Goal: Task Accomplishment & Management: Use online tool/utility

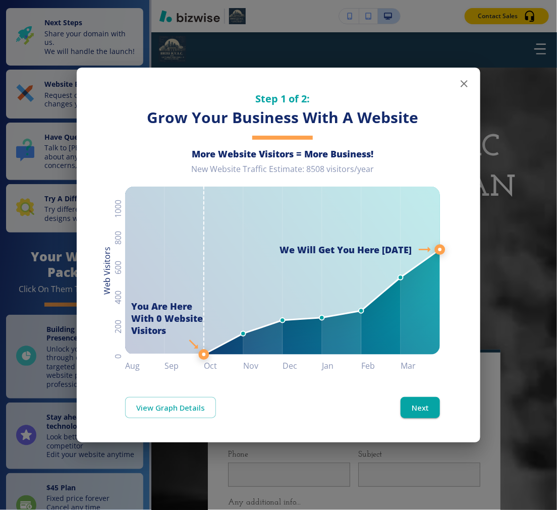
click at [470, 82] on icon "button" at bounding box center [464, 84] width 12 height 12
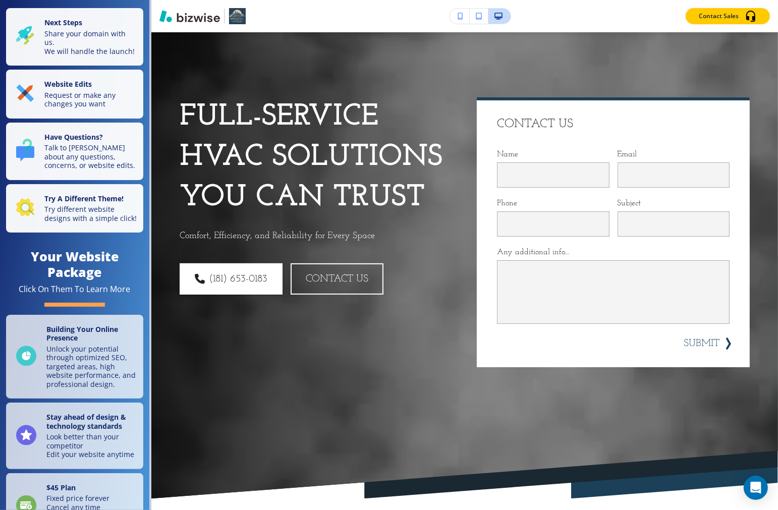
scroll to position [56, 0]
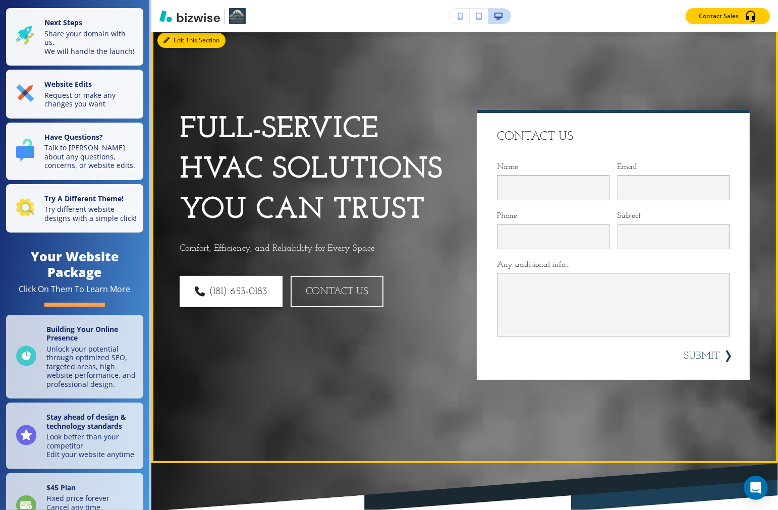
click at [174, 42] on button "Edit This Section" at bounding box center [191, 40] width 68 height 15
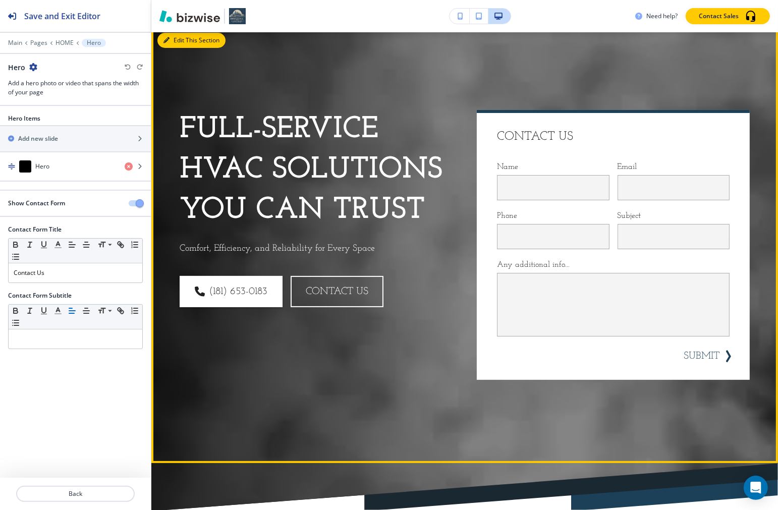
scroll to position [50, 0]
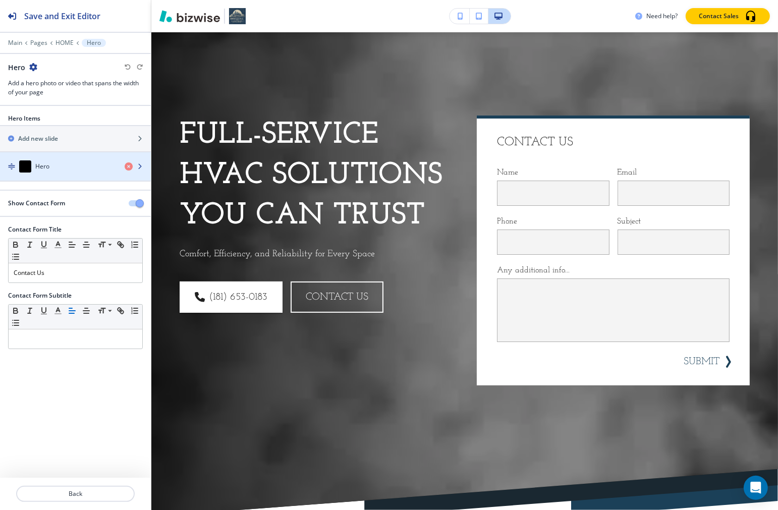
click at [59, 167] on div "Hero" at bounding box center [58, 167] width 117 height 12
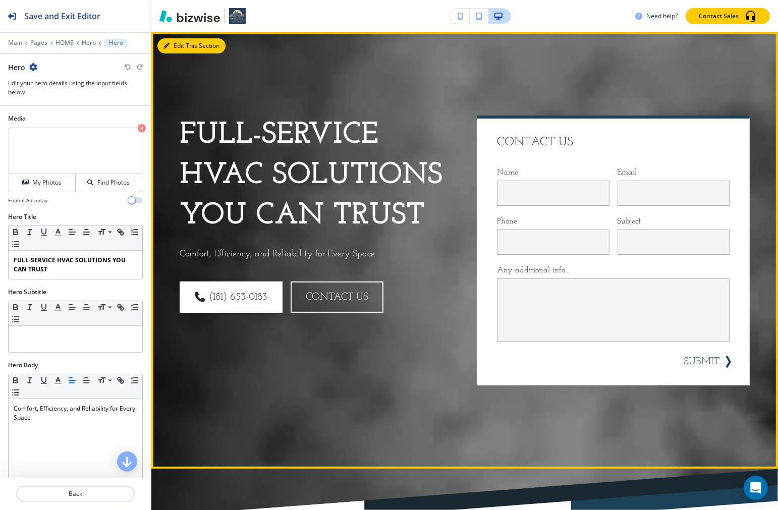
click at [174, 49] on button "Edit This Section" at bounding box center [191, 45] width 68 height 15
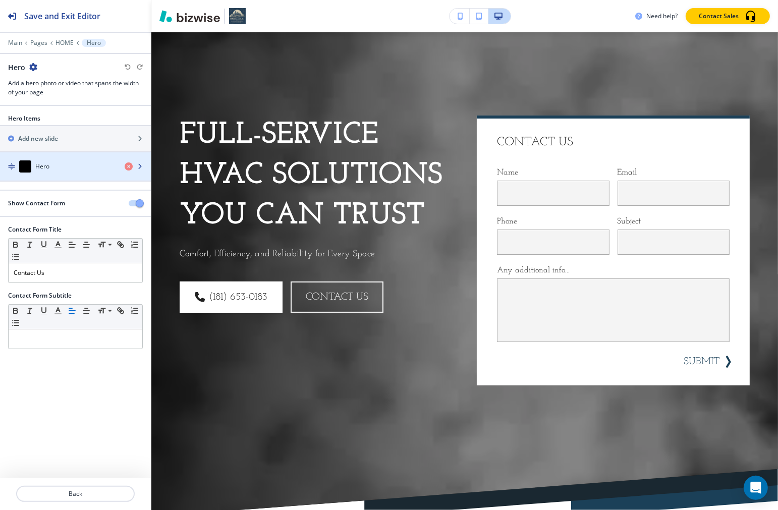
click at [69, 167] on div "Hero" at bounding box center [58, 167] width 117 height 12
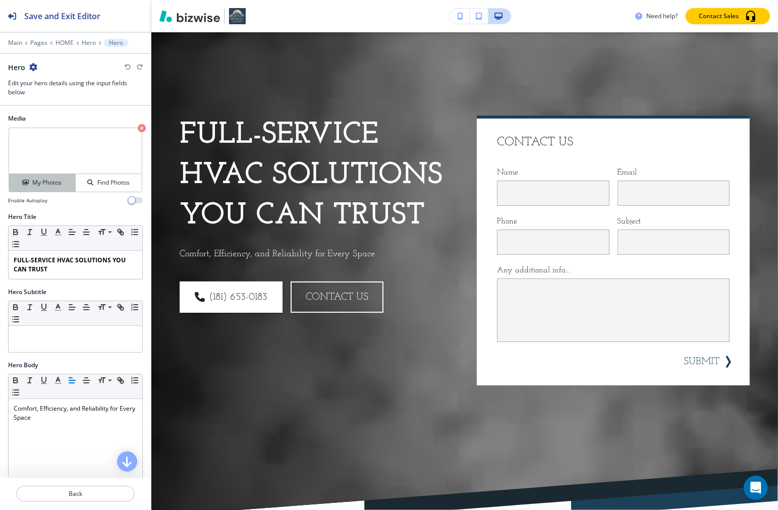
click at [46, 182] on h4 "My Photos" at bounding box center [46, 182] width 29 height 9
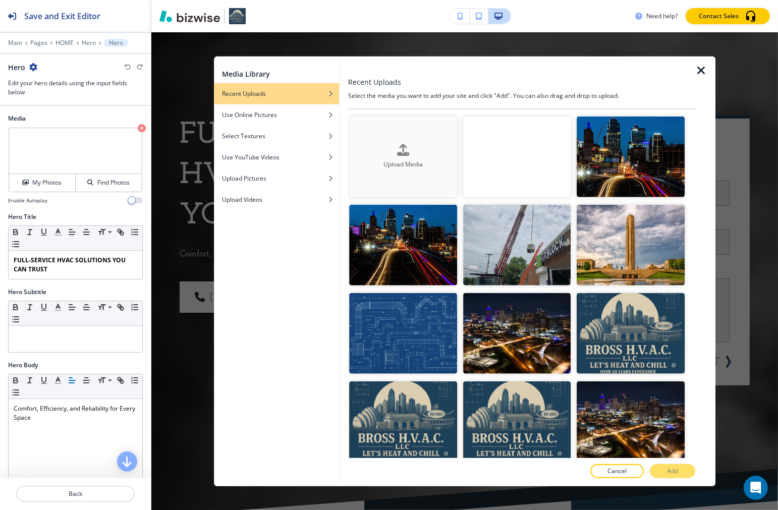
click at [400, 141] on button "Upload Media" at bounding box center [404, 156] width 108 height 81
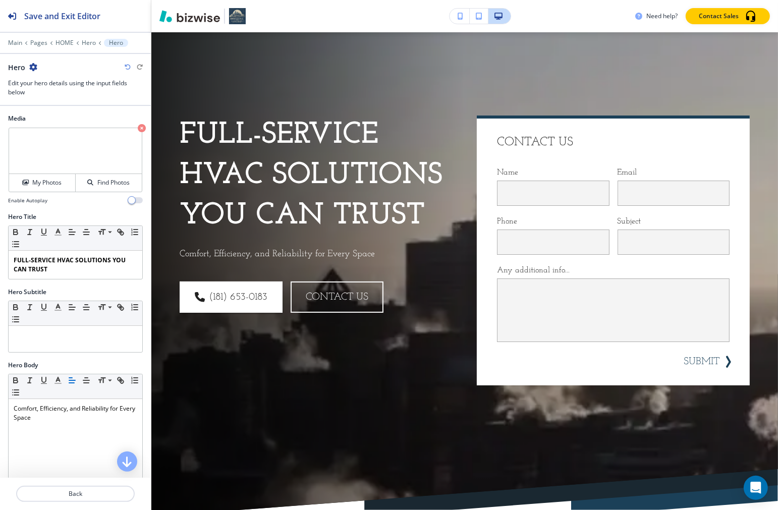
click at [374, 17] on div "Need help? Contact Sales" at bounding box center [464, 16] width 627 height 16
click at [45, 185] on h4 "My Photos" at bounding box center [46, 182] width 29 height 9
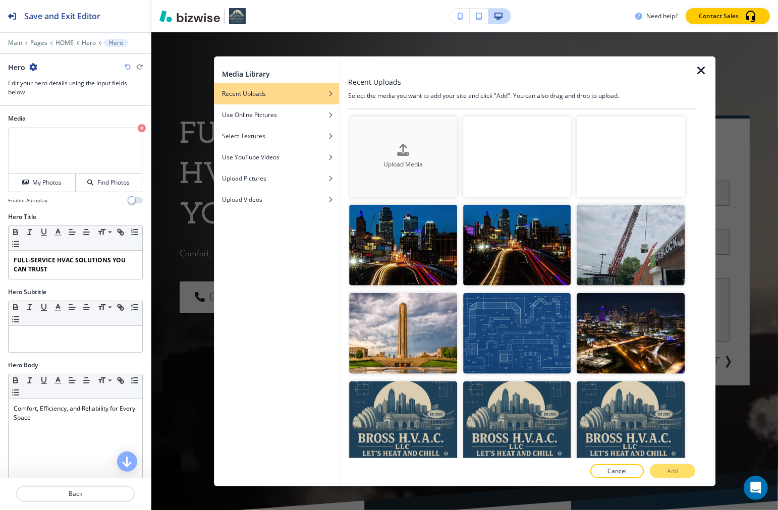
click at [402, 147] on icon "button" at bounding box center [403, 150] width 12 height 12
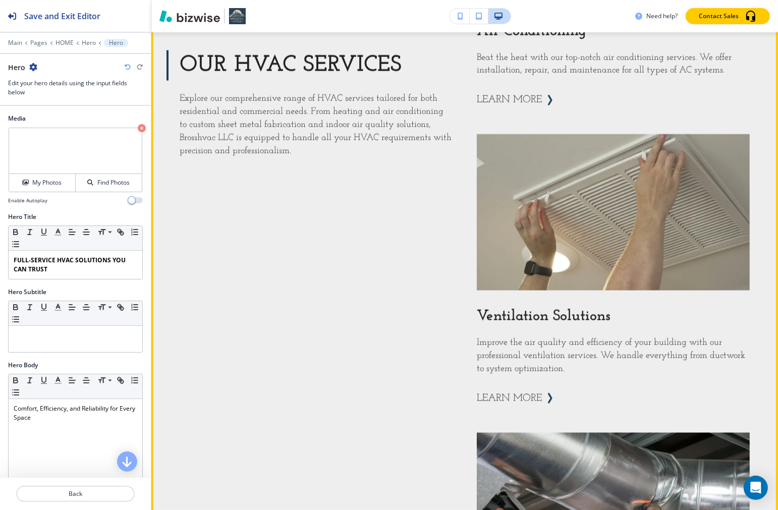
scroll to position [1116, 0]
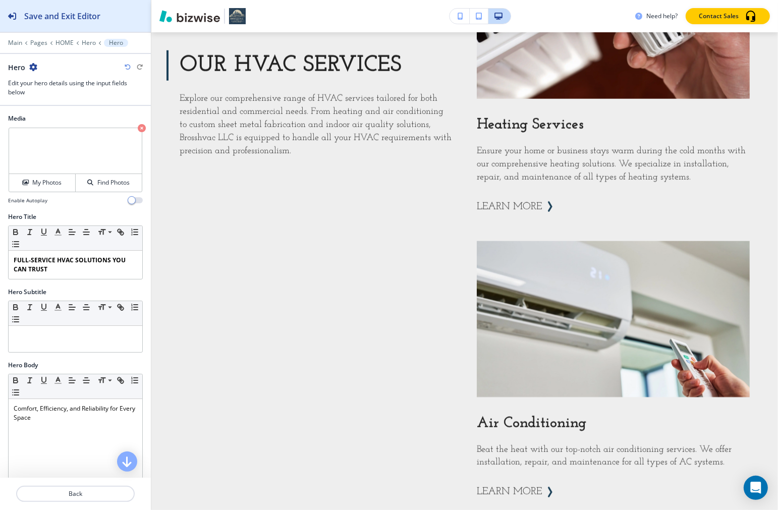
click at [72, 16] on h2 "Save and Exit Editor" at bounding box center [62, 16] width 76 height 12
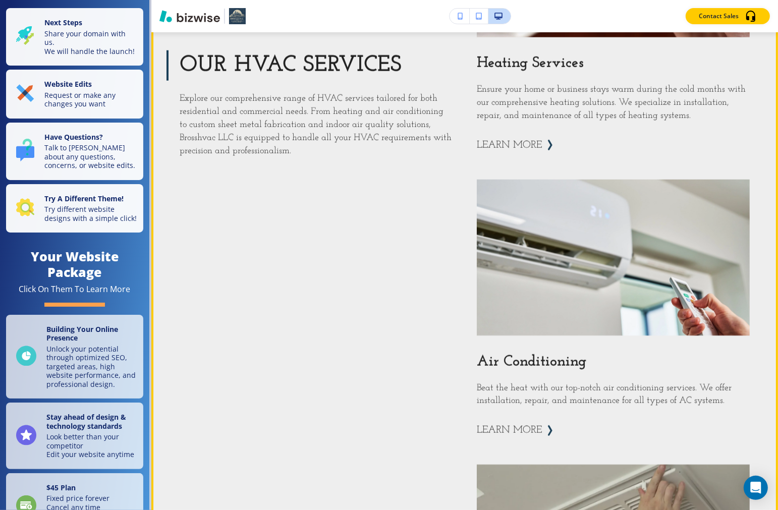
scroll to position [897, 0]
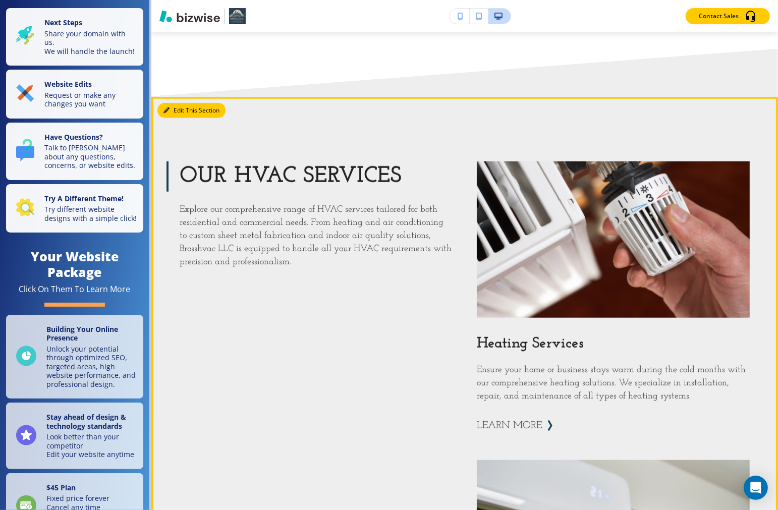
click at [172, 103] on button "Edit This Section" at bounding box center [191, 110] width 68 height 15
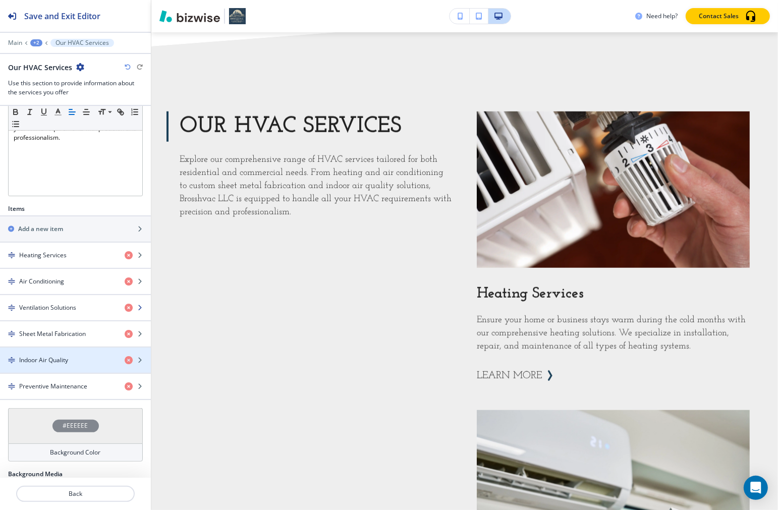
scroll to position [347, 0]
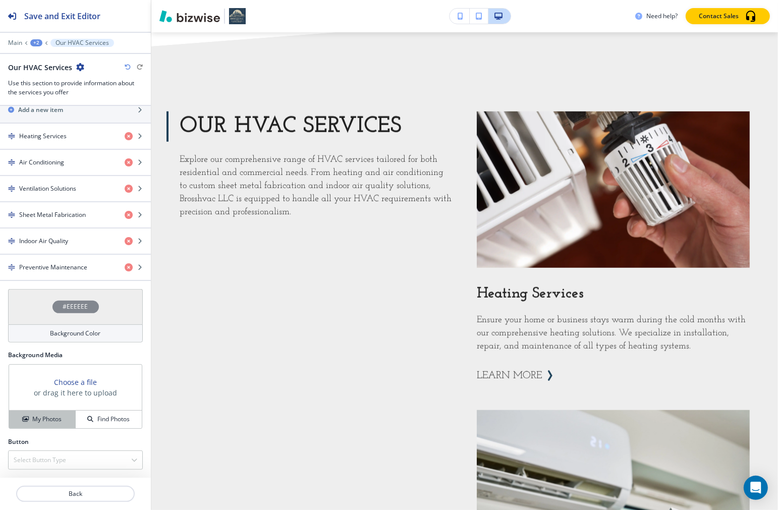
click at [22, 421] on icon "button" at bounding box center [25, 419] width 6 height 6
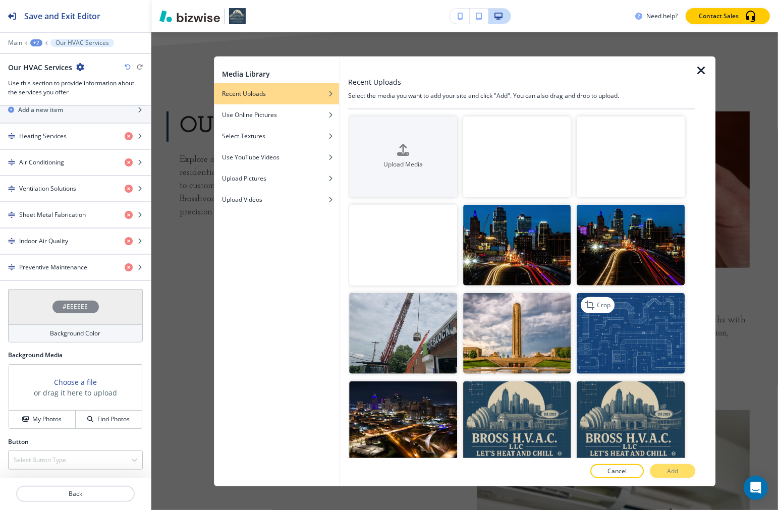
click at [557, 328] on img "button" at bounding box center [631, 333] width 108 height 81
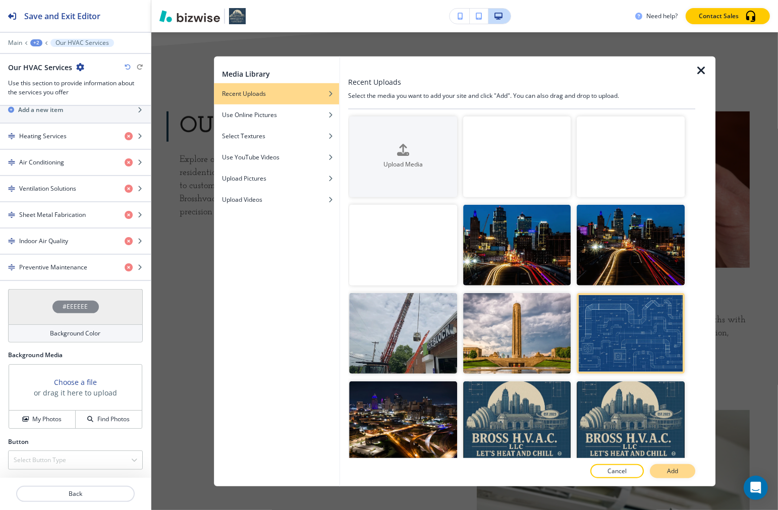
click at [557, 473] on button "Add" at bounding box center [672, 471] width 45 height 14
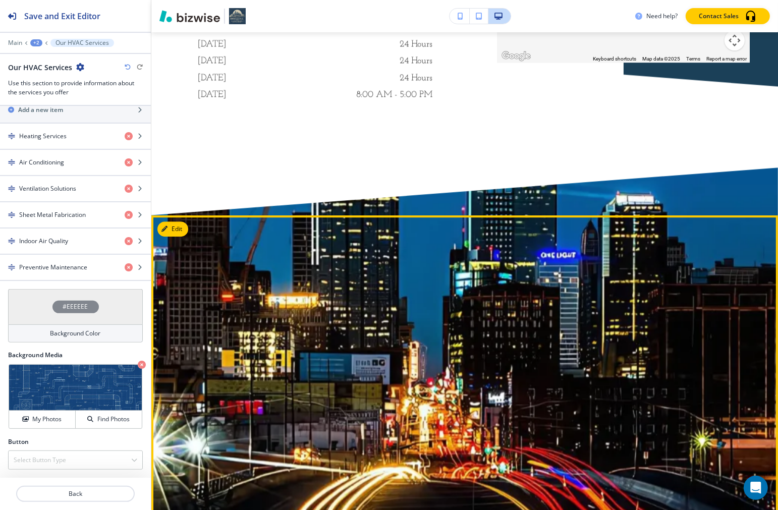
scroll to position [6219, 0]
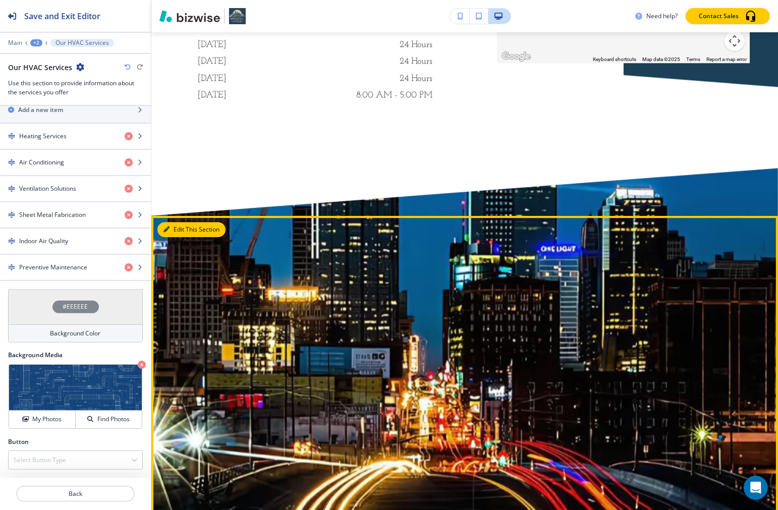
click at [172, 216] on div at bounding box center [464, 365] width 627 height 299
click at [178, 222] on button "Edit This Section" at bounding box center [191, 229] width 68 height 15
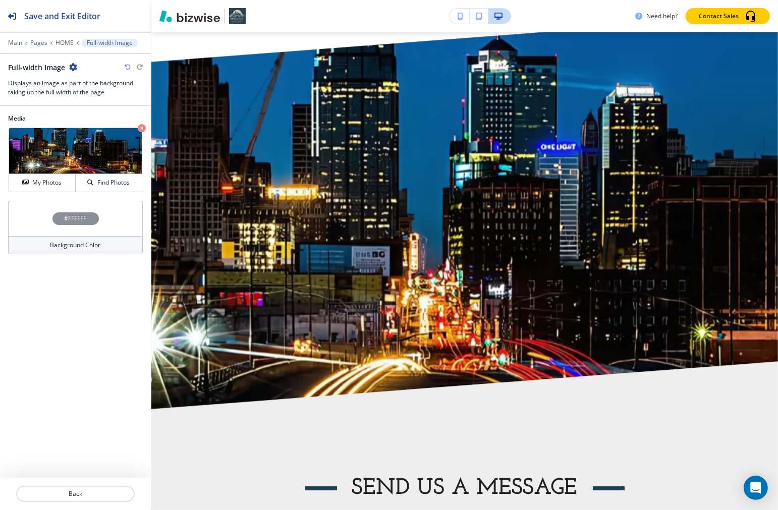
scroll to position [6375, 0]
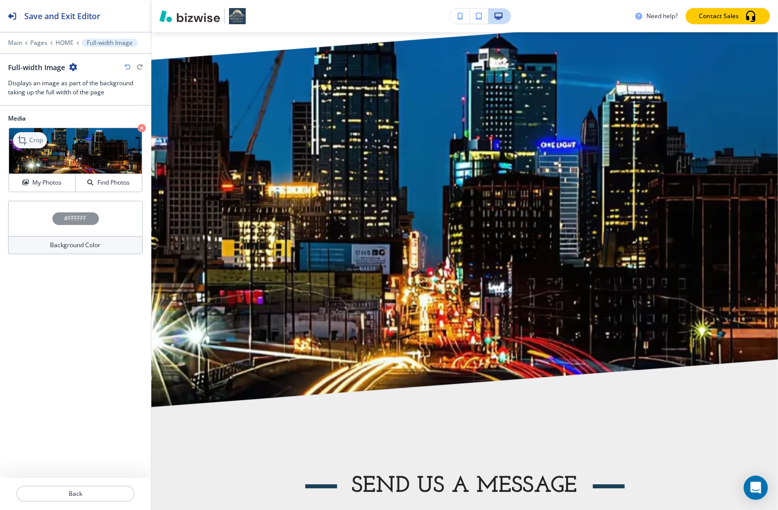
click at [33, 141] on p "Crop" at bounding box center [36, 140] width 14 height 9
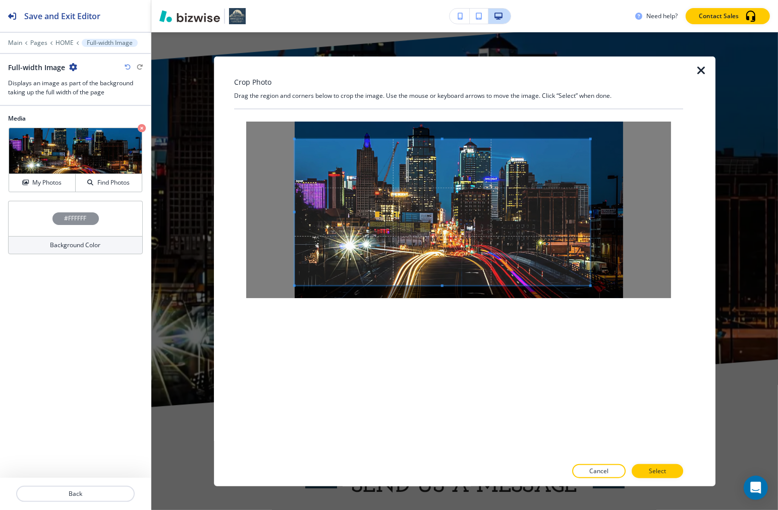
click at [231, 289] on div "Crop Photo Drag the region and corners below to crop the image. Use the mouse o…" at bounding box center [464, 271] width 477 height 430
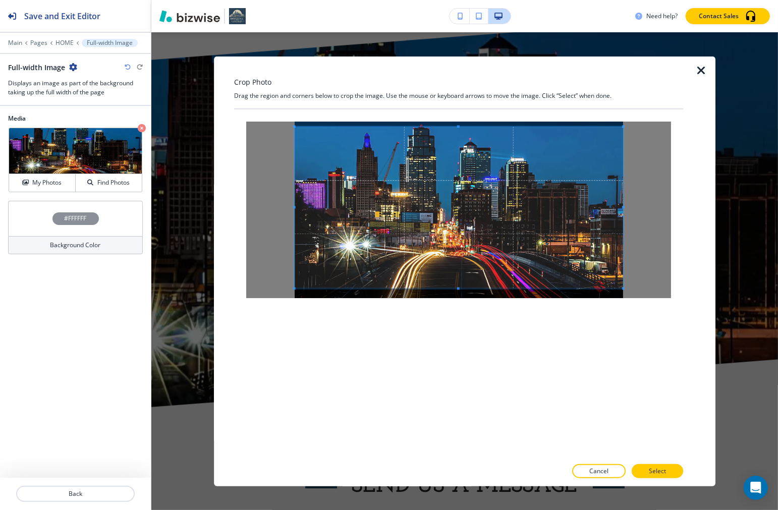
click at [557, 120] on div at bounding box center [458, 209] width 449 height 201
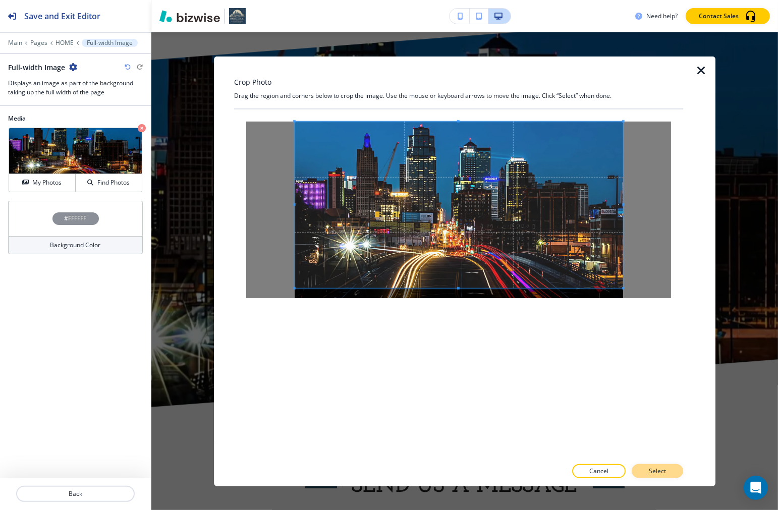
click at [557, 466] on button "Select" at bounding box center [657, 471] width 51 height 14
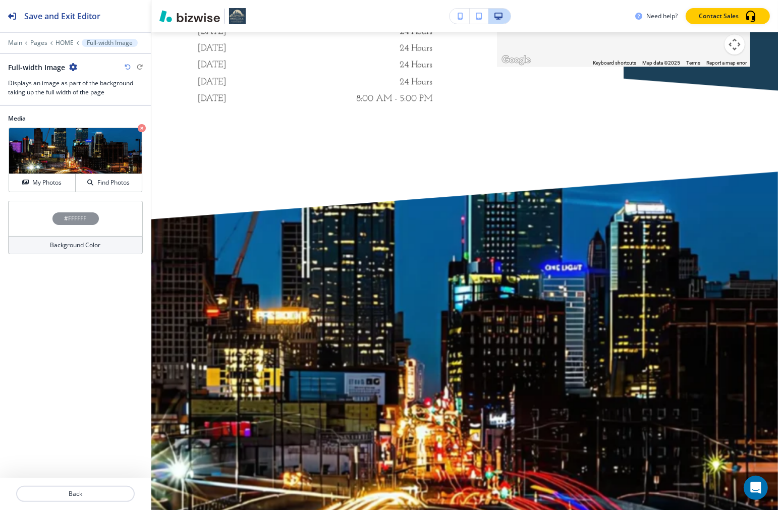
scroll to position [6206, 0]
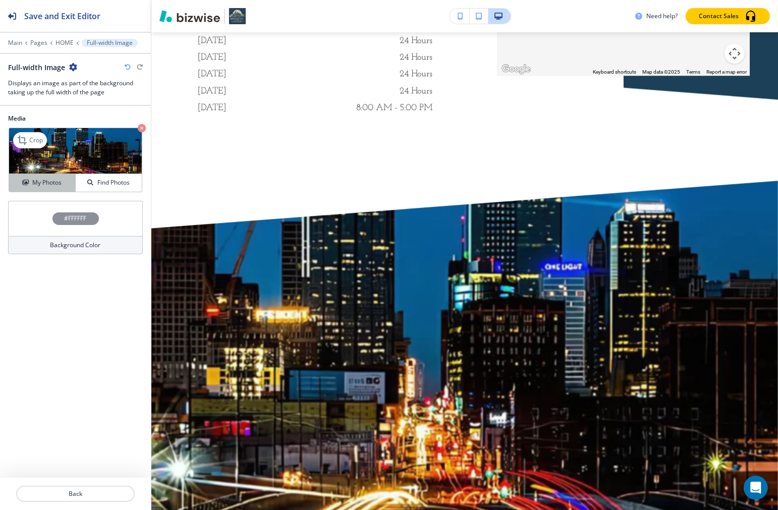
drag, startPoint x: 36, startPoint y: 181, endPoint x: 42, endPoint y: 183, distance: 6.9
click at [36, 183] on h4 "My Photos" at bounding box center [46, 182] width 29 height 9
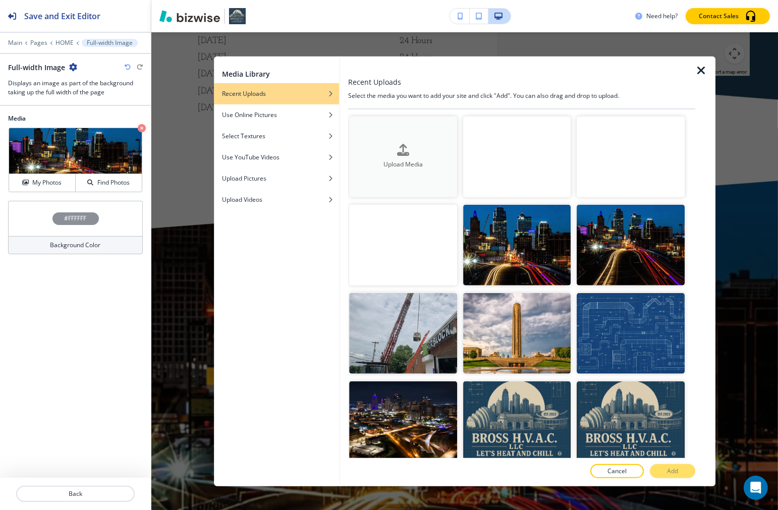
click at [406, 149] on icon "button" at bounding box center [403, 150] width 12 height 12
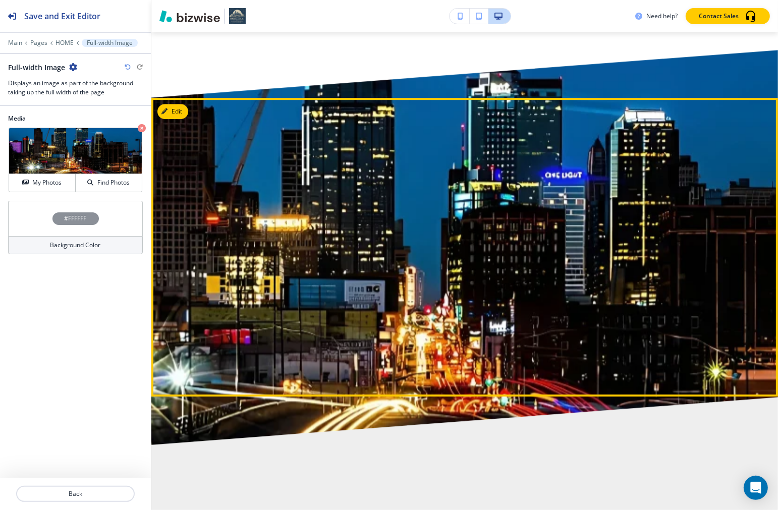
scroll to position [6318, 0]
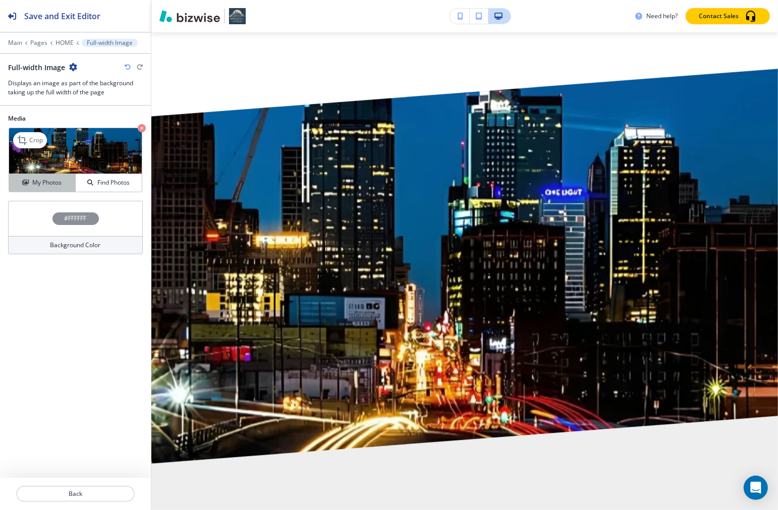
click at [37, 184] on h4 "My Photos" at bounding box center [46, 182] width 29 height 9
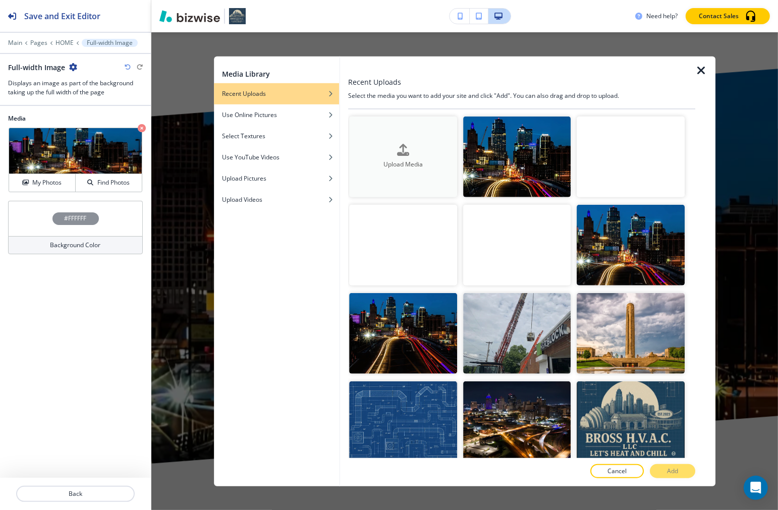
click at [397, 152] on icon "button" at bounding box center [403, 150] width 12 height 12
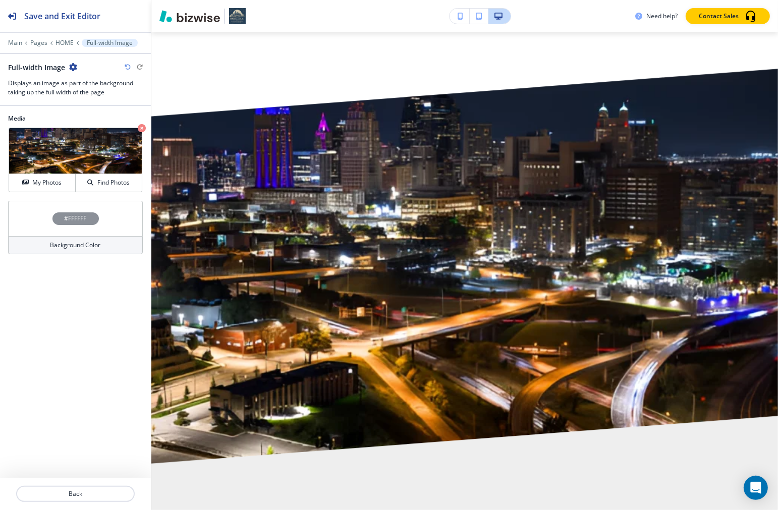
click at [129, 67] on icon "button" at bounding box center [128, 67] width 6 height 6
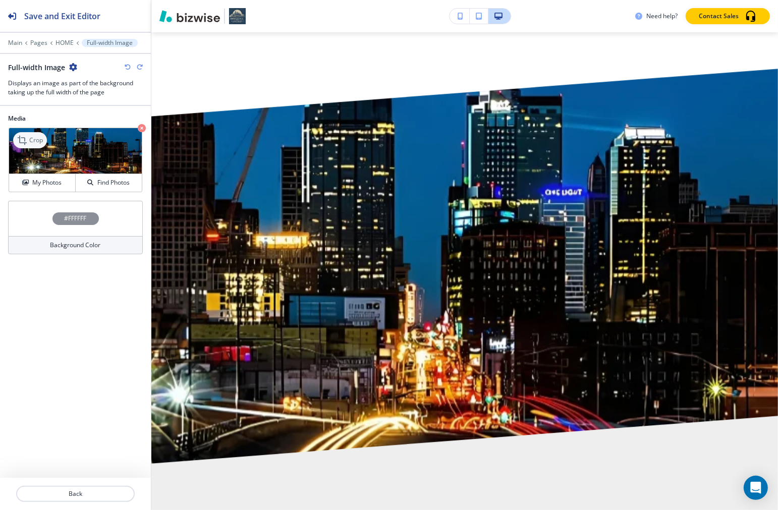
click at [28, 144] on icon at bounding box center [23, 140] width 12 height 12
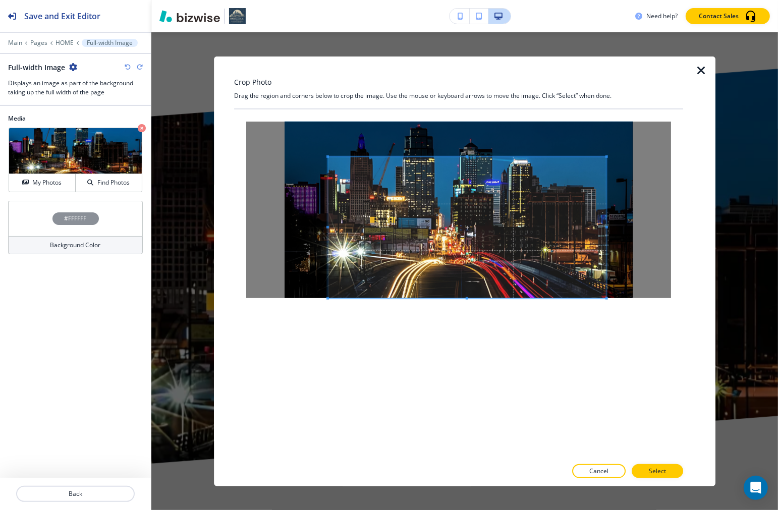
click at [451, 228] on span at bounding box center [467, 226] width 279 height 141
click at [557, 470] on p "Select" at bounding box center [657, 471] width 17 height 9
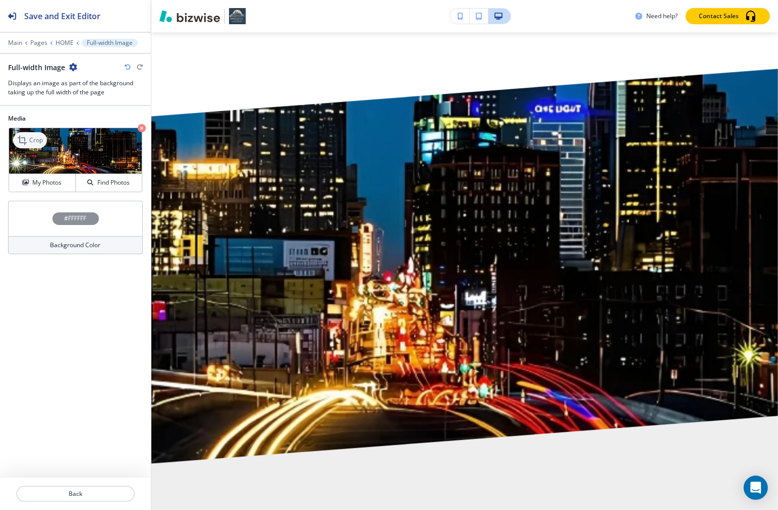
click at [29, 142] on p "Crop" at bounding box center [36, 140] width 14 height 9
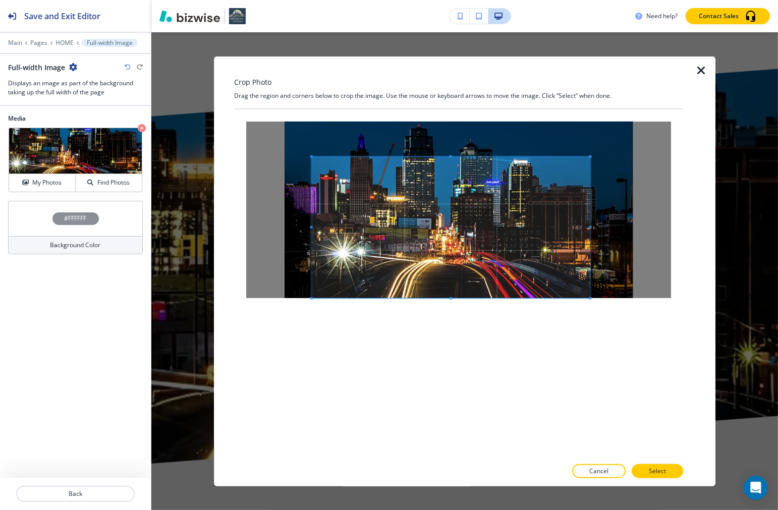
click at [452, 249] on span at bounding box center [451, 226] width 279 height 141
click at [557, 471] on p "Select" at bounding box center [657, 471] width 17 height 9
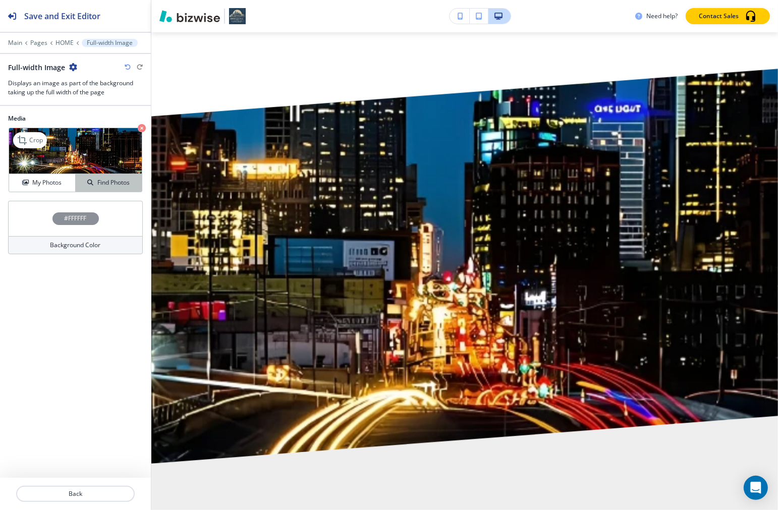
click at [87, 184] on icon "button" at bounding box center [90, 183] width 6 height 6
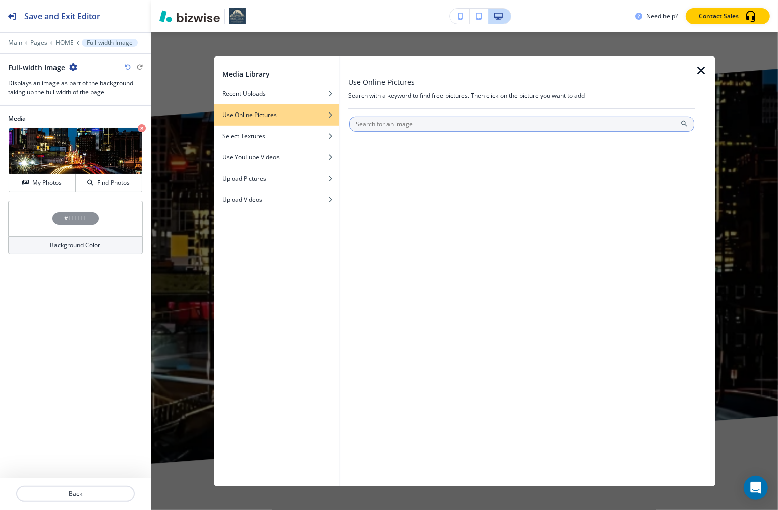
click at [385, 125] on input "text" at bounding box center [522, 123] width 345 height 15
type input "city skyline"
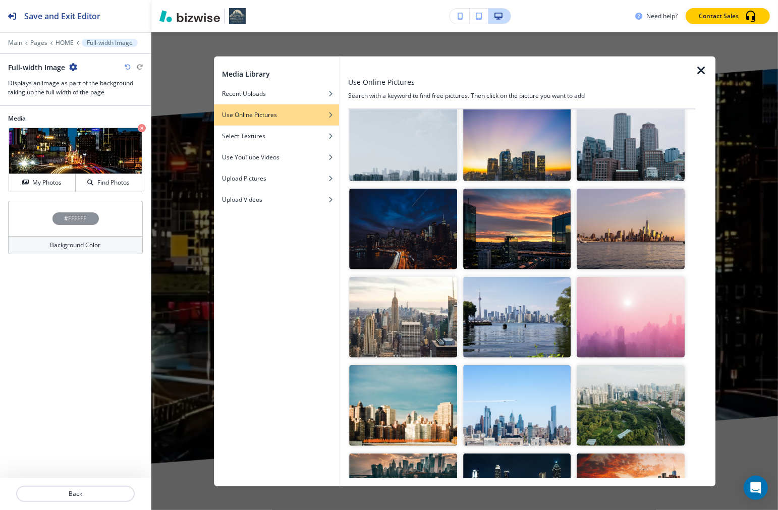
scroll to position [561, 0]
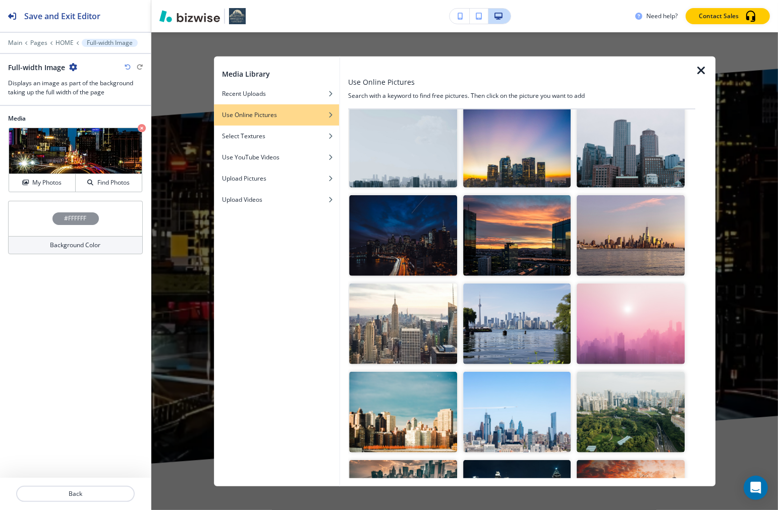
click at [406, 236] on img "button" at bounding box center [404, 235] width 108 height 81
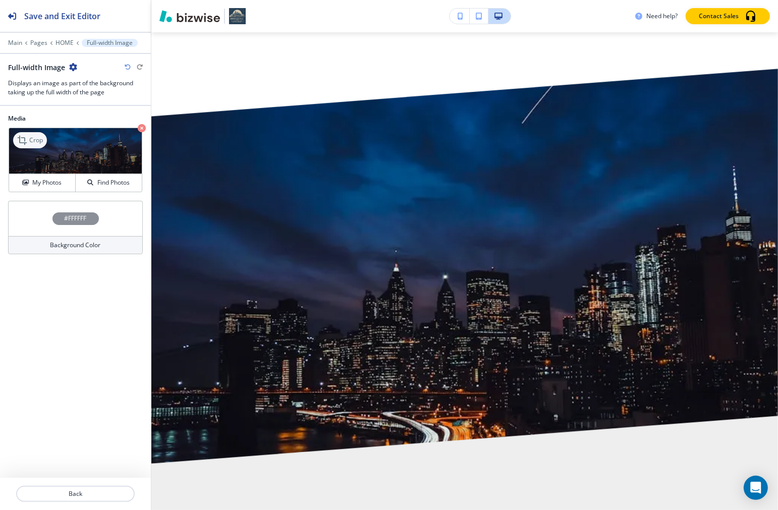
click at [38, 143] on p "Crop" at bounding box center [36, 140] width 14 height 9
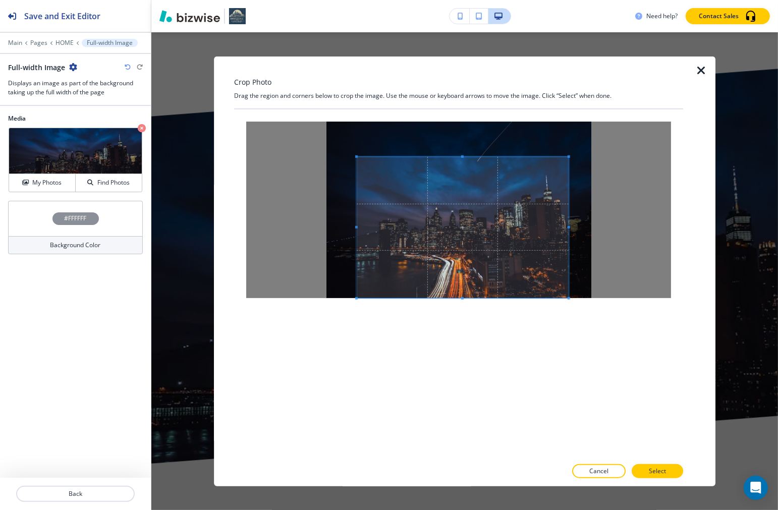
click at [494, 287] on span at bounding box center [463, 226] width 212 height 141
click at [557, 471] on button "Select" at bounding box center [657, 471] width 51 height 14
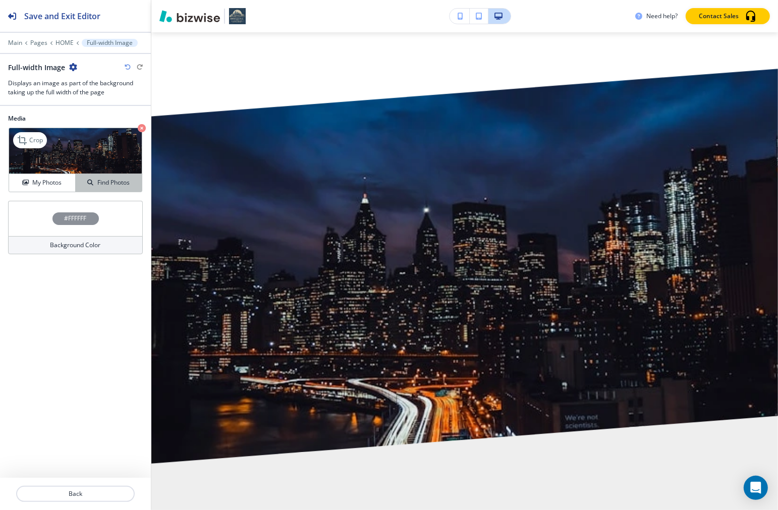
click at [113, 182] on h4 "Find Photos" at bounding box center [113, 182] width 32 height 9
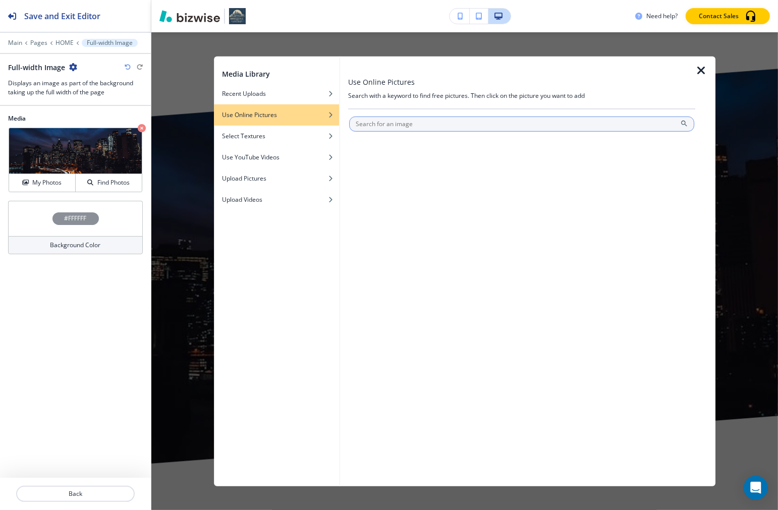
click at [385, 117] on input "text" at bounding box center [522, 123] width 345 height 15
type input "city skyline"
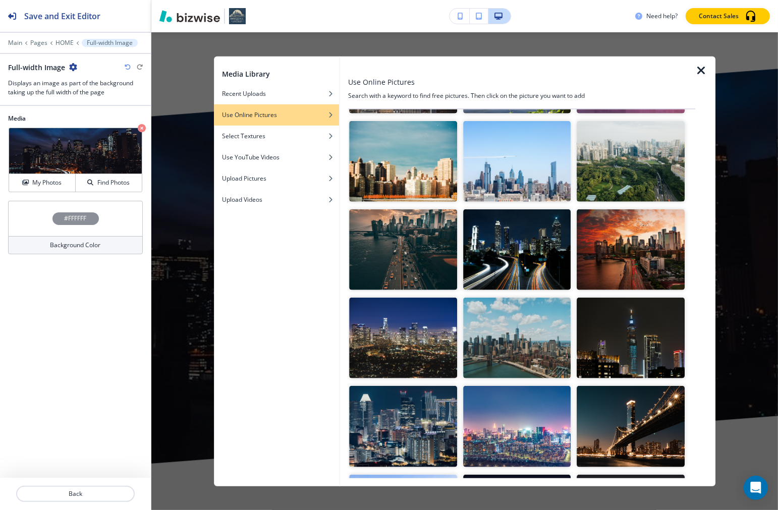
scroll to position [841, 0]
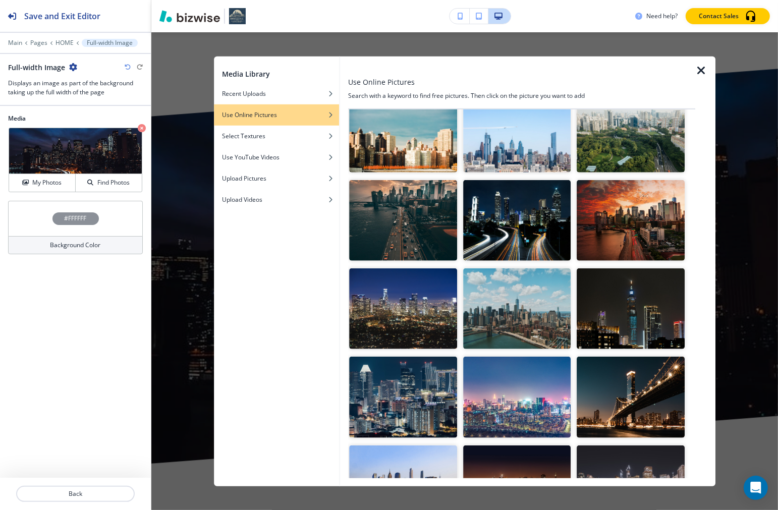
click at [536, 204] on img "button" at bounding box center [517, 220] width 108 height 81
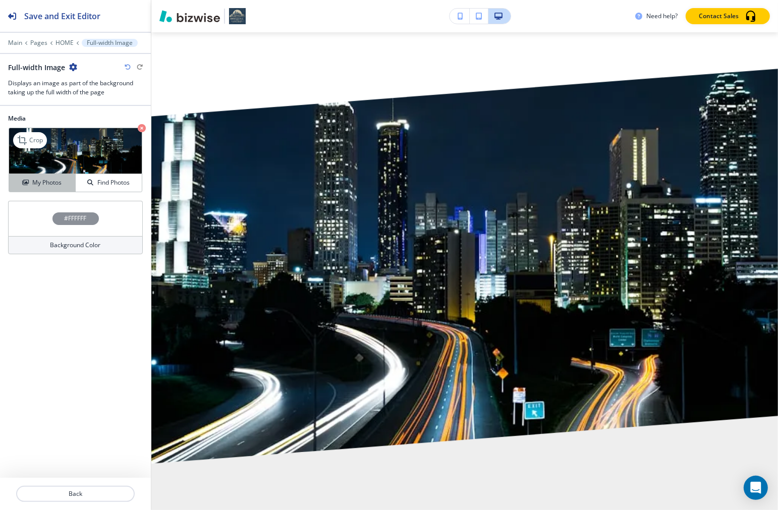
click at [43, 180] on h4 "My Photos" at bounding box center [46, 182] width 29 height 9
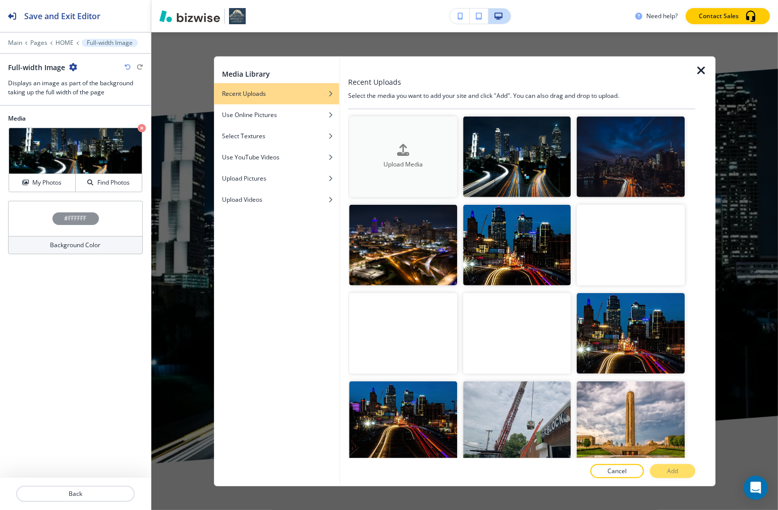
click at [380, 134] on button "Upload Media" at bounding box center [404, 156] width 108 height 81
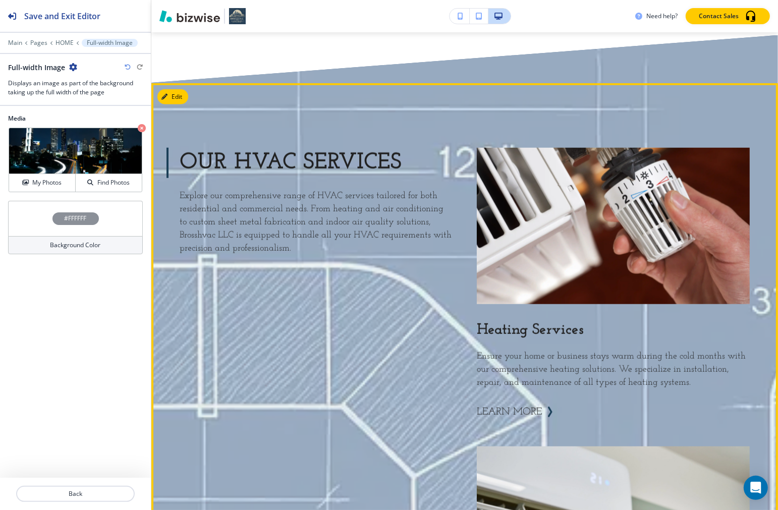
scroll to position [879, 0]
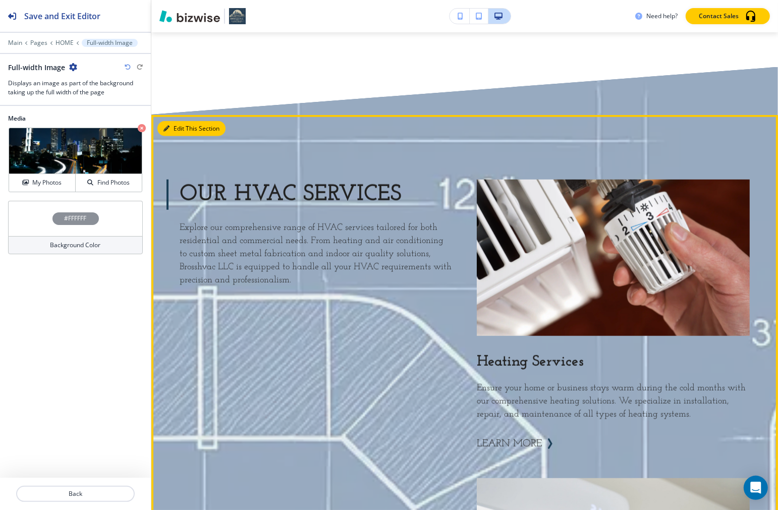
click at [167, 126] on icon "button" at bounding box center [167, 129] width 6 height 6
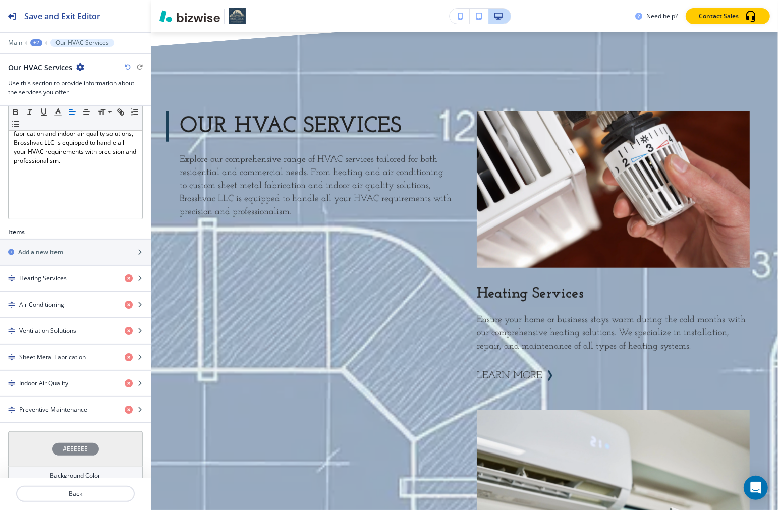
scroll to position [347, 0]
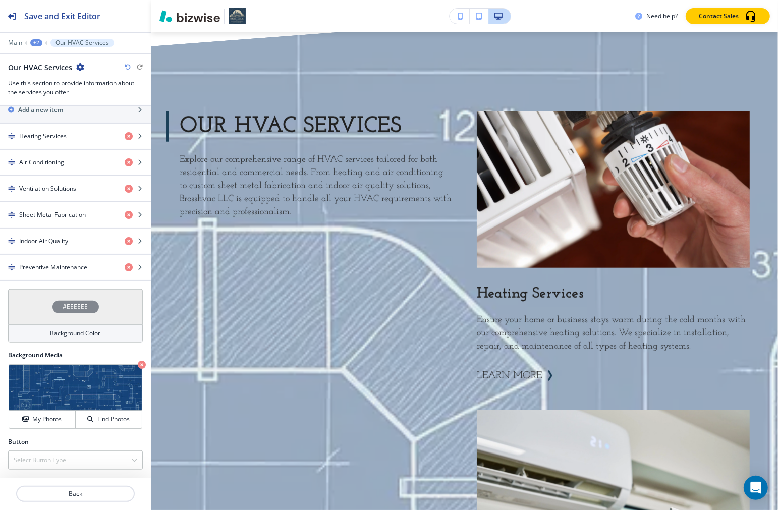
click at [60, 332] on h4 "Background Color" at bounding box center [75, 333] width 50 height 9
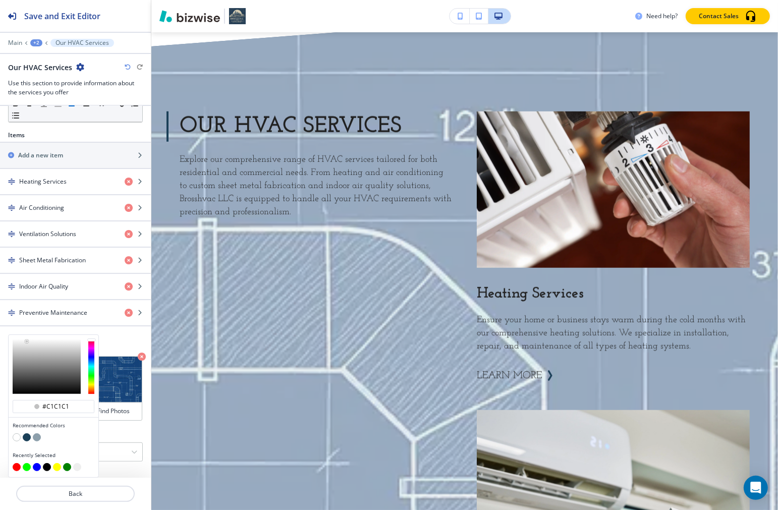
click at [27, 342] on div at bounding box center [47, 366] width 68 height 55
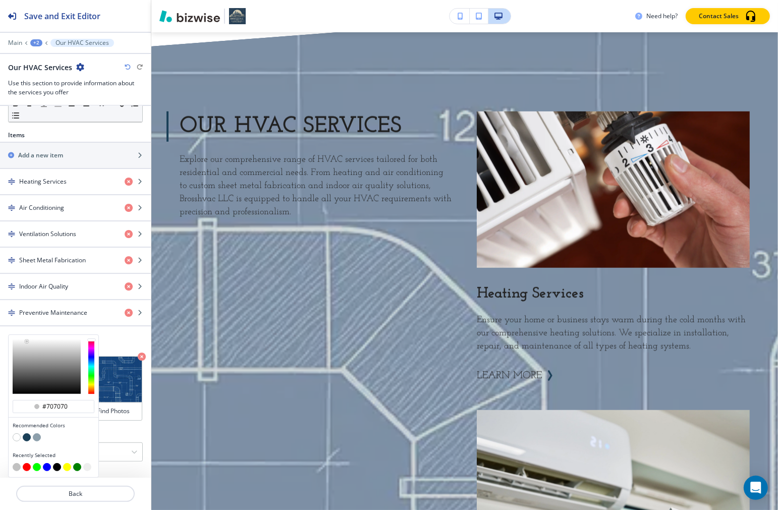
click at [39, 355] on div at bounding box center [47, 366] width 68 height 55
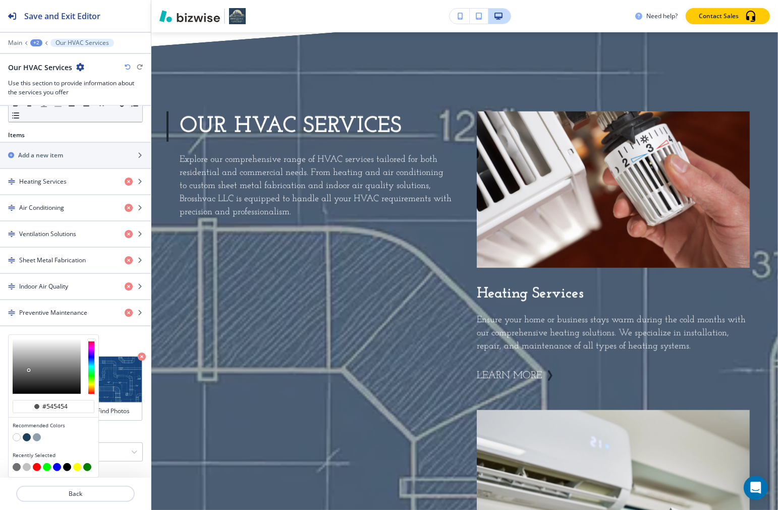
click at [29, 370] on div at bounding box center [47, 366] width 68 height 55
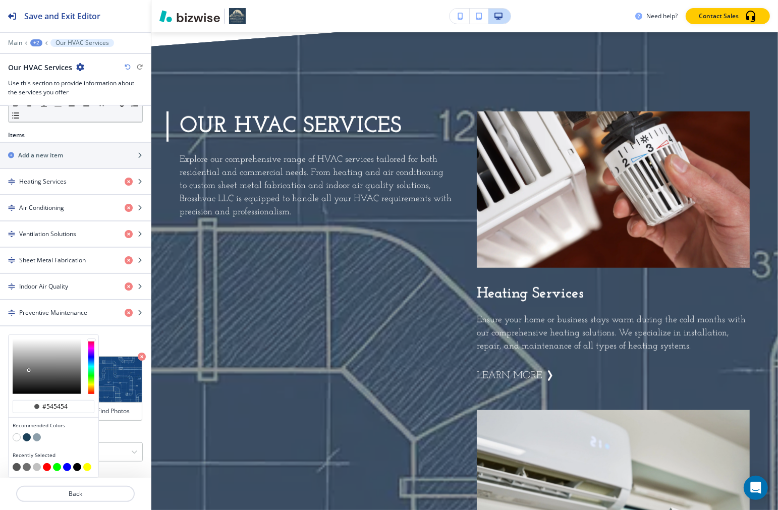
type input "#212121"
click at [62, 369] on div at bounding box center [47, 366] width 68 height 55
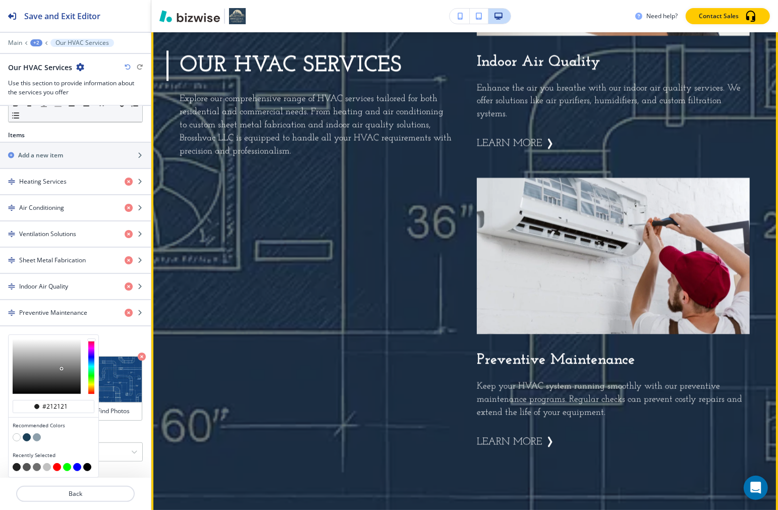
scroll to position [2125, 0]
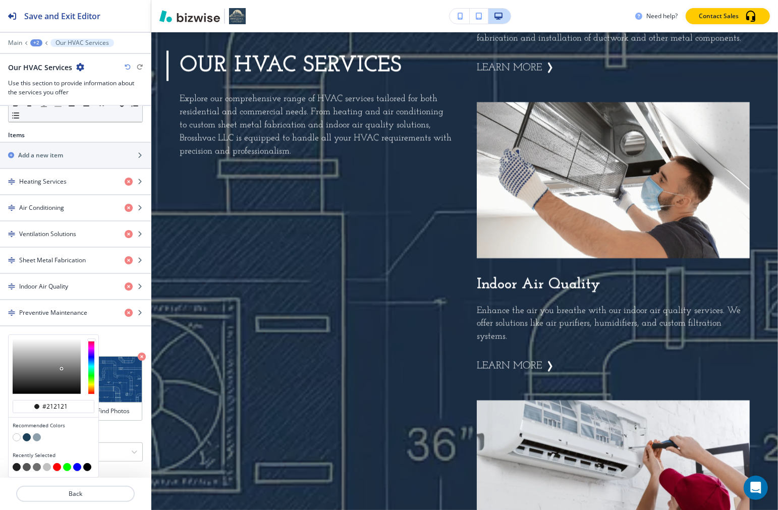
click at [93, 16] on h2 "Save and Exit Editor" at bounding box center [62, 16] width 76 height 12
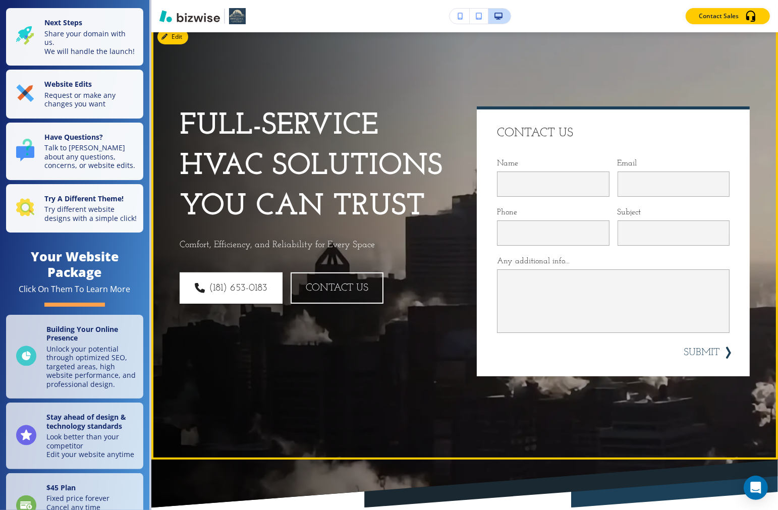
scroll to position [0, 0]
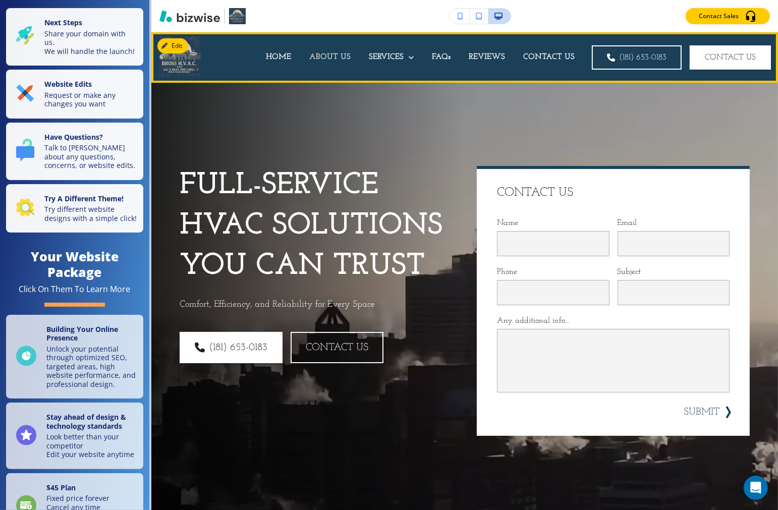
click at [325, 54] on p "ABOUT US" at bounding box center [329, 57] width 41 height 12
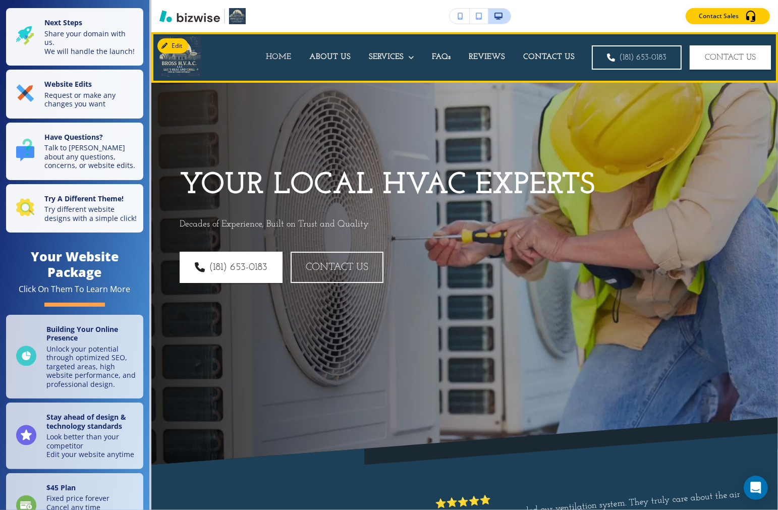
click at [279, 56] on p "HOME" at bounding box center [278, 57] width 25 height 12
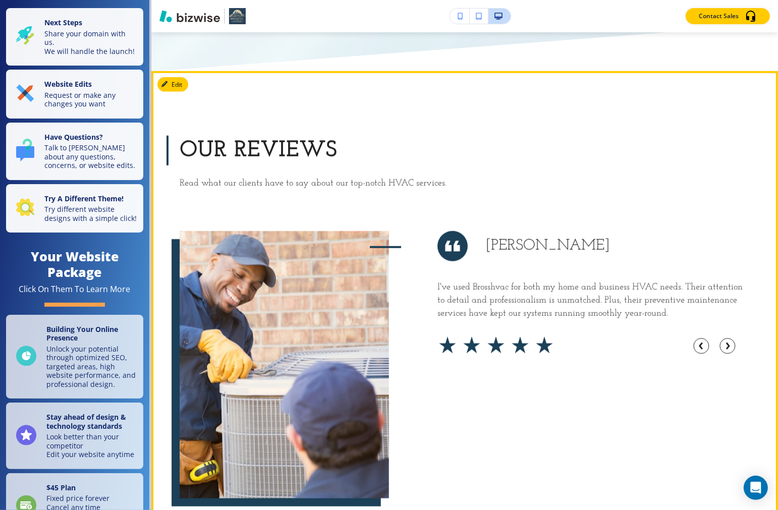
scroll to position [4150, 0]
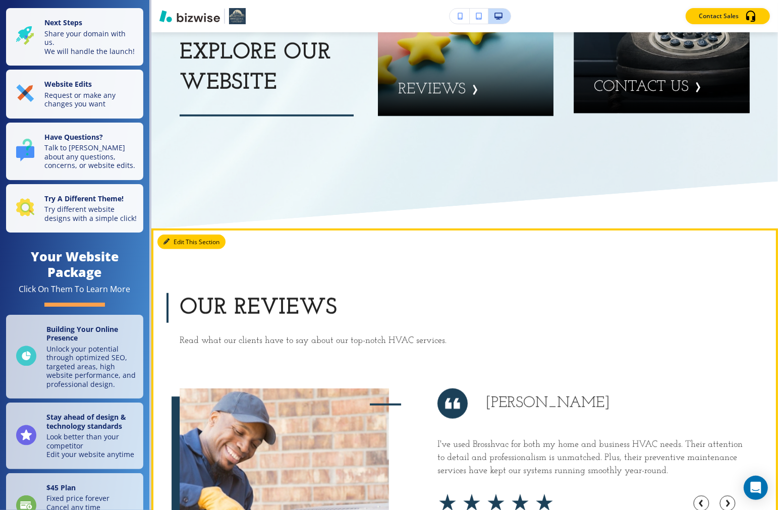
click at [183, 235] on button "Edit This Section" at bounding box center [191, 242] width 68 height 15
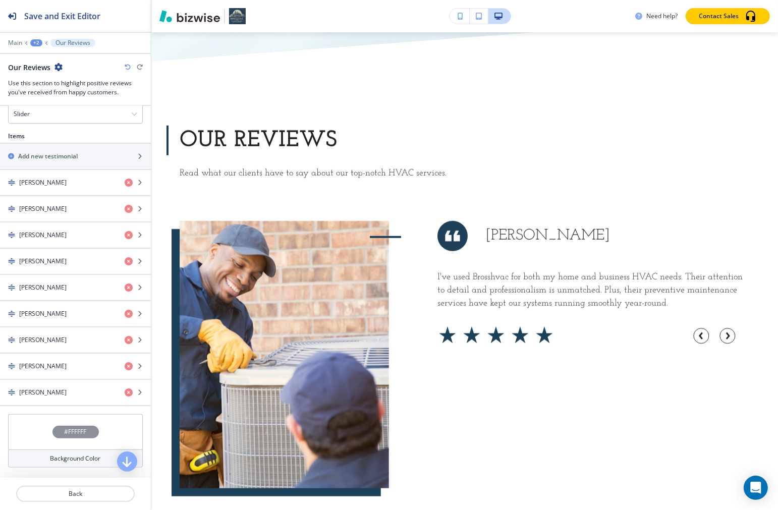
scroll to position [513, 0]
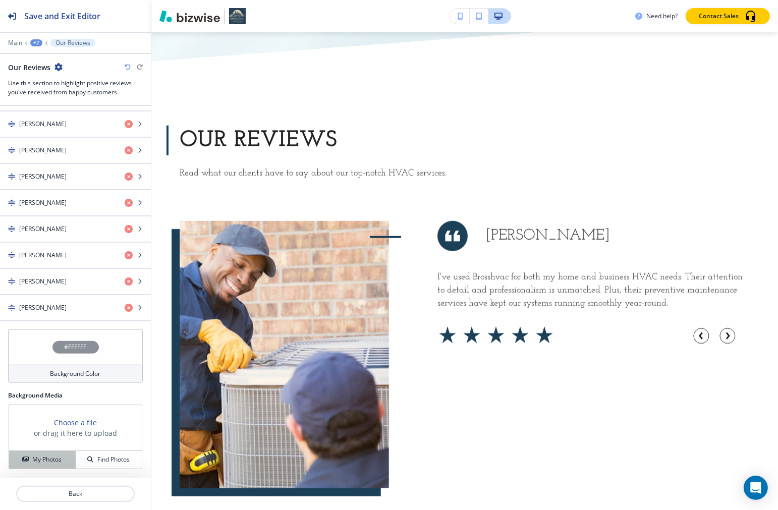
click at [32, 456] on h4 "My Photos" at bounding box center [46, 459] width 29 height 9
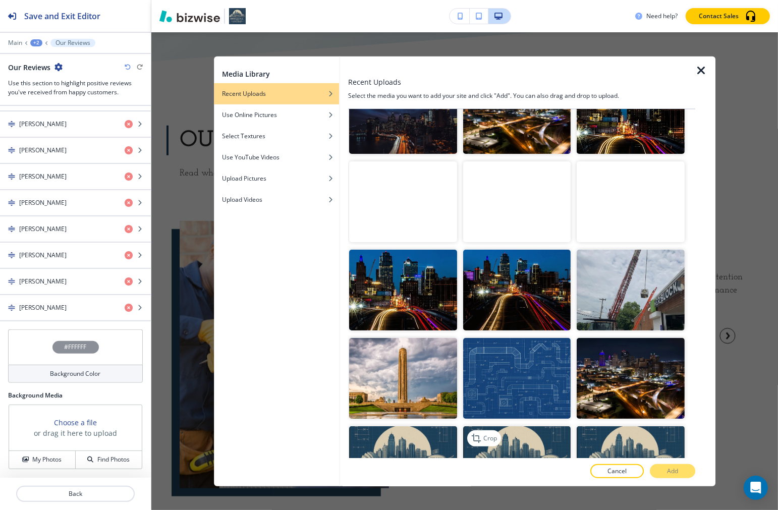
scroll to position [0, 0]
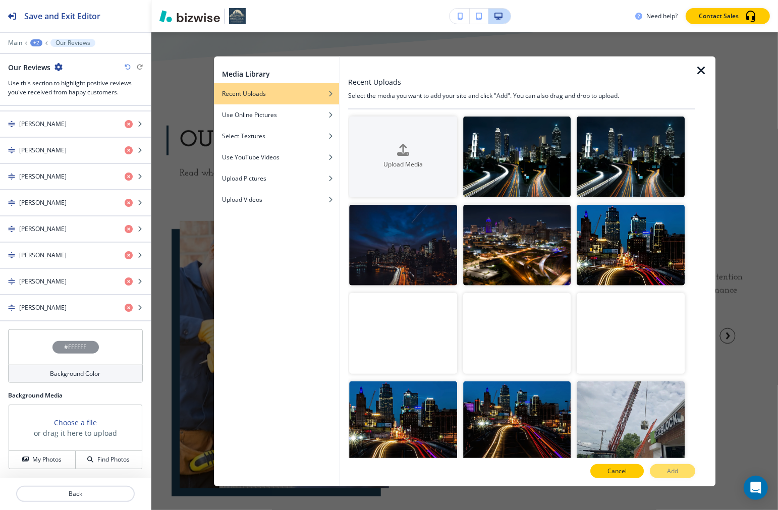
click at [557, 474] on button "Cancel" at bounding box center [618, 471] width 54 height 14
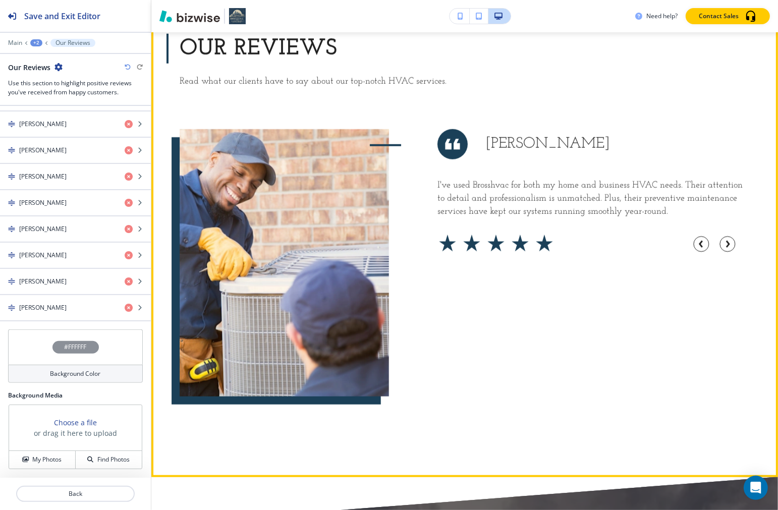
scroll to position [4262, 0]
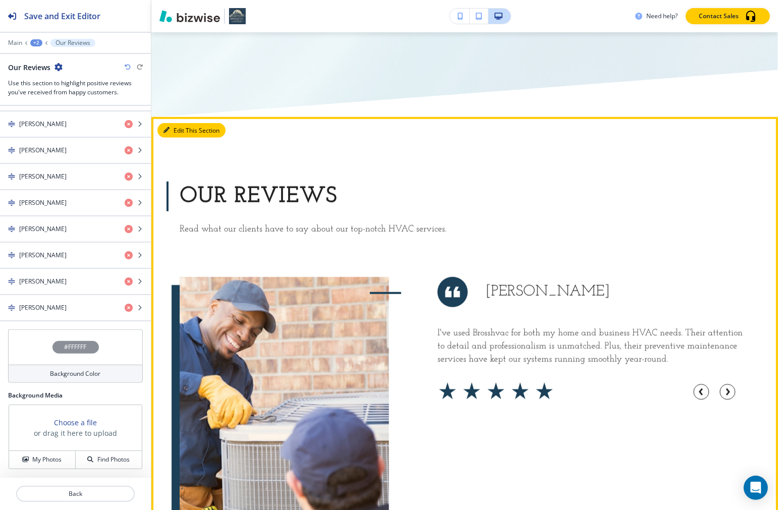
click at [167, 123] on button "Edit This Section" at bounding box center [191, 130] width 68 height 15
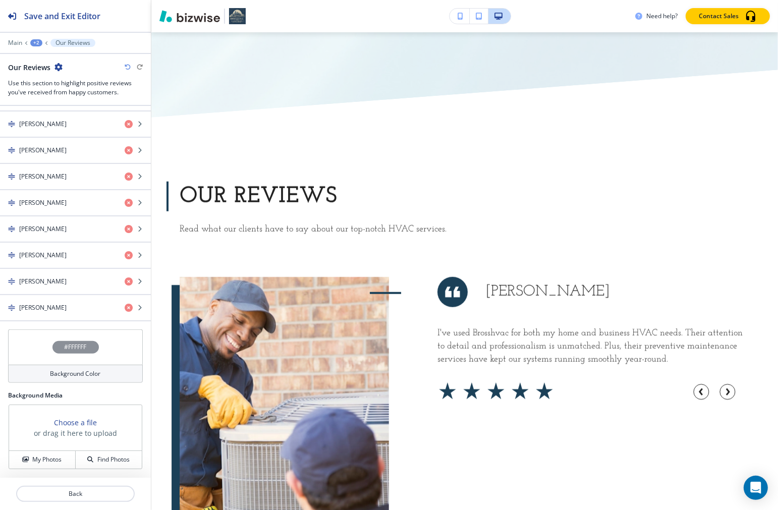
click at [70, 349] on h4 "#FFFFFF" at bounding box center [76, 347] width 22 height 9
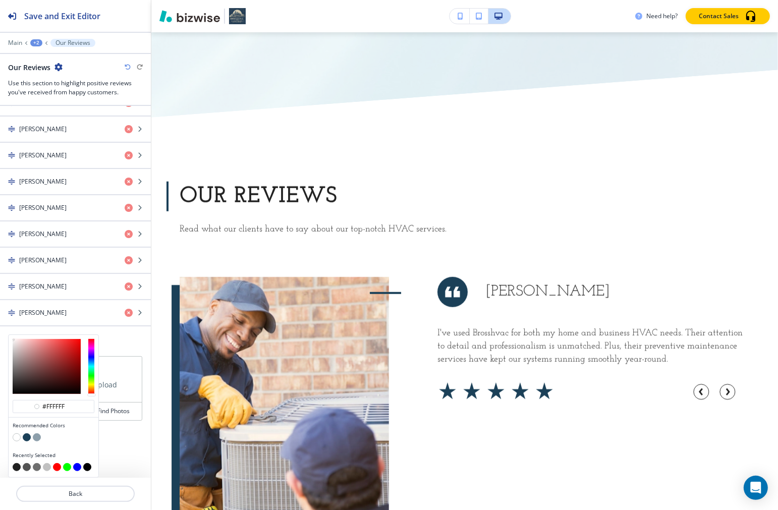
click at [26, 440] on button "button" at bounding box center [27, 438] width 8 height 8
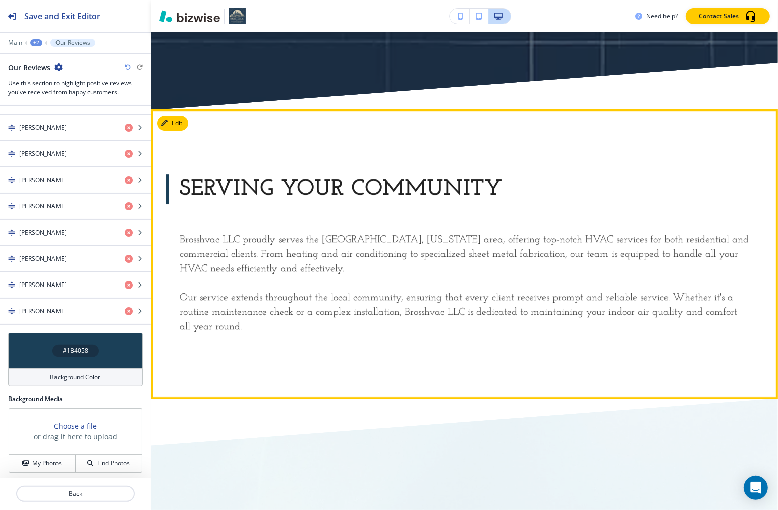
scroll to position [2803, 0]
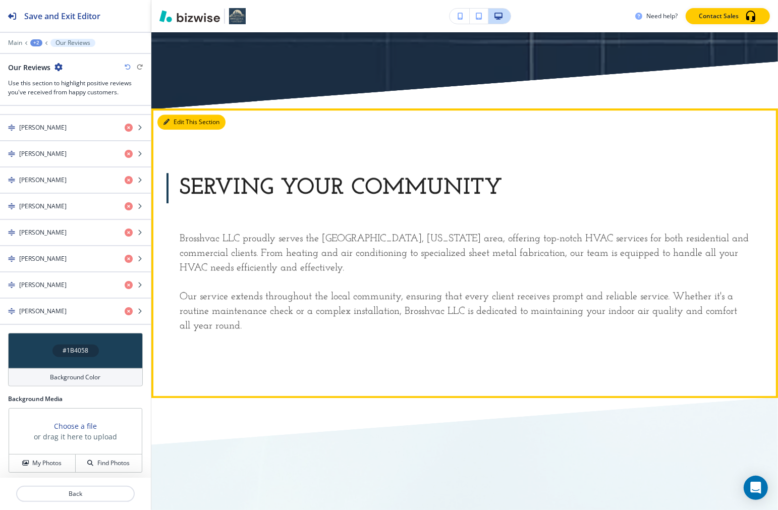
click at [173, 115] on button "Edit This Section" at bounding box center [191, 122] width 68 height 15
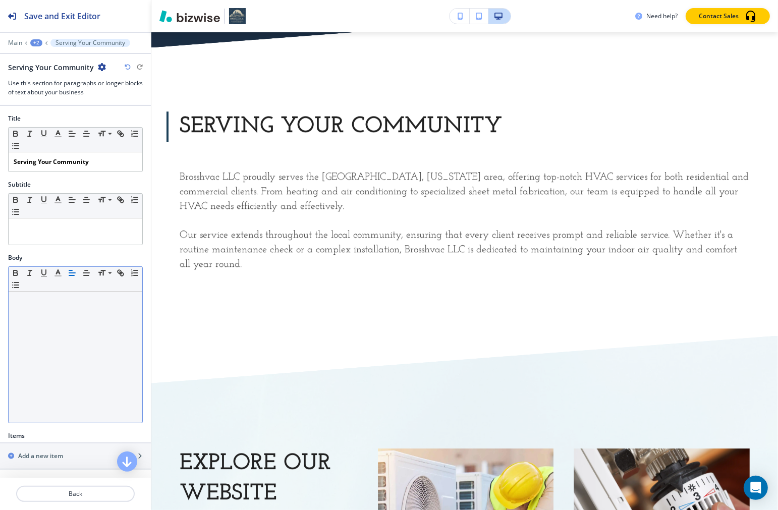
scroll to position [175, 0]
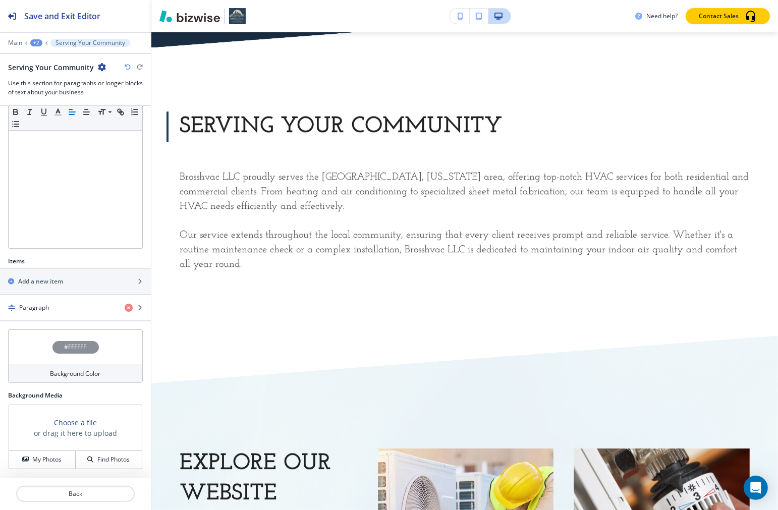
click at [71, 355] on div "#FFFFFF" at bounding box center [75, 347] width 135 height 35
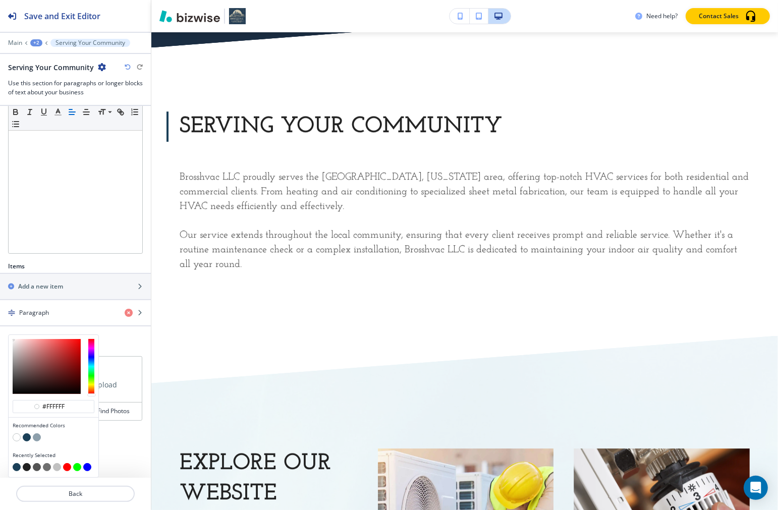
click at [24, 436] on button "button" at bounding box center [27, 438] width 8 height 8
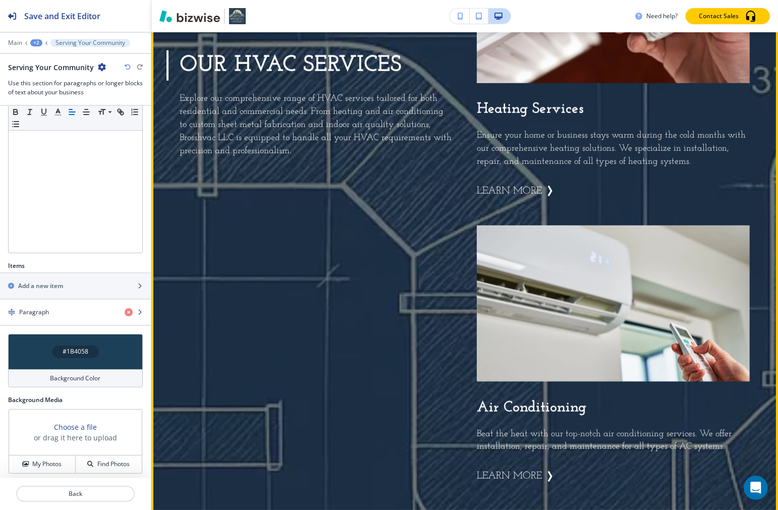
scroll to position [902, 0]
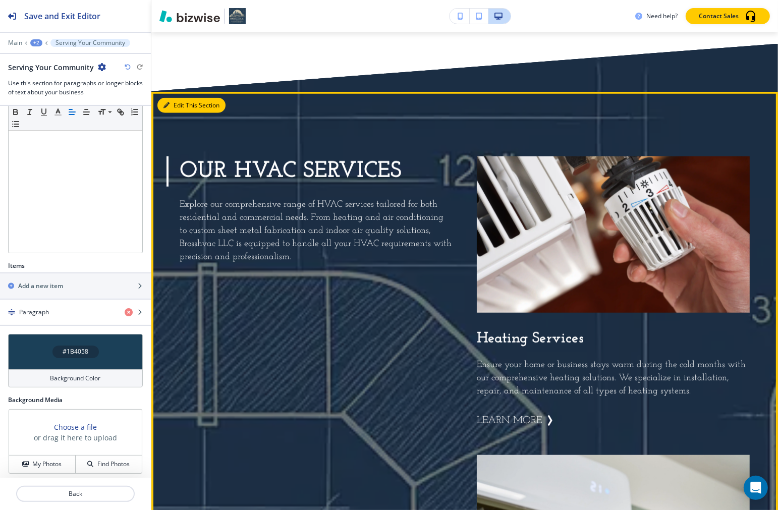
click at [175, 98] on button "Edit This Section" at bounding box center [191, 105] width 68 height 15
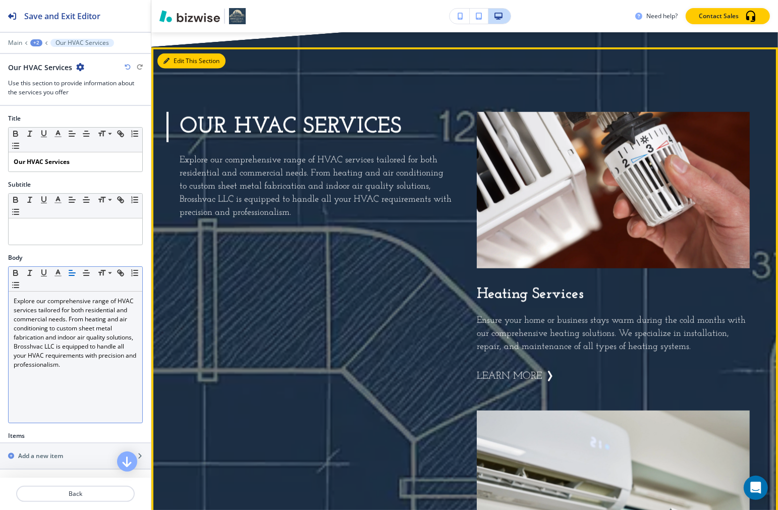
scroll to position [947, 0]
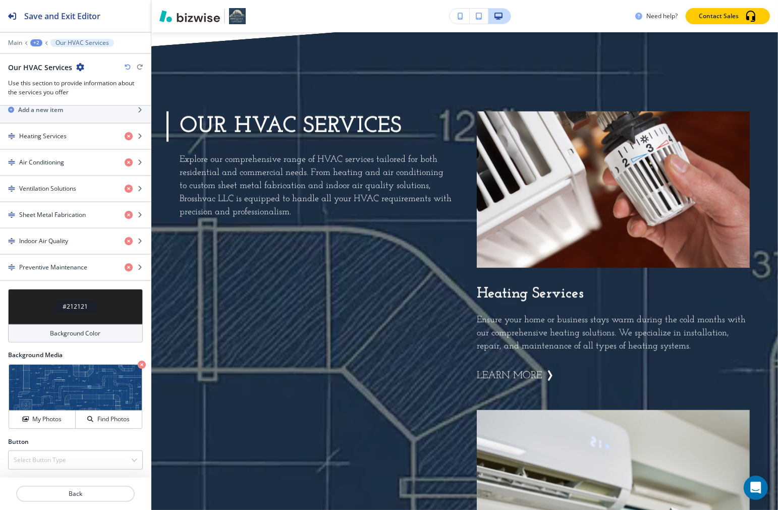
click at [62, 337] on h4 "Background Color" at bounding box center [75, 333] width 50 height 9
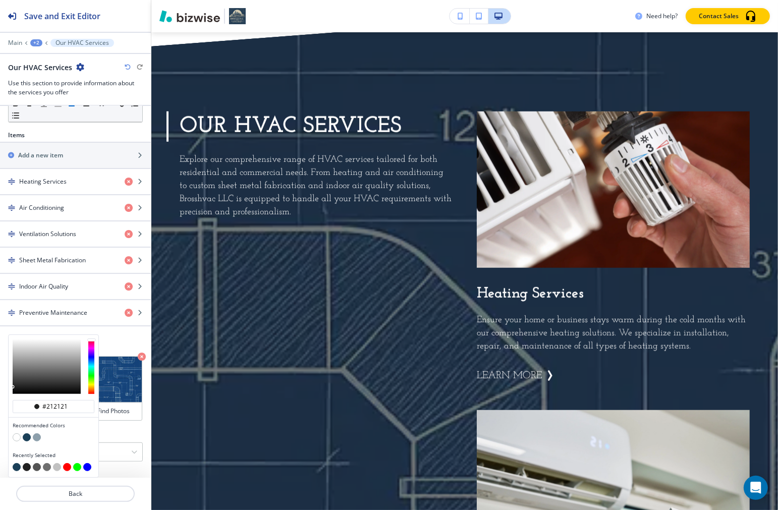
click at [26, 438] on button "button" at bounding box center [27, 438] width 8 height 8
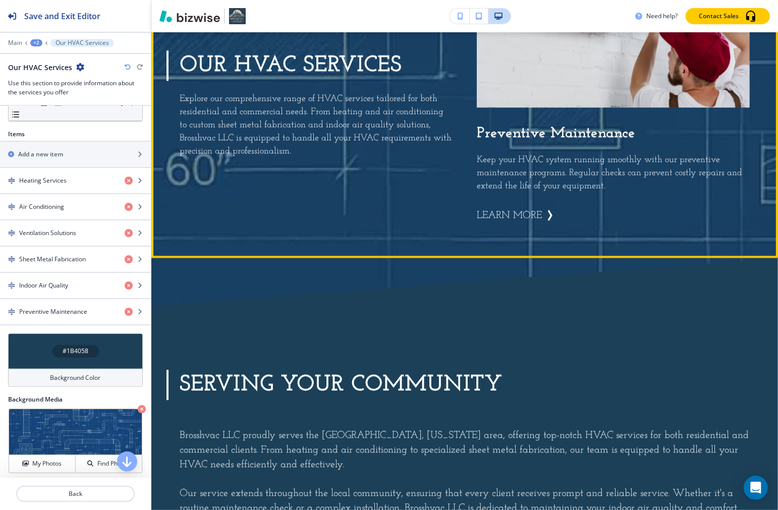
scroll to position [2573, 0]
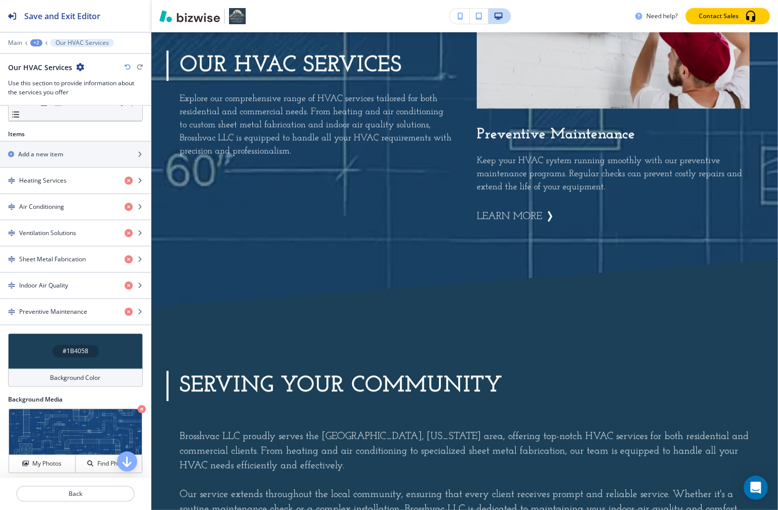
click at [52, 352] on div "#1B4058" at bounding box center [75, 351] width 46 height 13
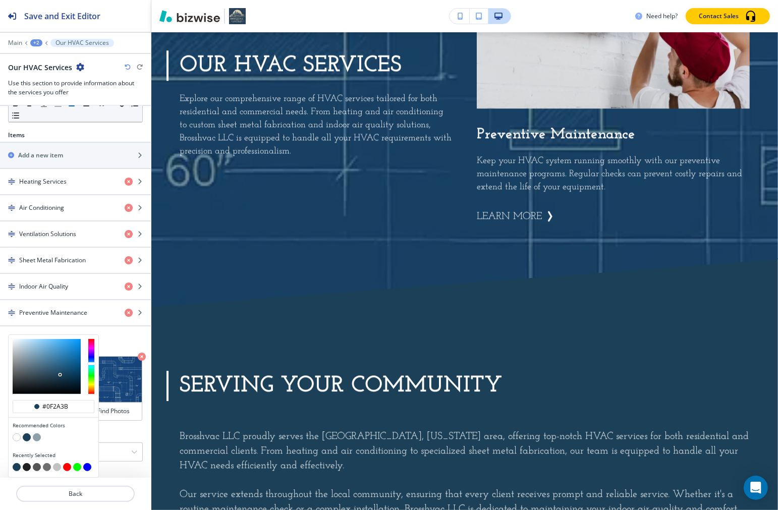
click at [63, 382] on div at bounding box center [47, 366] width 68 height 55
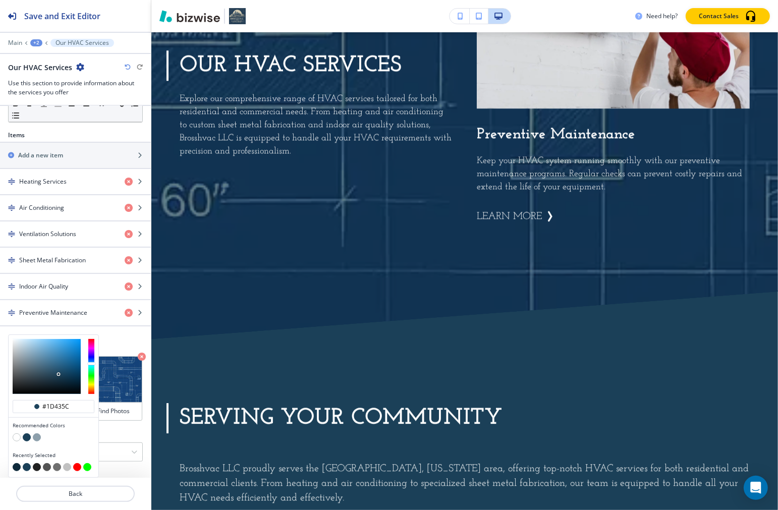
click at [60, 375] on div at bounding box center [47, 366] width 68 height 55
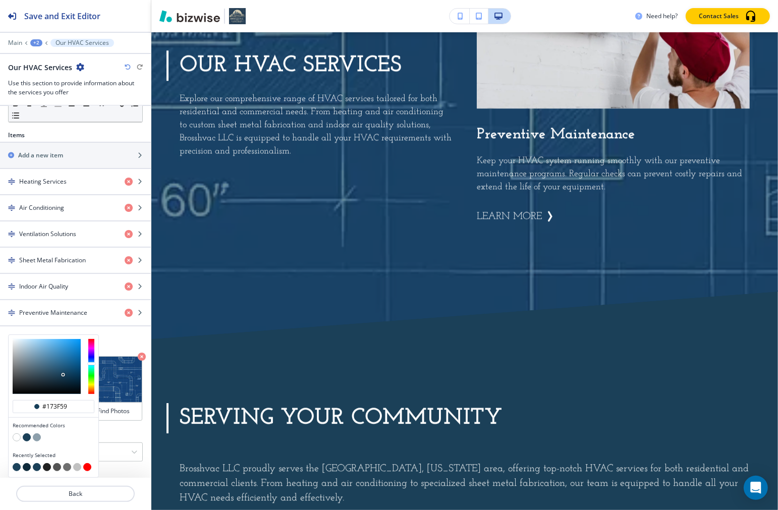
click at [63, 375] on div at bounding box center [47, 366] width 68 height 55
click at [62, 377] on div at bounding box center [47, 366] width 68 height 55
click at [59, 372] on div at bounding box center [47, 366] width 68 height 55
click at [63, 370] on div at bounding box center [47, 366] width 68 height 55
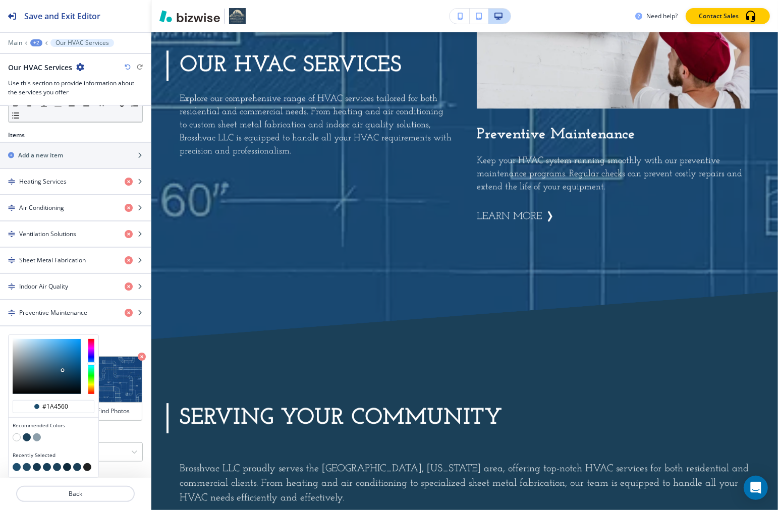
click at [62, 374] on div at bounding box center [47, 366] width 68 height 55
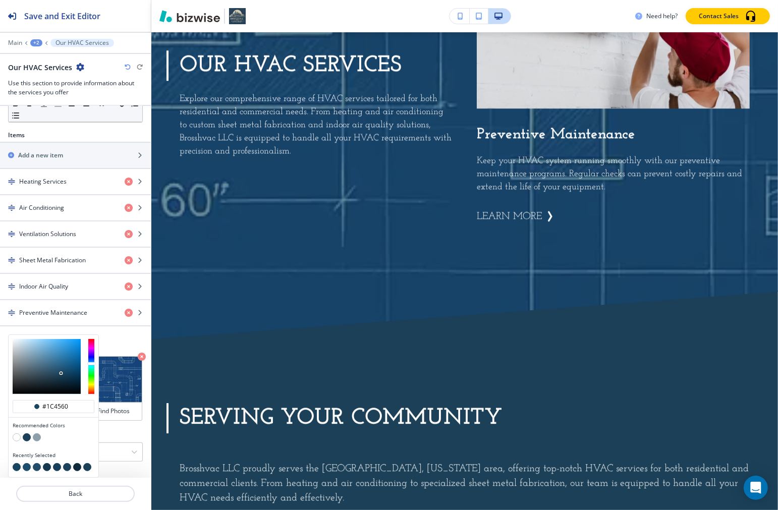
click at [61, 374] on div at bounding box center [61, 373] width 2 height 2
click at [59, 374] on div at bounding box center [47, 366] width 68 height 55
click at [58, 375] on div at bounding box center [47, 366] width 68 height 55
click at [54, 378] on div at bounding box center [47, 366] width 68 height 55
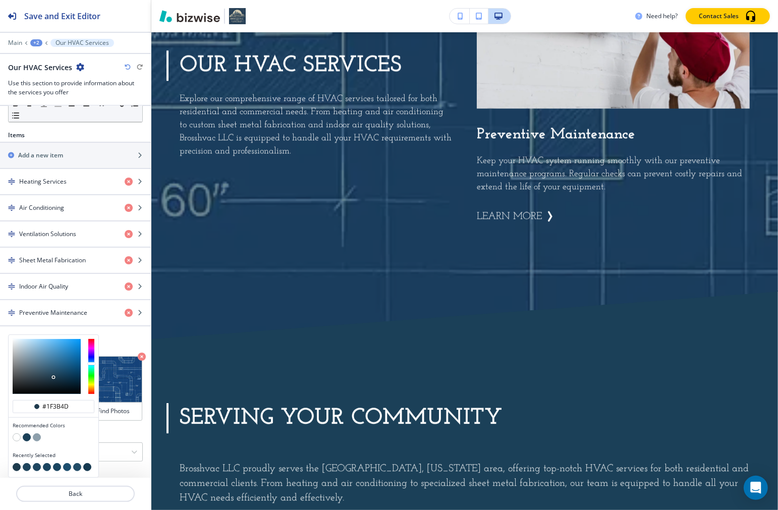
click at [54, 378] on div at bounding box center [53, 378] width 2 height 2
type input "#223e50"
click at [51, 377] on div at bounding box center [47, 366] width 68 height 55
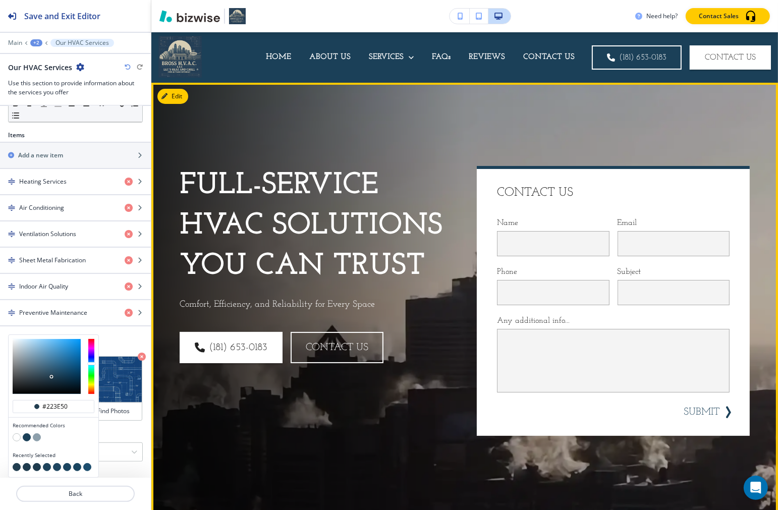
scroll to position [392, 0]
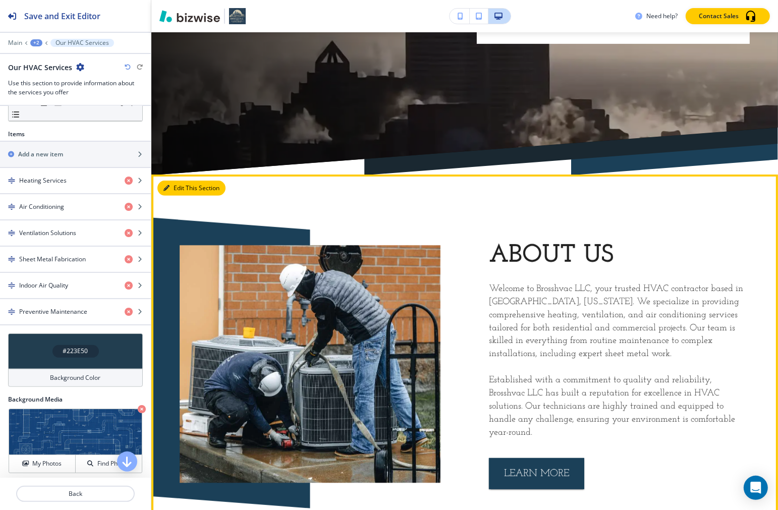
click at [179, 188] on button "Edit This Section" at bounding box center [191, 188] width 68 height 15
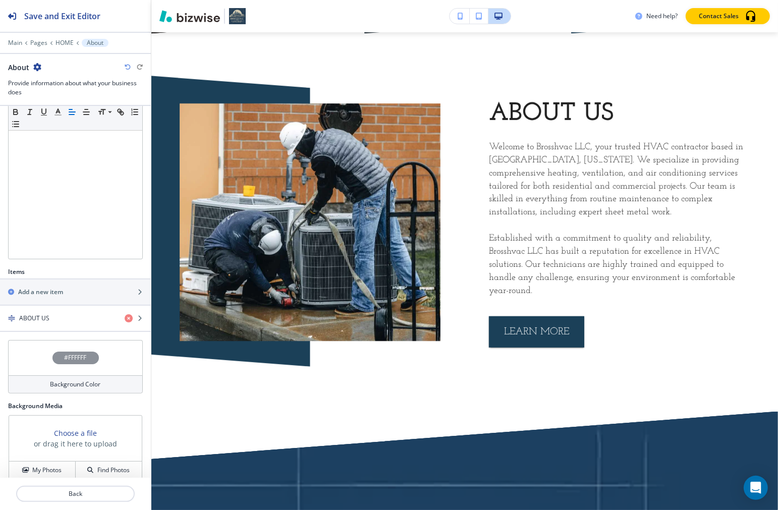
scroll to position [175, 0]
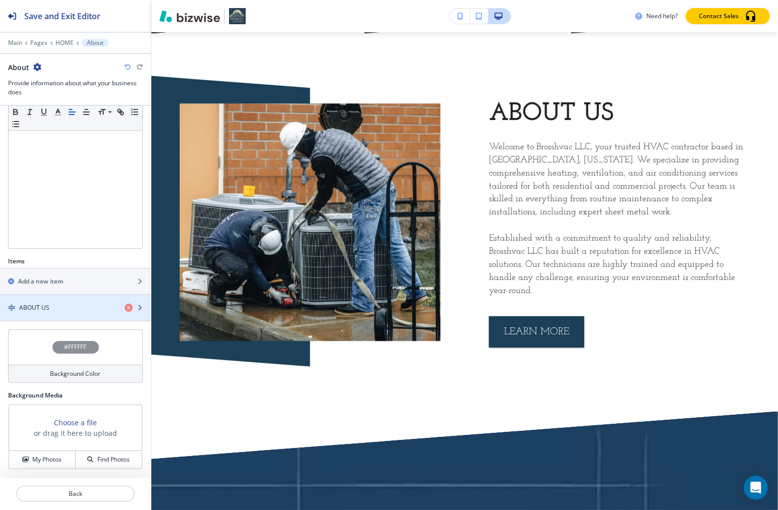
click at [41, 319] on div "button" at bounding box center [75, 316] width 151 height 8
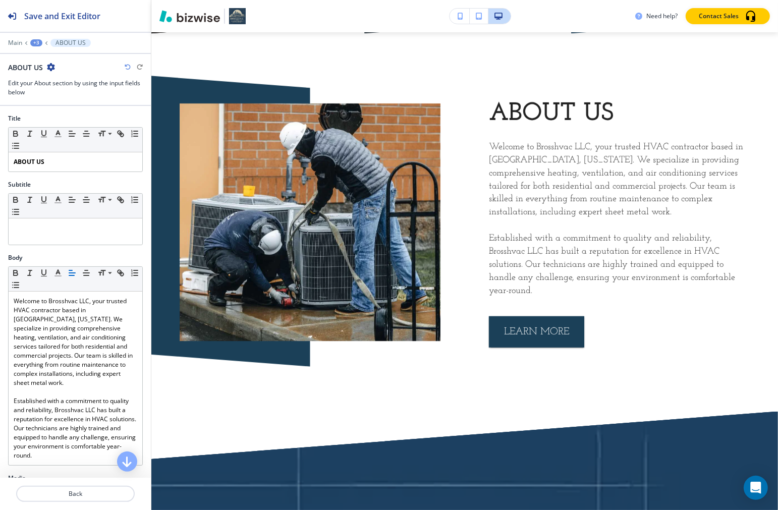
scroll to position [551, 0]
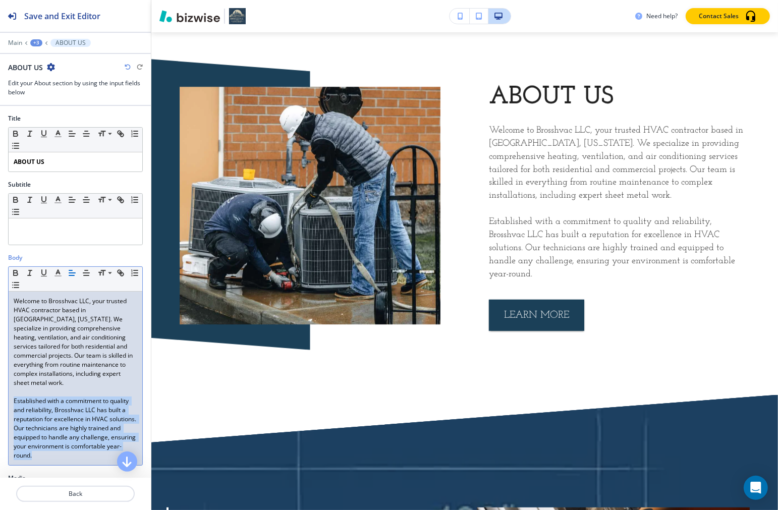
drag, startPoint x: 96, startPoint y: 457, endPoint x: 12, endPoint y: 405, distance: 98.9
click at [12, 405] on div "Welcome to Brosshvac LLC, your trusted HVAC contractor based in Peculiar, Misso…" at bounding box center [76, 379] width 134 height 174
paste div
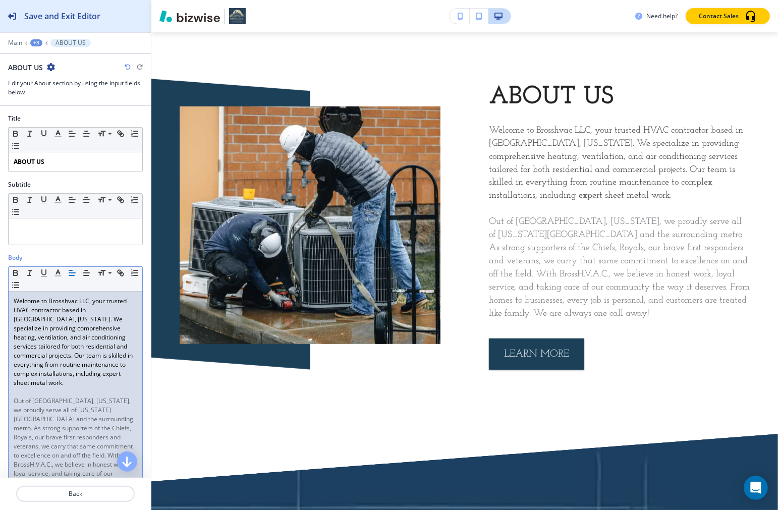
click at [81, 19] on h2 "Save and Exit Editor" at bounding box center [62, 16] width 76 height 12
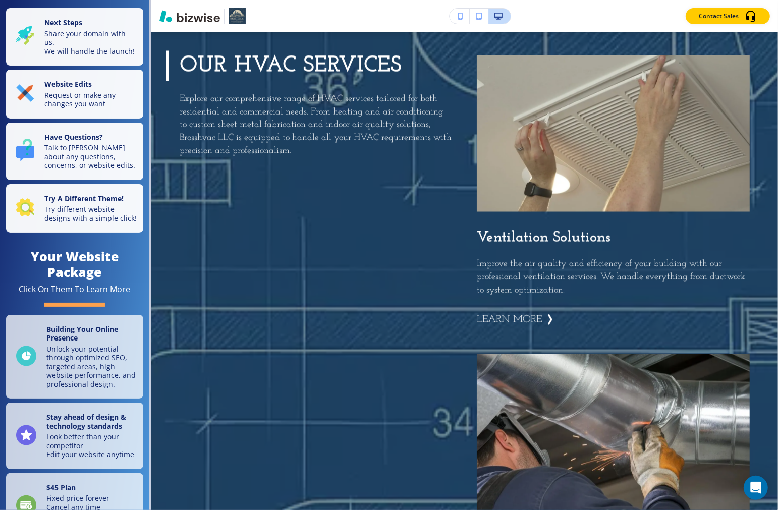
scroll to position [0, 0]
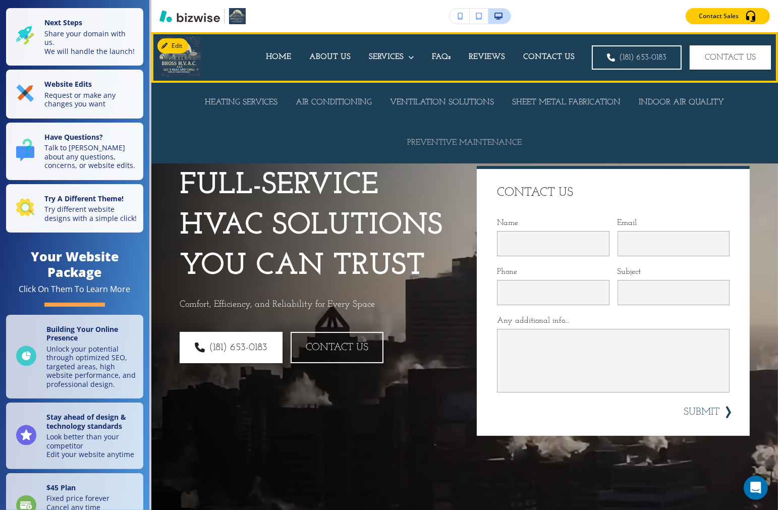
click at [467, 137] on div "PREVENTIVE MAINTENANCE" at bounding box center [465, 143] width 133 height 40
click at [463, 141] on p "PREVENTIVE MAINTENANCE" at bounding box center [465, 143] width 115 height 12
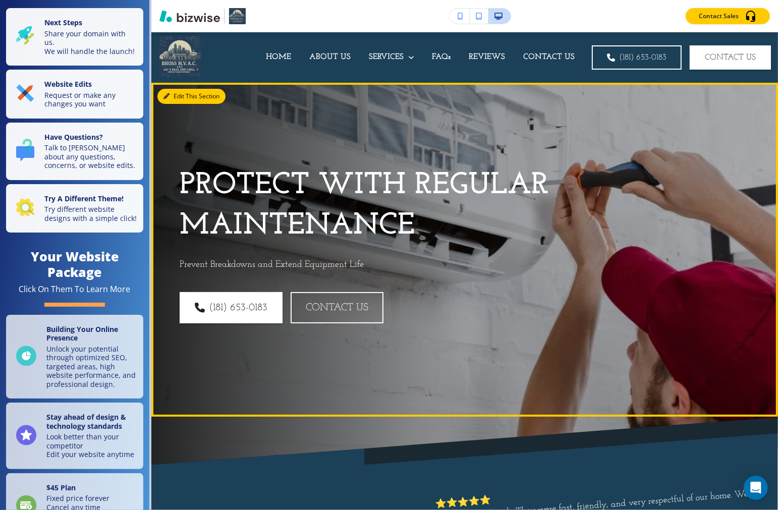
click at [170, 94] on button "Edit This Section" at bounding box center [191, 96] width 68 height 15
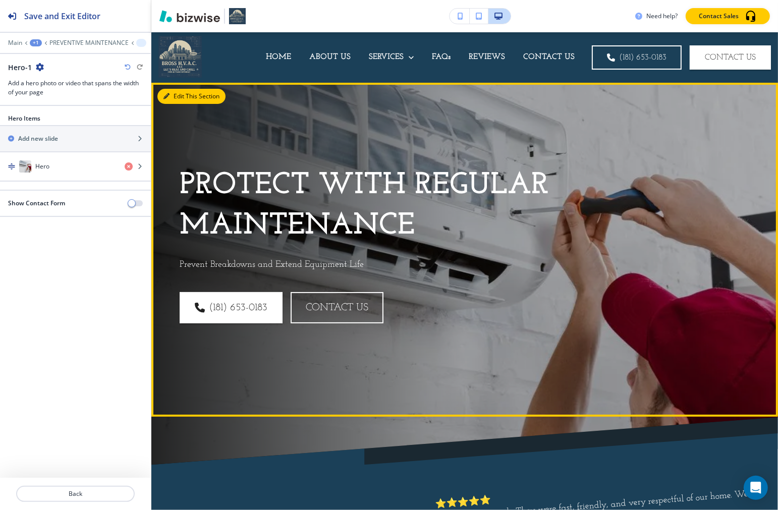
scroll to position [50, 0]
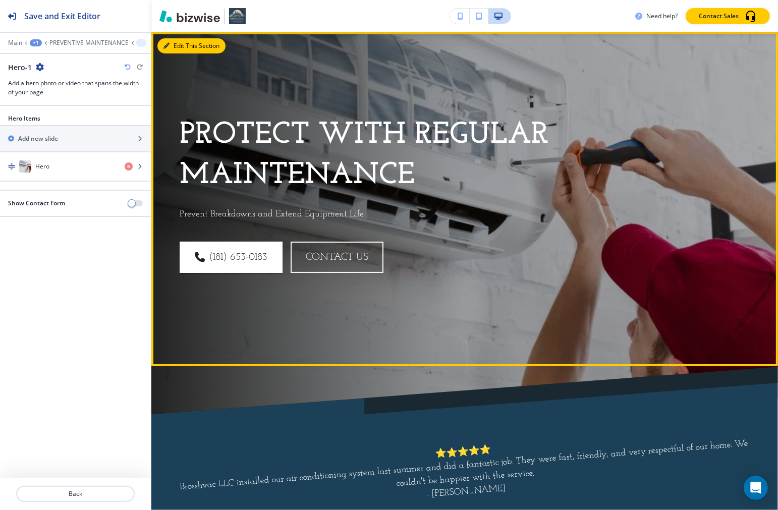
click at [178, 43] on button "Edit This Section" at bounding box center [191, 45] width 68 height 15
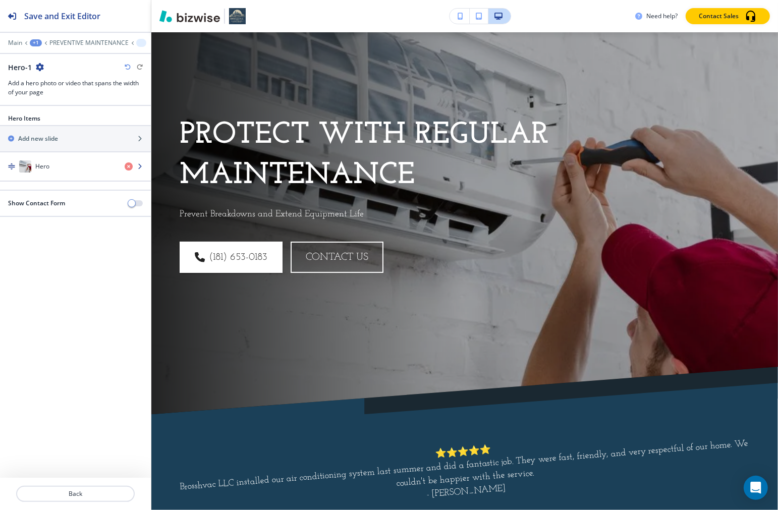
click at [39, 176] on div "button" at bounding box center [75, 177] width 151 height 8
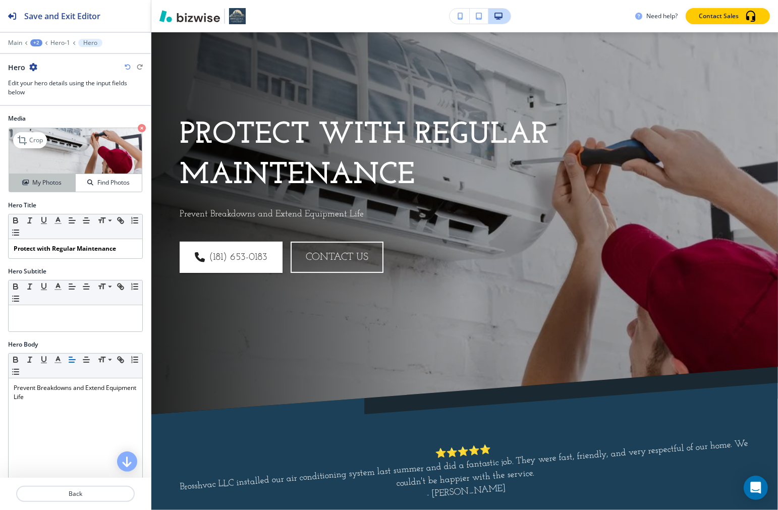
click at [46, 183] on h4 "My Photos" at bounding box center [46, 182] width 29 height 9
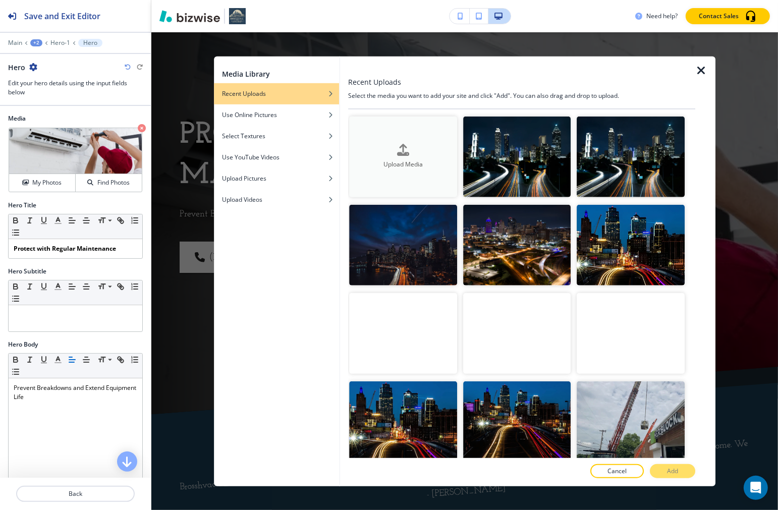
click at [411, 173] on button "Upload Media" at bounding box center [404, 156] width 108 height 81
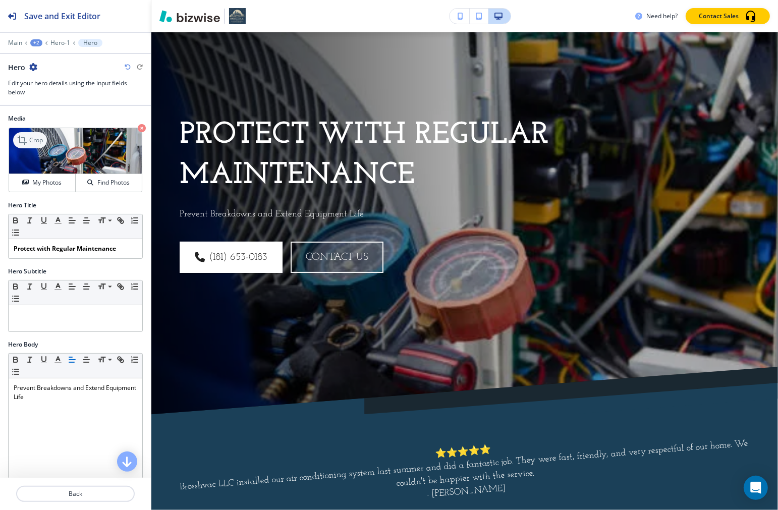
click at [41, 139] on p "Crop" at bounding box center [36, 140] width 14 height 9
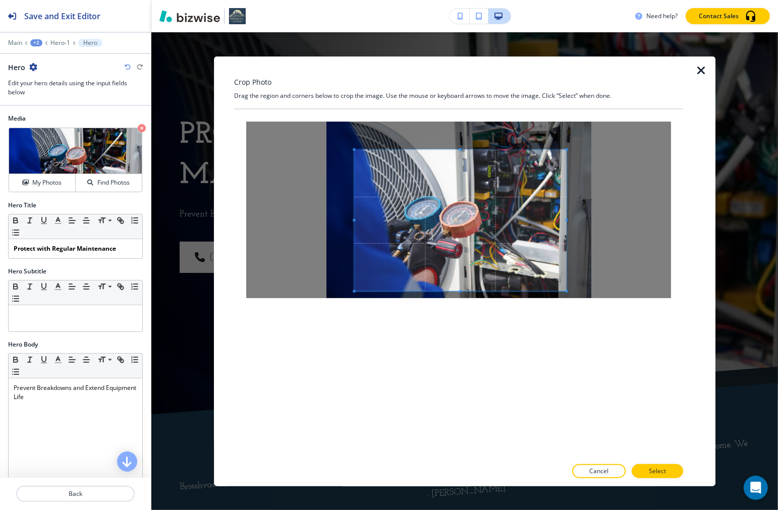
click at [455, 228] on span at bounding box center [461, 219] width 212 height 141
click at [557, 471] on p "Select" at bounding box center [657, 471] width 17 height 9
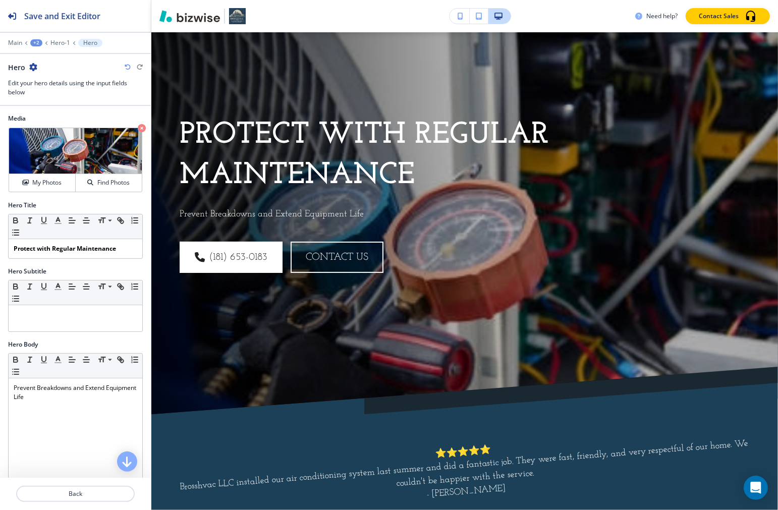
click at [128, 66] on icon "button" at bounding box center [128, 67] width 6 height 6
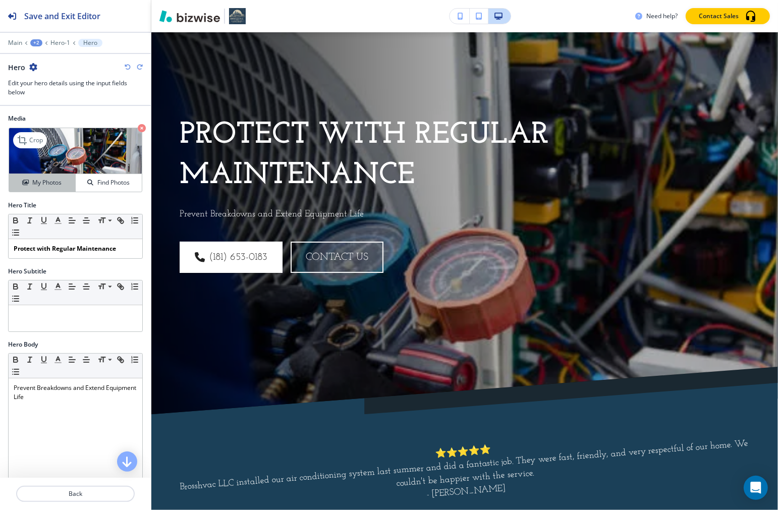
click at [64, 186] on div "My Photos" at bounding box center [42, 182] width 66 height 9
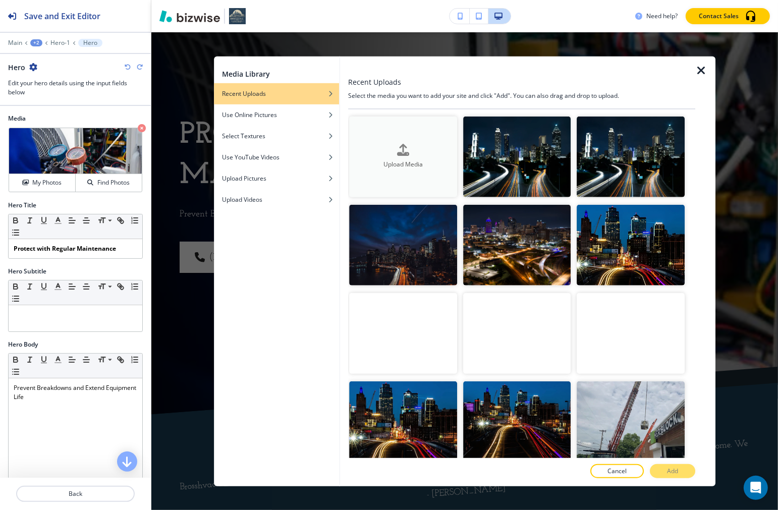
click at [387, 157] on div "button" at bounding box center [404, 158] width 108 height 4
click at [447, 165] on h4 "Upload Media" at bounding box center [404, 165] width 108 height 9
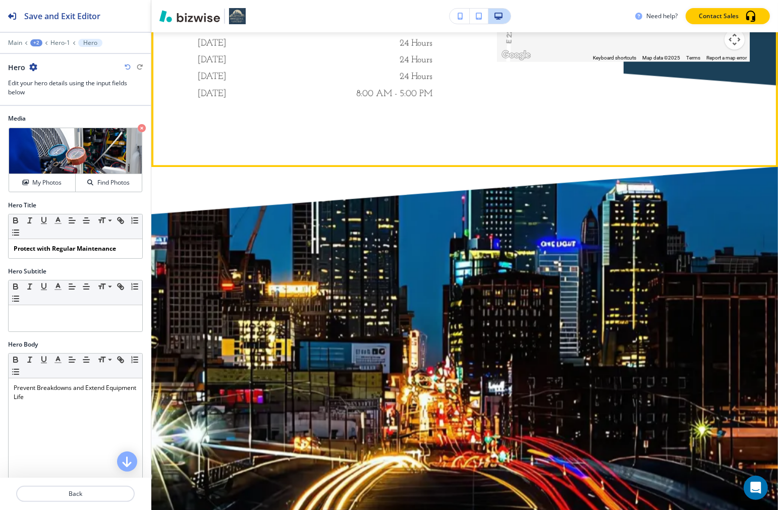
scroll to position [2181, 0]
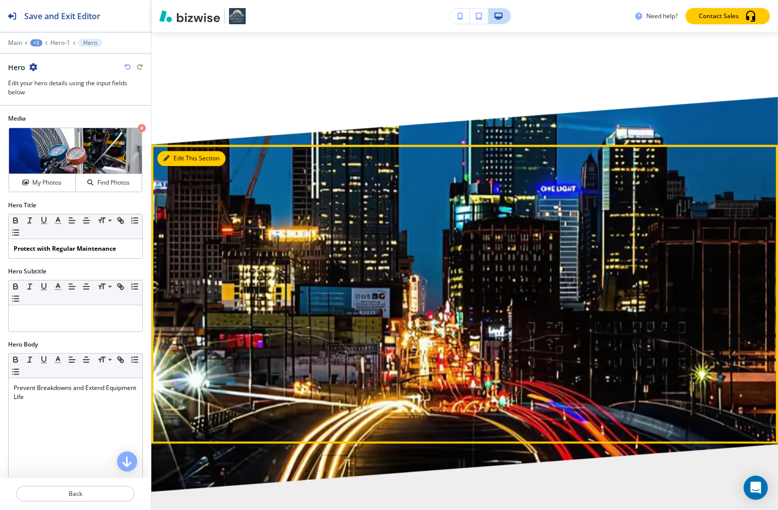
click at [167, 162] on icon "button" at bounding box center [167, 158] width 6 height 6
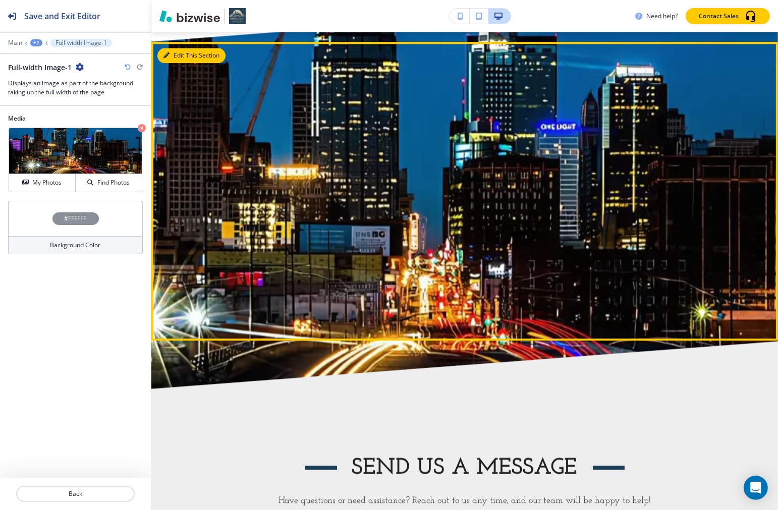
scroll to position [2304, 0]
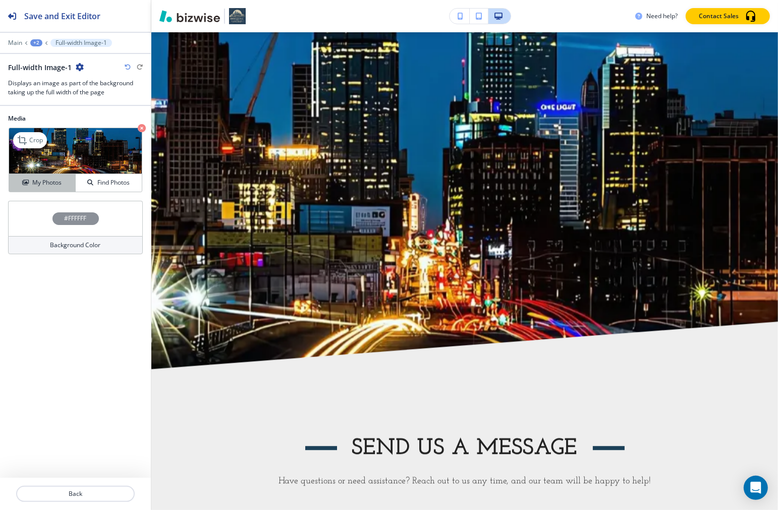
click at [38, 180] on h4 "My Photos" at bounding box center [46, 182] width 29 height 9
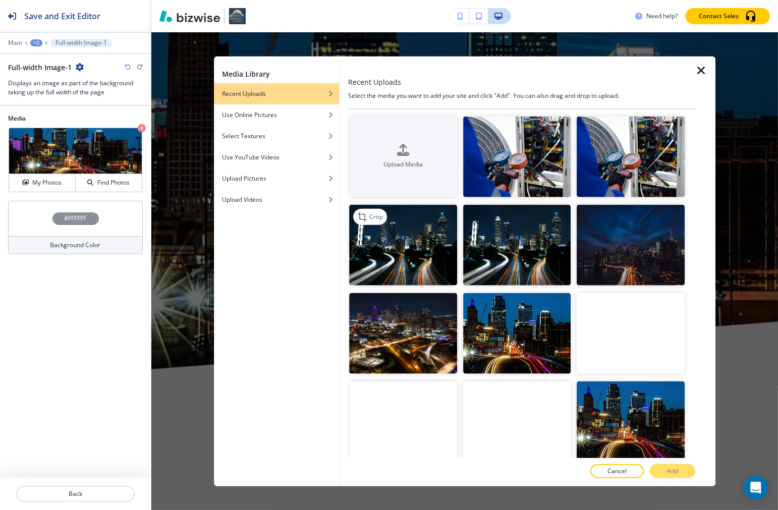
click at [393, 248] on img "button" at bounding box center [404, 244] width 108 height 81
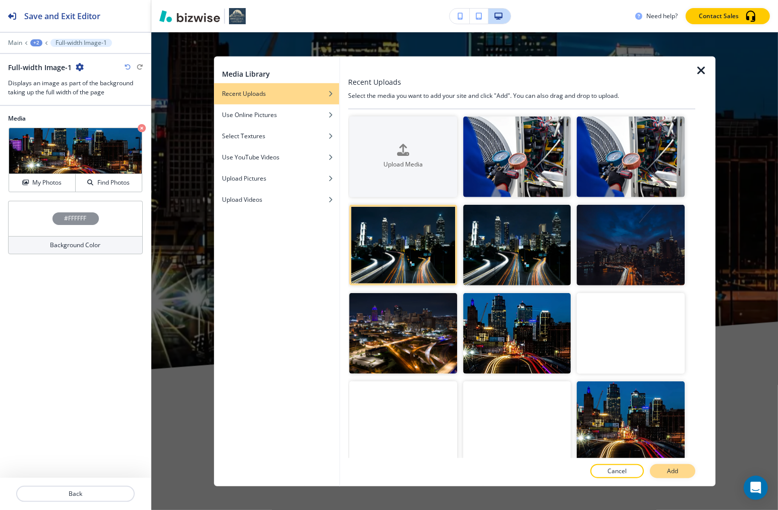
click at [557, 469] on button "Add" at bounding box center [672, 471] width 45 height 14
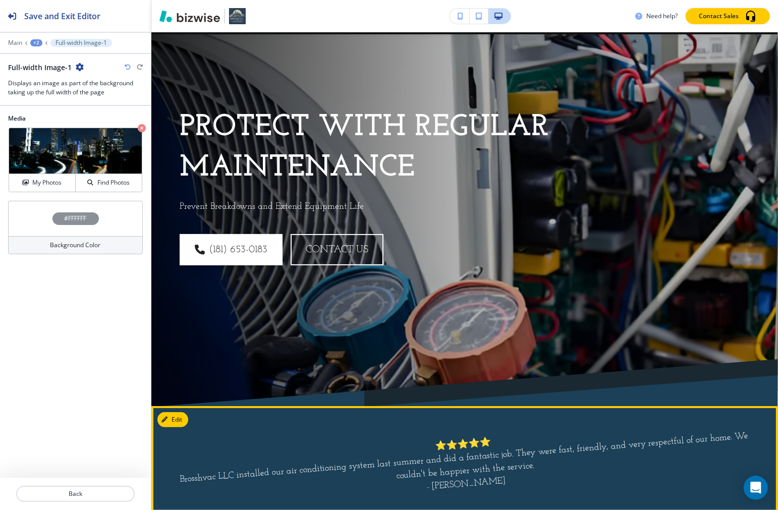
scroll to position [0, 0]
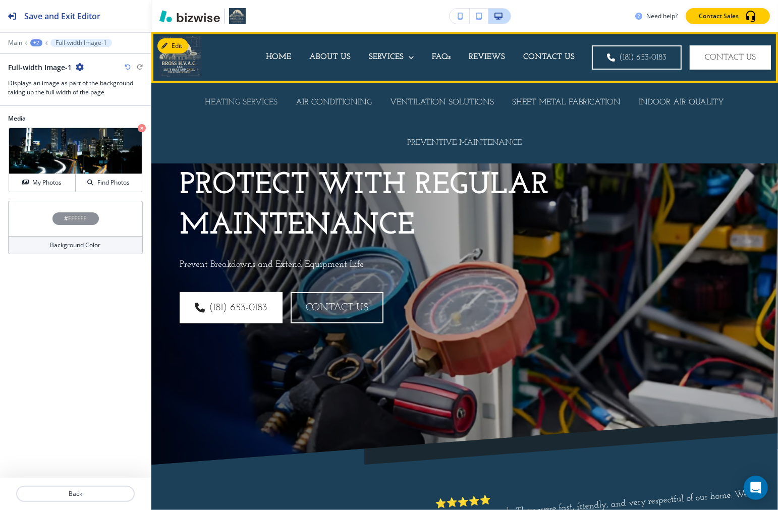
click at [250, 97] on p "HEATING SERVICES" at bounding box center [241, 103] width 73 height 12
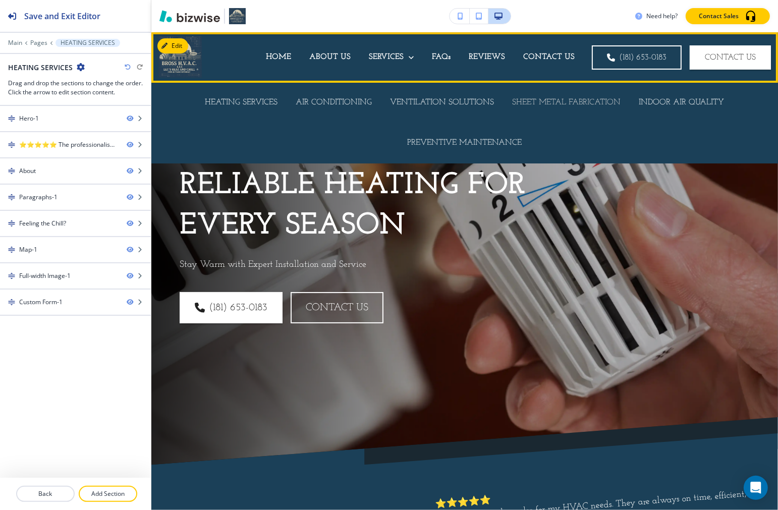
click at [557, 106] on p "SHEET METAL FABRICATION" at bounding box center [567, 103] width 109 height 12
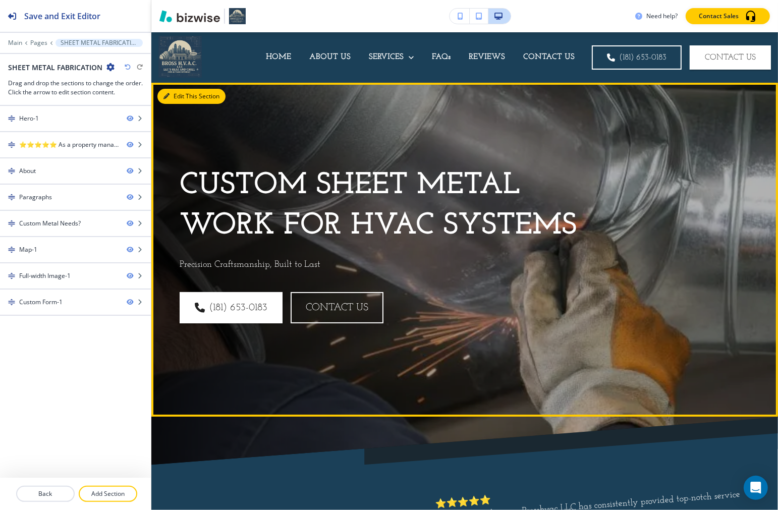
click at [181, 94] on button "Edit This Section" at bounding box center [191, 96] width 68 height 15
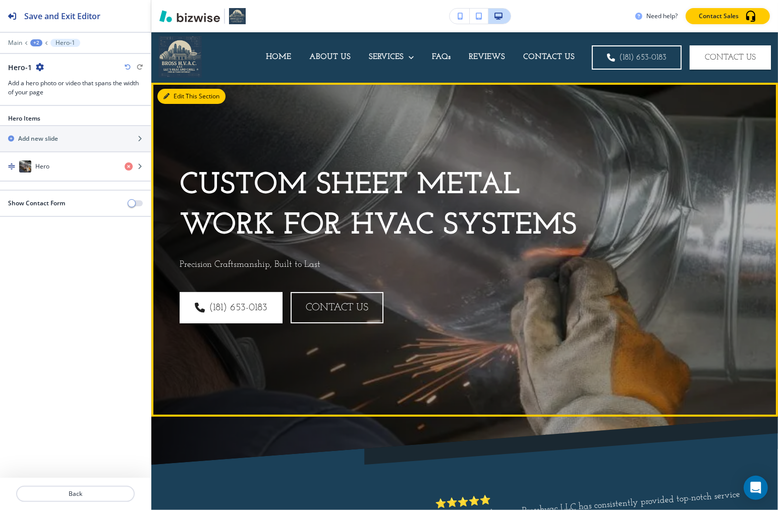
scroll to position [50, 0]
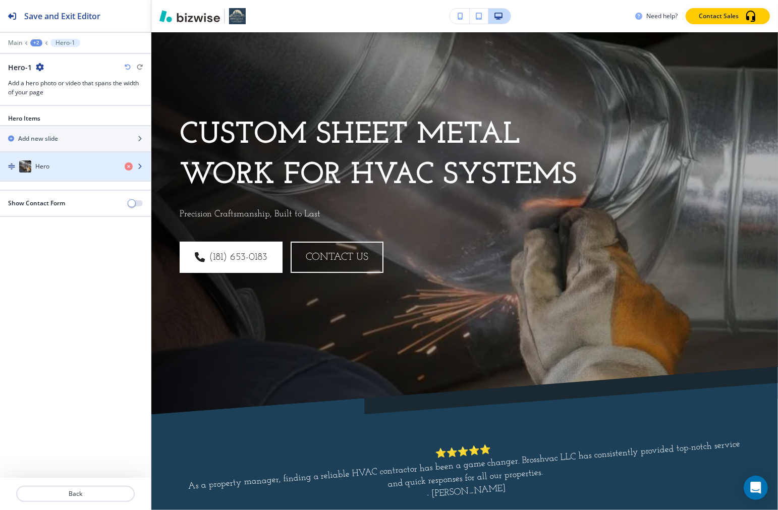
click at [72, 168] on div "Hero" at bounding box center [58, 167] width 117 height 12
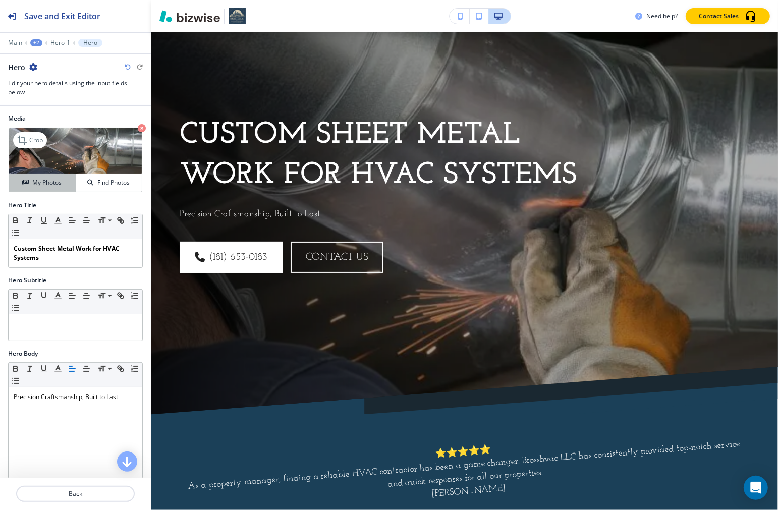
click at [26, 183] on icon "button" at bounding box center [25, 183] width 6 height 6
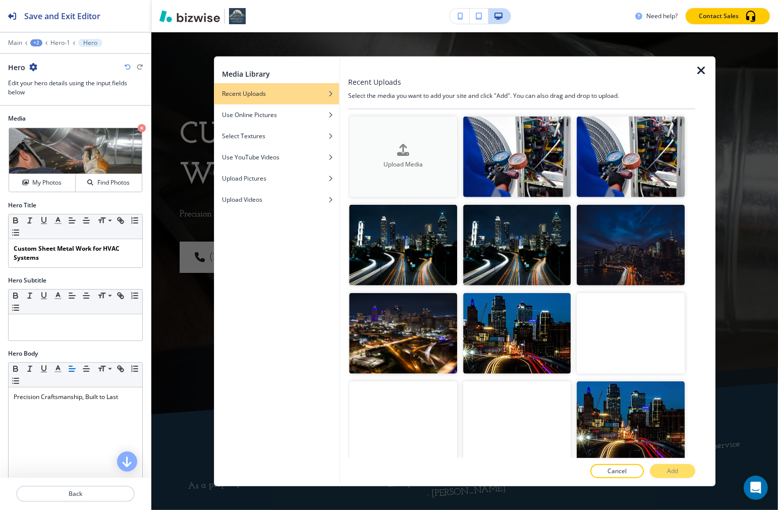
click at [406, 132] on button "Upload Media" at bounding box center [404, 156] width 108 height 81
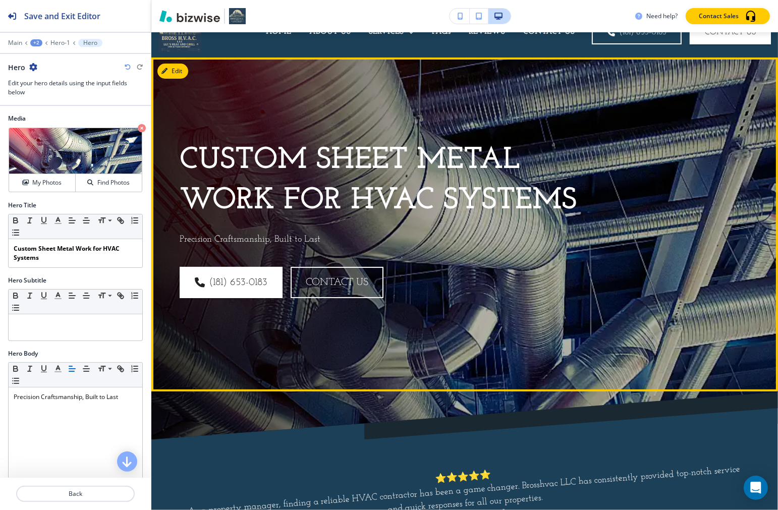
scroll to position [0, 0]
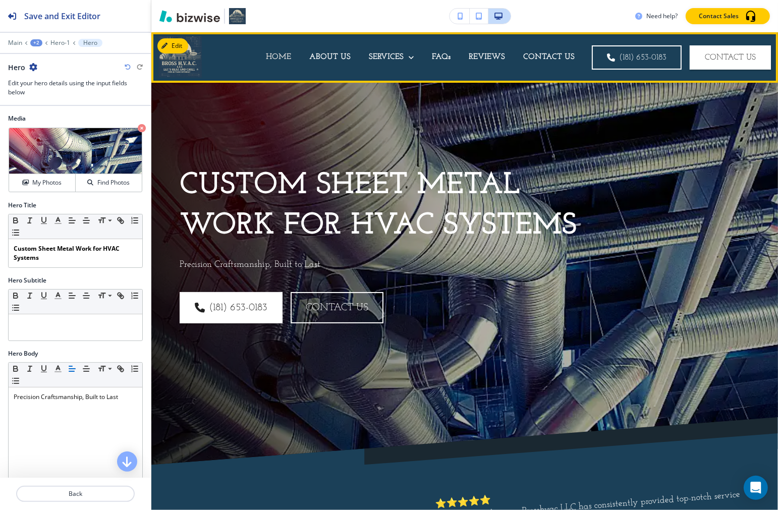
click at [267, 58] on p "HOME" at bounding box center [278, 57] width 25 height 12
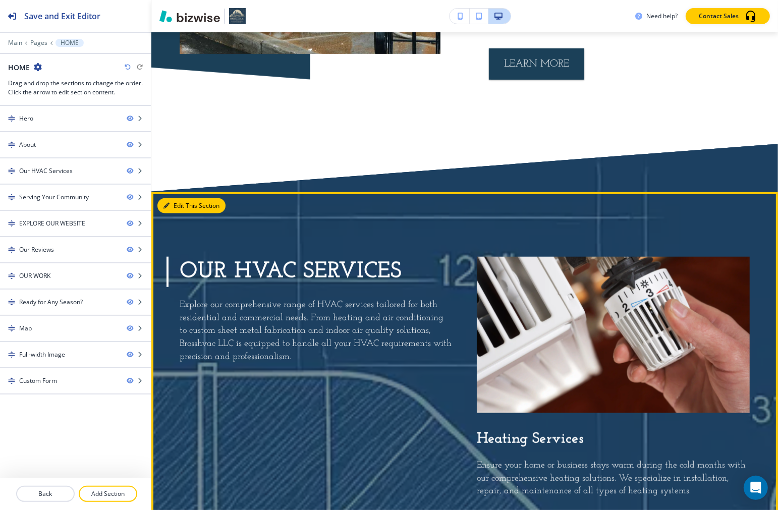
click at [175, 203] on button "Edit This Section" at bounding box center [191, 205] width 68 height 15
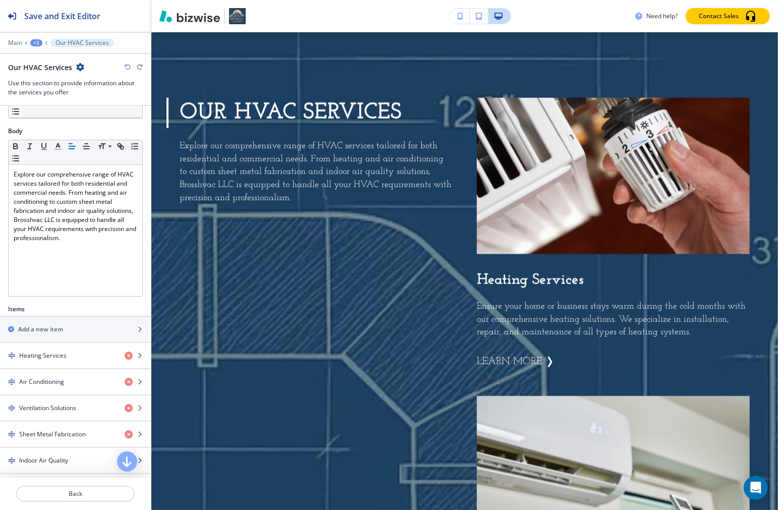
scroll to position [280, 0]
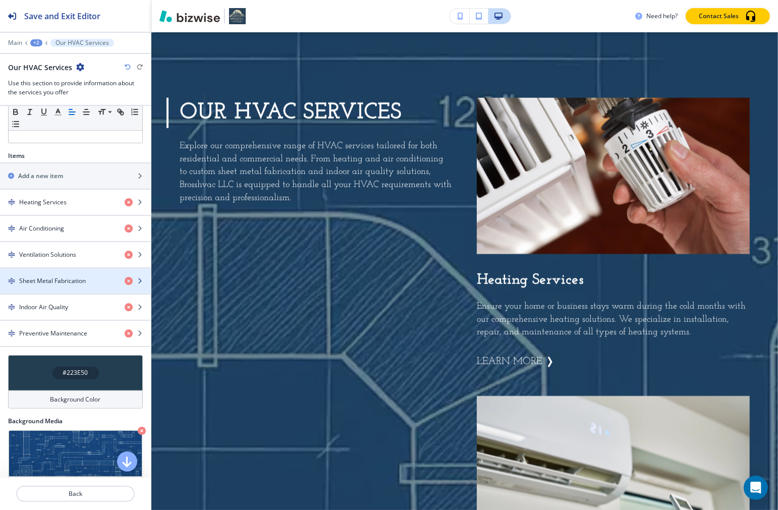
click at [56, 284] on h4 "Sheet Metal Fabrication" at bounding box center [52, 281] width 67 height 9
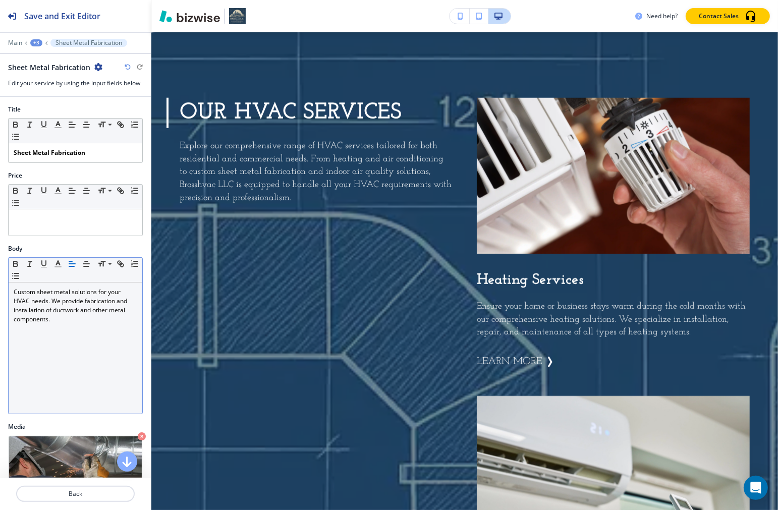
scroll to position [167, 0]
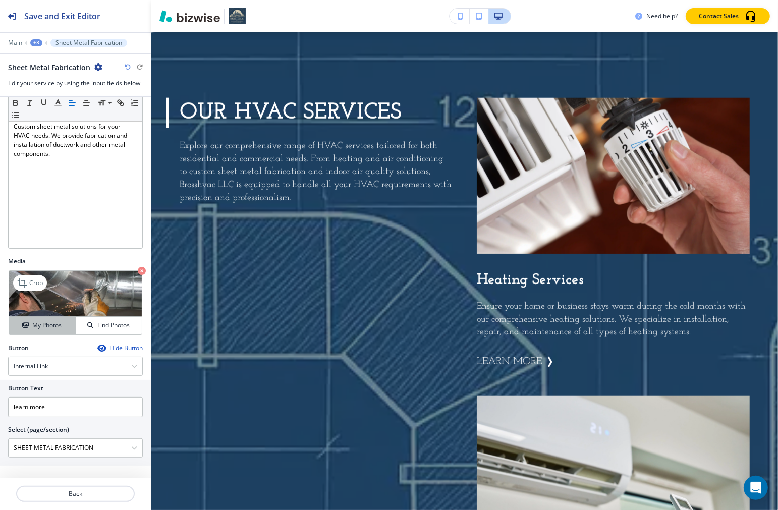
click at [42, 323] on h4 "My Photos" at bounding box center [46, 325] width 29 height 9
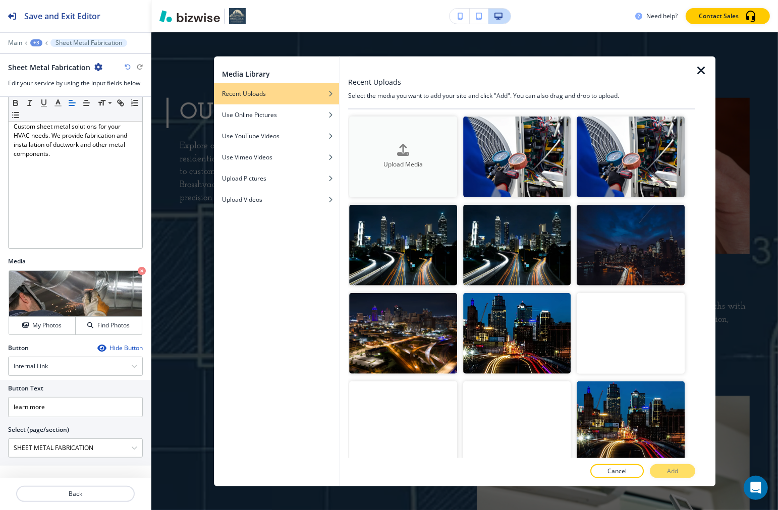
click at [411, 168] on button "Upload Media" at bounding box center [404, 156] width 108 height 81
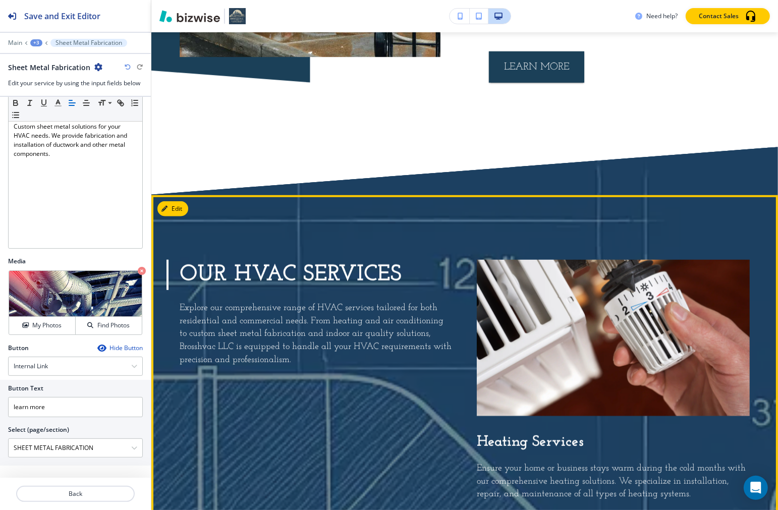
scroll to position [831, 0]
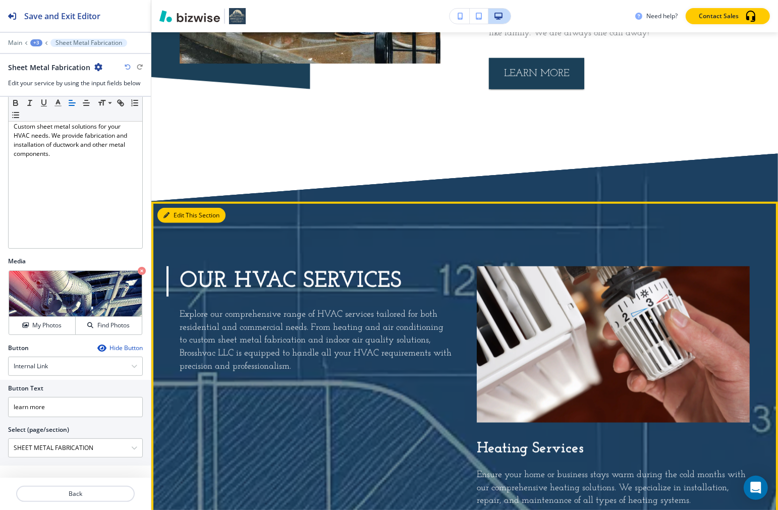
click at [171, 216] on button "Edit This Section" at bounding box center [191, 215] width 68 height 15
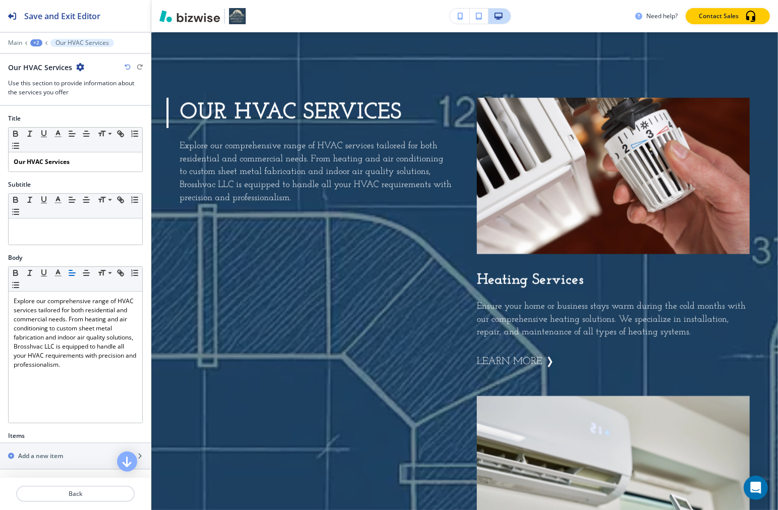
scroll to position [336, 0]
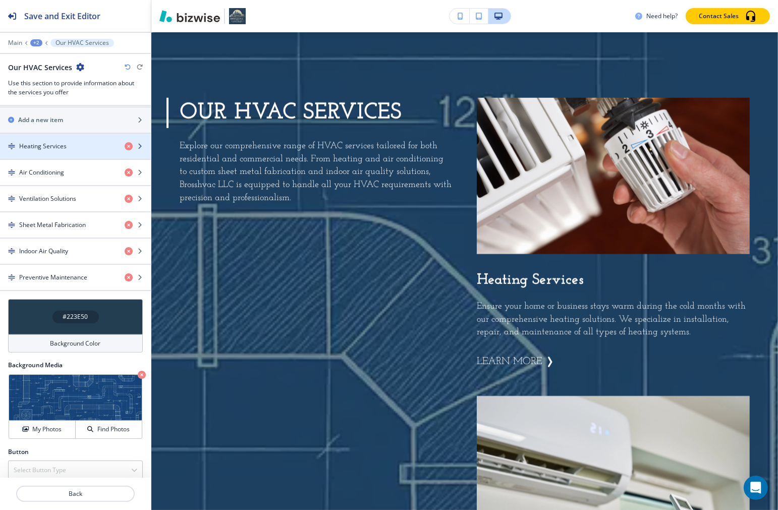
click at [35, 155] on div "button" at bounding box center [75, 155] width 151 height 8
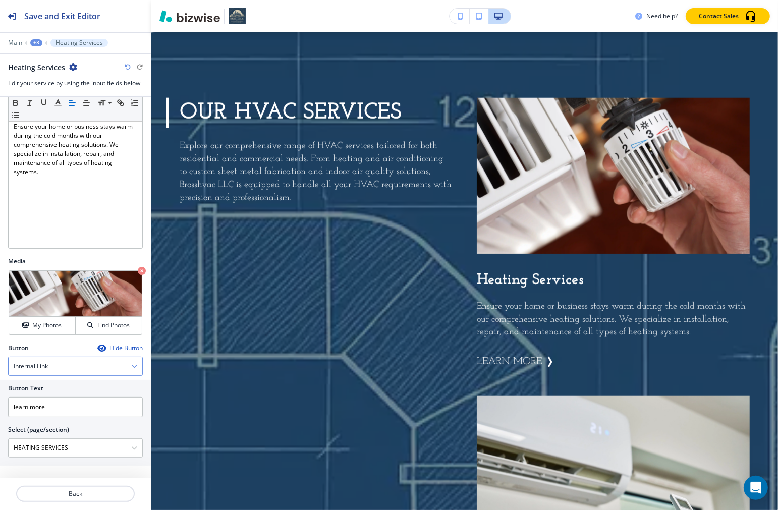
scroll to position [167, 0]
click at [32, 326] on h4 "My Photos" at bounding box center [46, 325] width 29 height 9
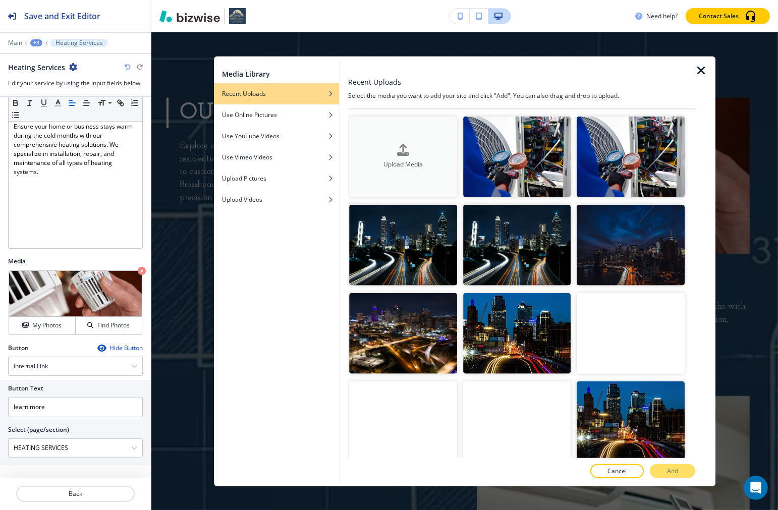
click at [418, 161] on h4 "Upload Media" at bounding box center [404, 165] width 108 height 9
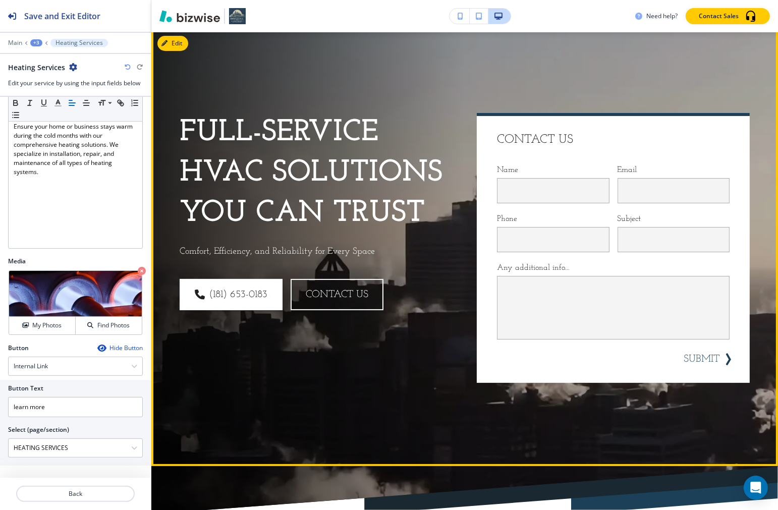
scroll to position [0, 0]
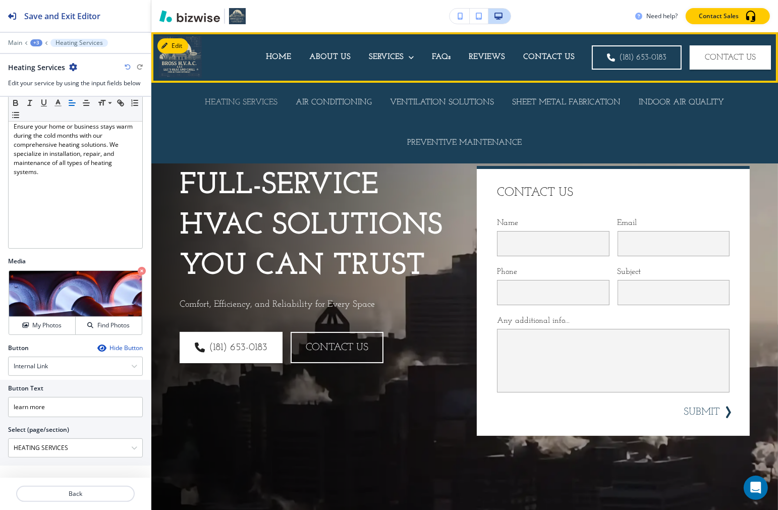
click at [225, 98] on p "HEATING SERVICES" at bounding box center [241, 103] width 73 height 12
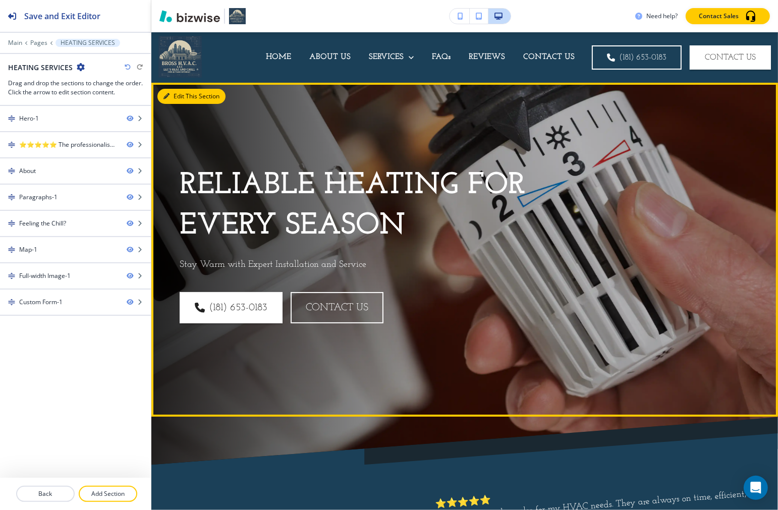
click at [168, 93] on icon "button" at bounding box center [167, 96] width 6 height 6
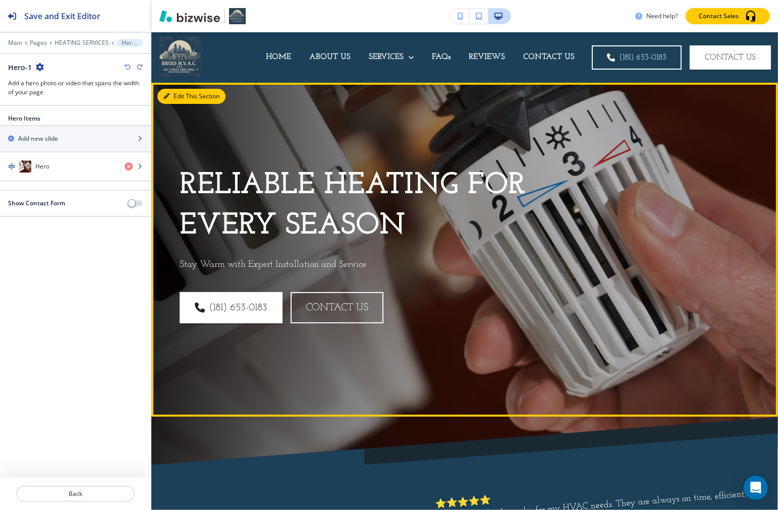
scroll to position [50, 0]
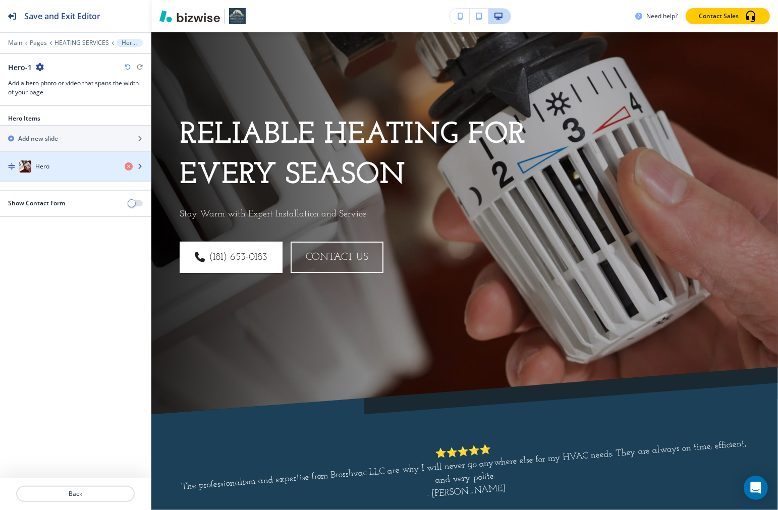
click at [91, 165] on div "Hero" at bounding box center [58, 167] width 117 height 12
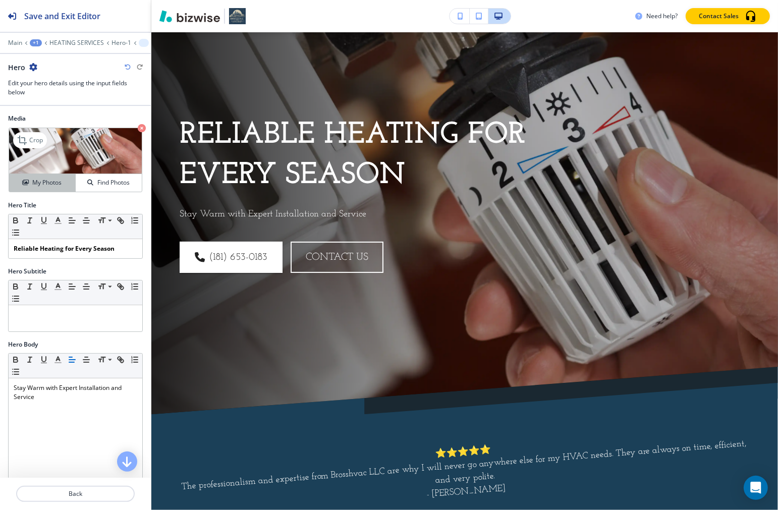
click at [18, 182] on div "My Photos" at bounding box center [42, 182] width 66 height 9
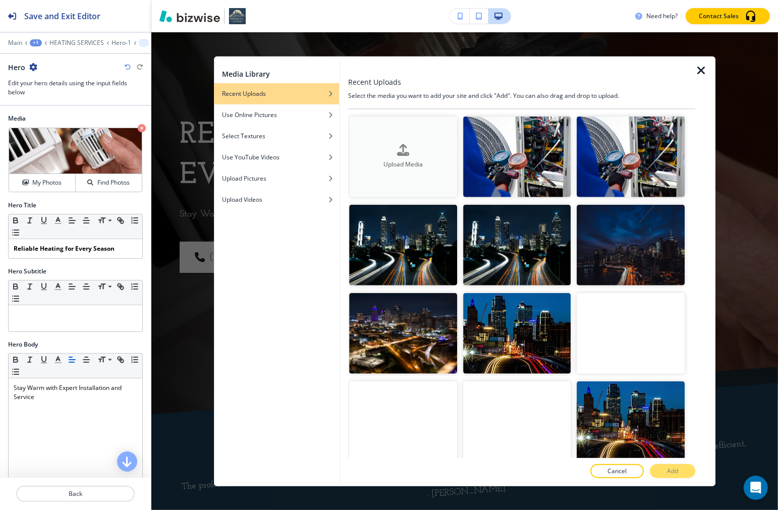
click at [414, 142] on button "Upload Media" at bounding box center [404, 156] width 108 height 81
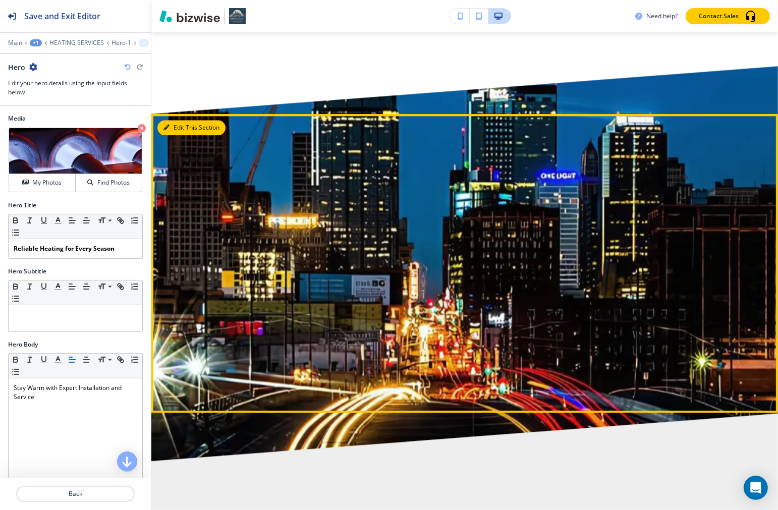
click at [167, 125] on icon "button" at bounding box center [167, 128] width 6 height 6
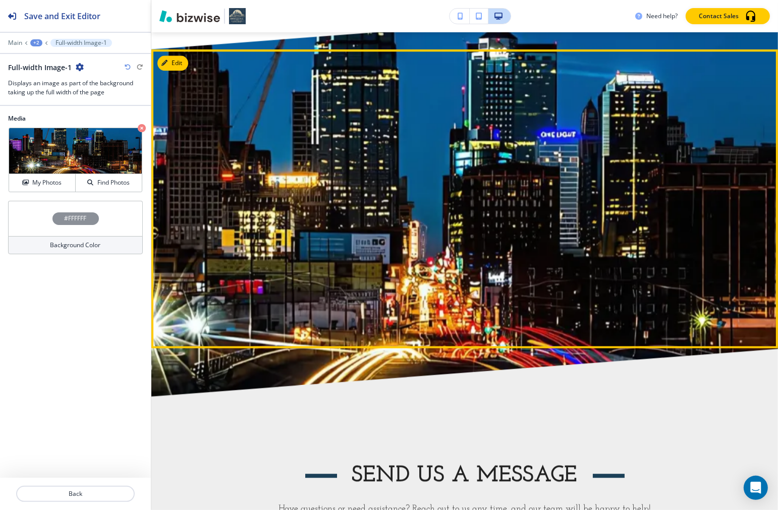
scroll to position [2250, 0]
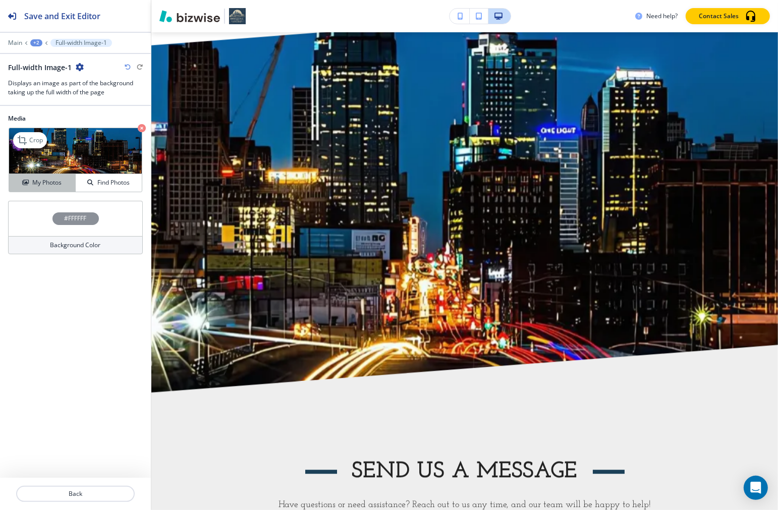
click at [33, 183] on h4 "My Photos" at bounding box center [46, 182] width 29 height 9
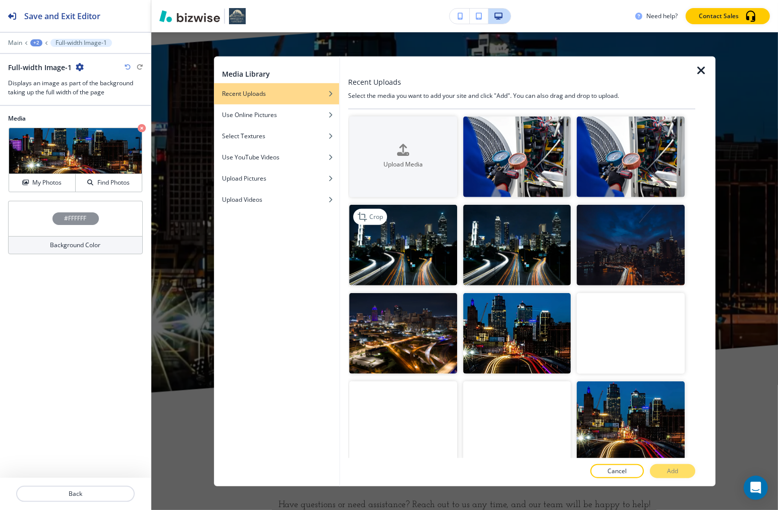
click at [396, 241] on img "button" at bounding box center [404, 244] width 108 height 81
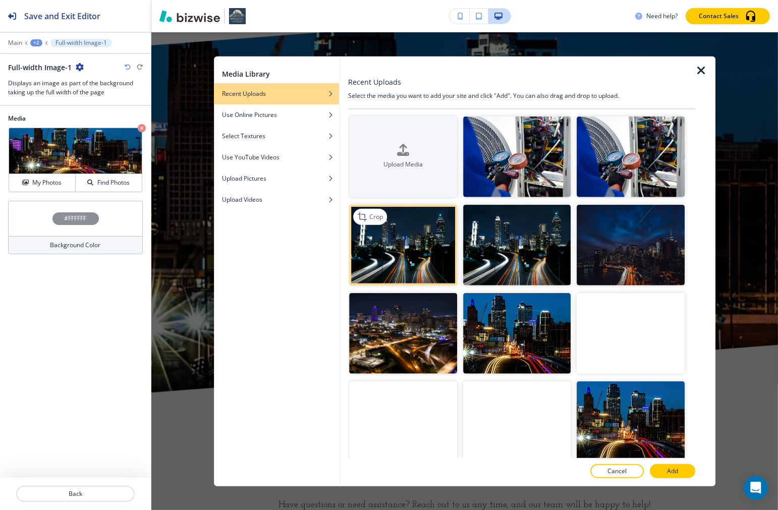
click at [396, 241] on img "button" at bounding box center [404, 244] width 108 height 81
click at [420, 242] on img "button" at bounding box center [404, 244] width 108 height 81
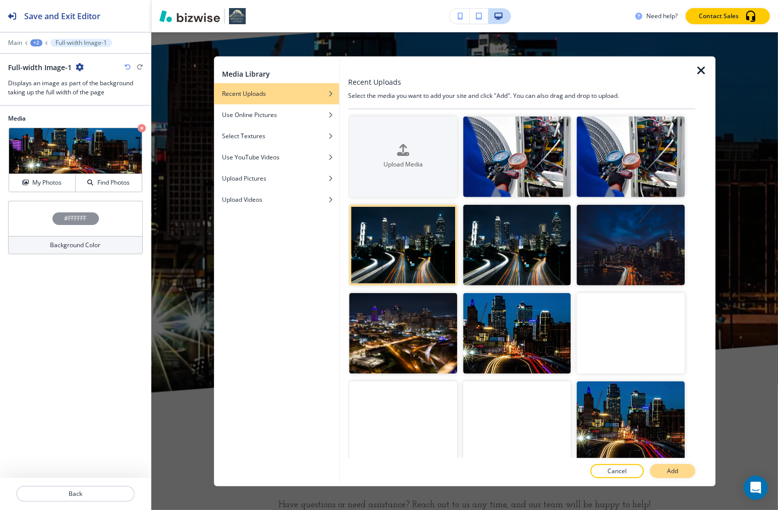
click at [557, 467] on button "Add" at bounding box center [672, 471] width 45 height 14
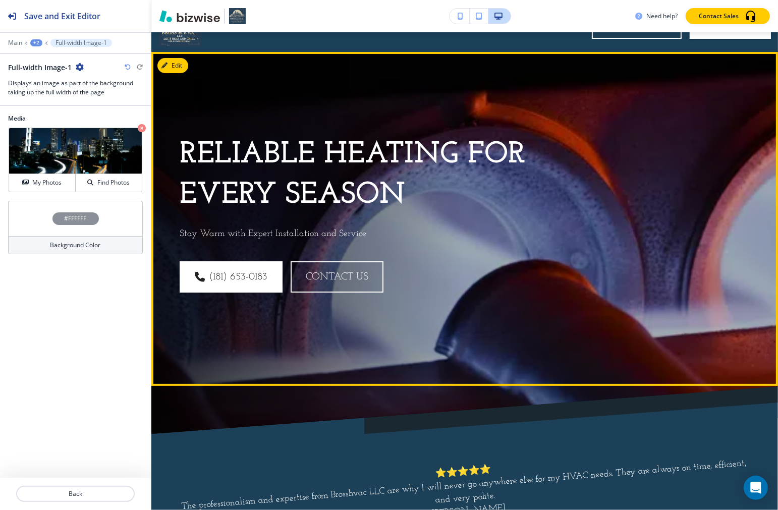
scroll to position [0, 0]
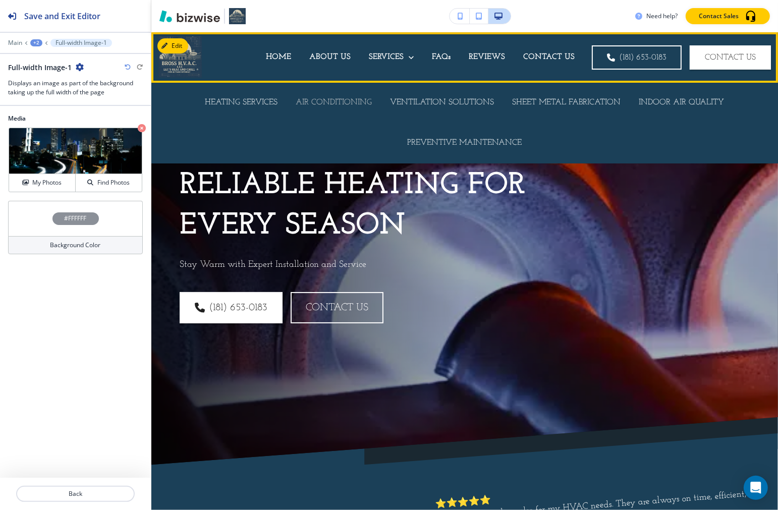
click at [327, 106] on p "AIR CONDITIONING" at bounding box center [334, 103] width 76 height 12
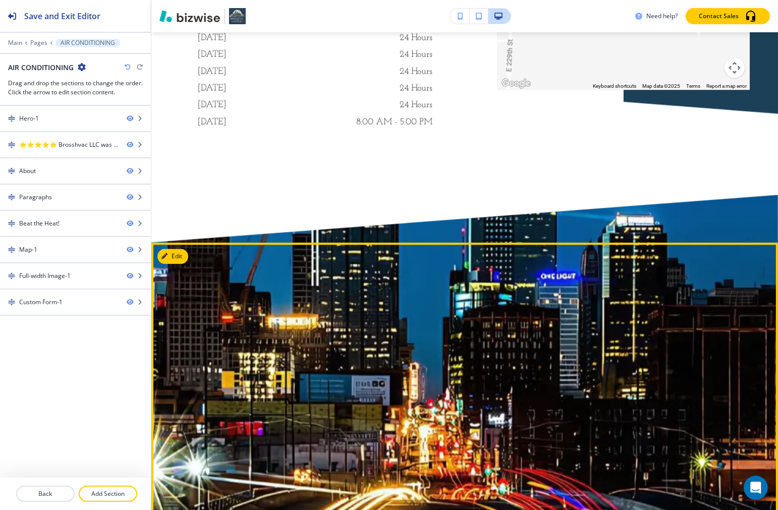
scroll to position [2019, 0]
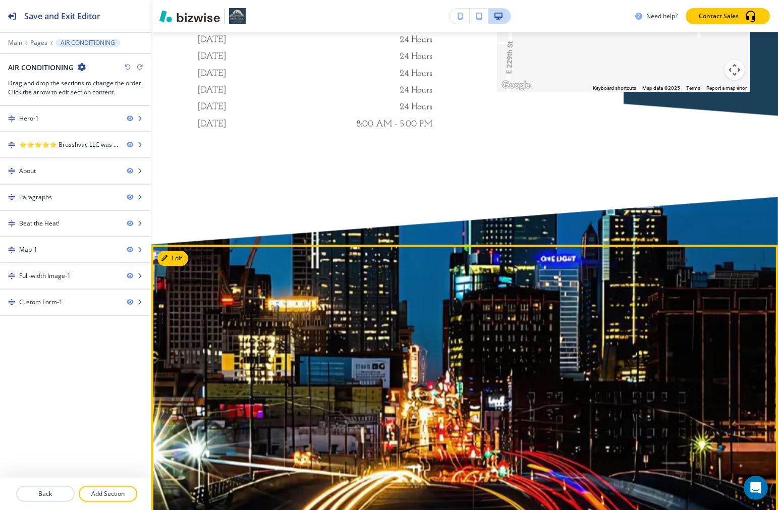
click at [174, 250] on div at bounding box center [464, 394] width 627 height 299
click at [173, 256] on button "Edit This Section" at bounding box center [191, 258] width 68 height 15
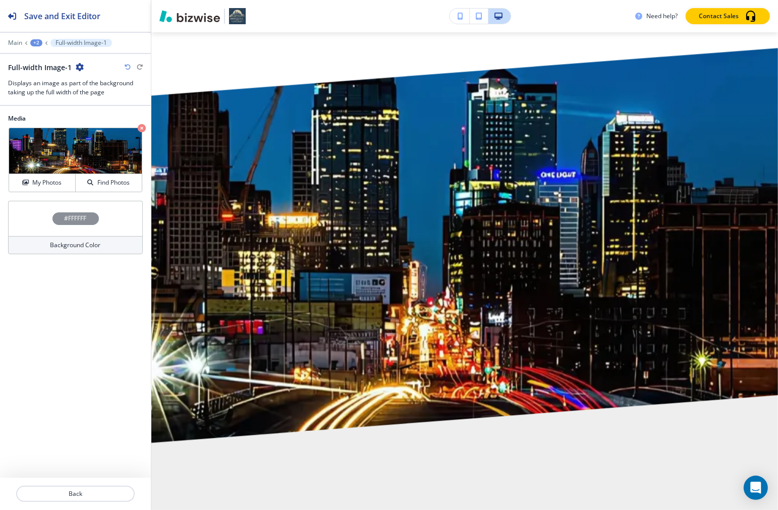
scroll to position [2231, 0]
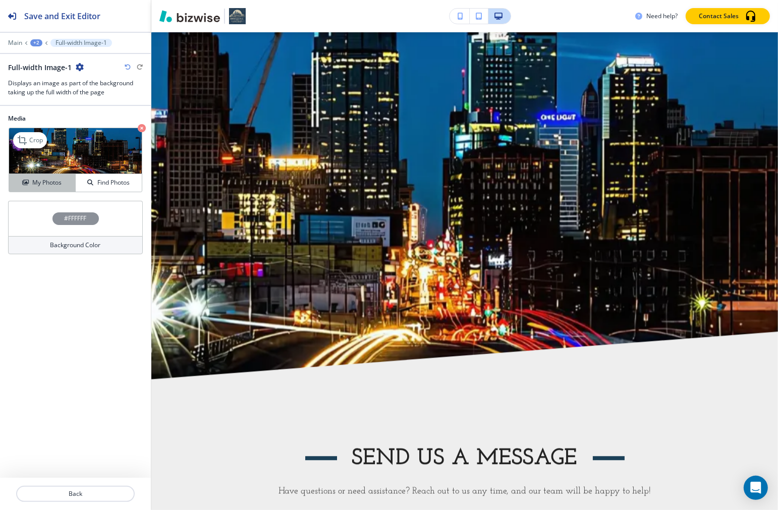
click at [41, 183] on h4 "My Photos" at bounding box center [46, 182] width 29 height 9
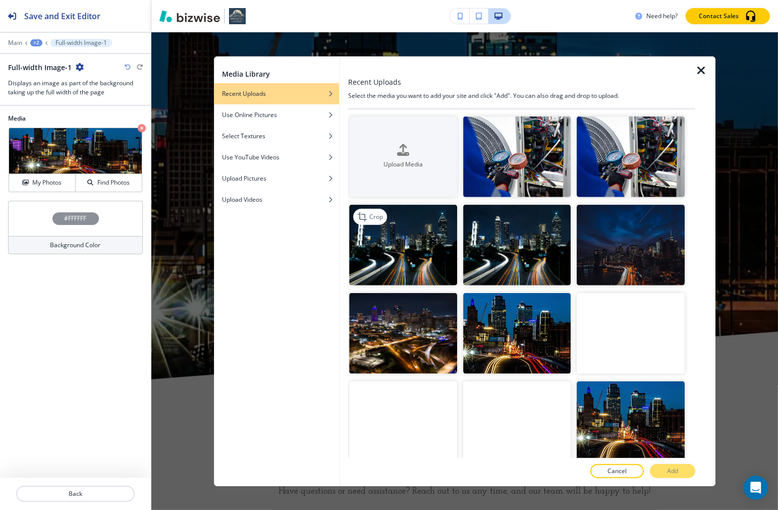
click at [377, 233] on img "button" at bounding box center [404, 244] width 108 height 81
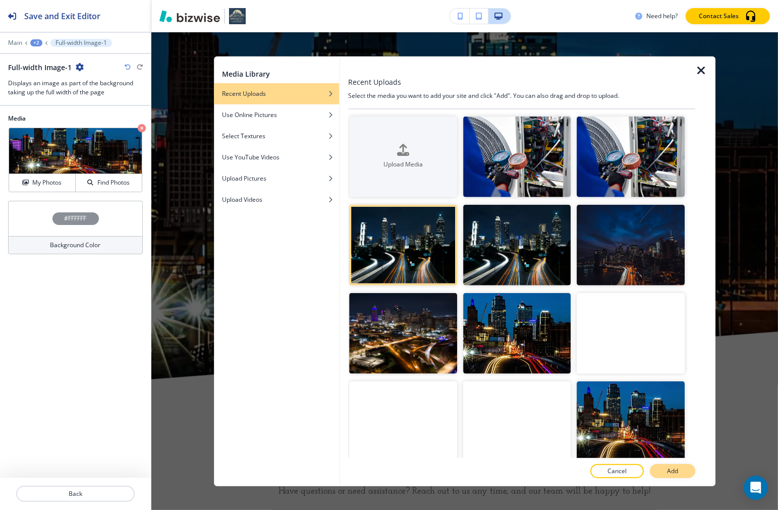
click at [557, 474] on p "Add" at bounding box center [672, 471] width 11 height 9
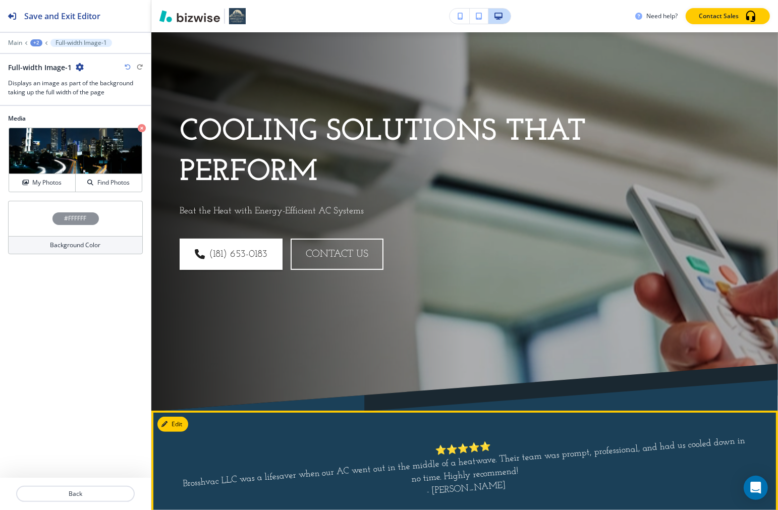
scroll to position [0, 0]
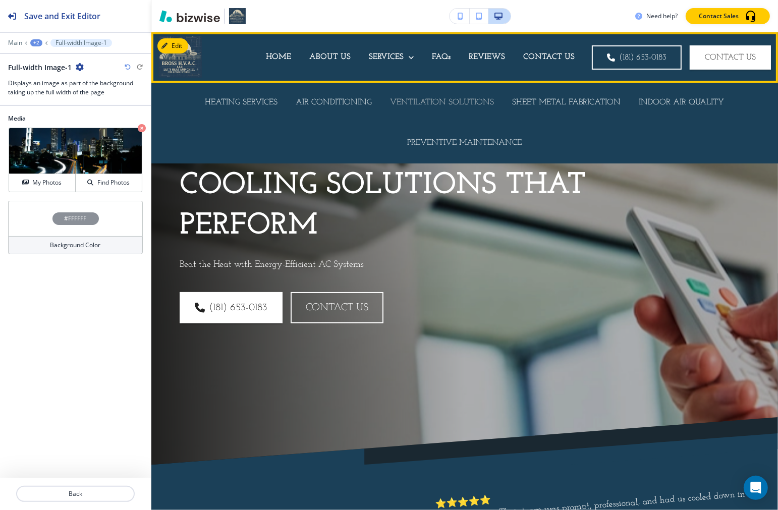
click at [442, 99] on p "VENTILATION SOLUTIONS" at bounding box center [443, 103] width 104 height 12
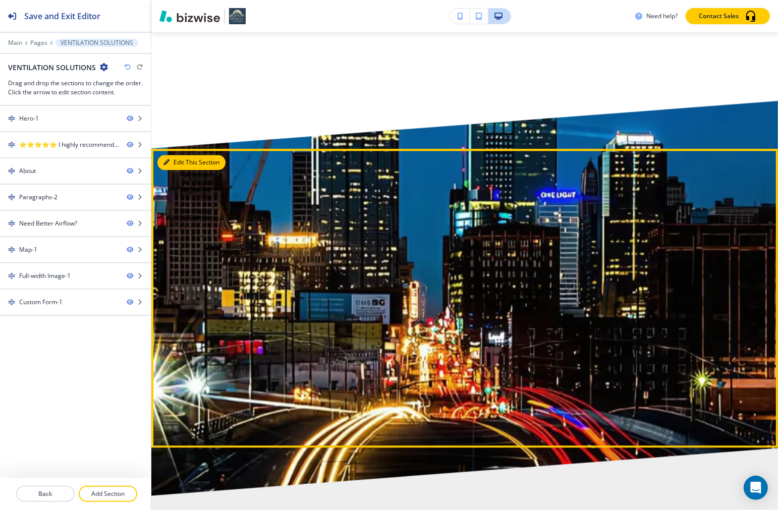
click at [177, 166] on button "Edit This Section" at bounding box center [191, 162] width 68 height 15
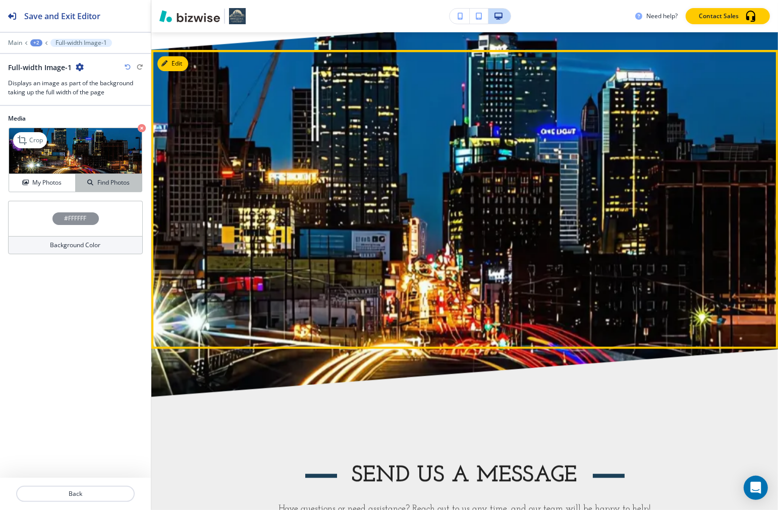
scroll to position [2248, 0]
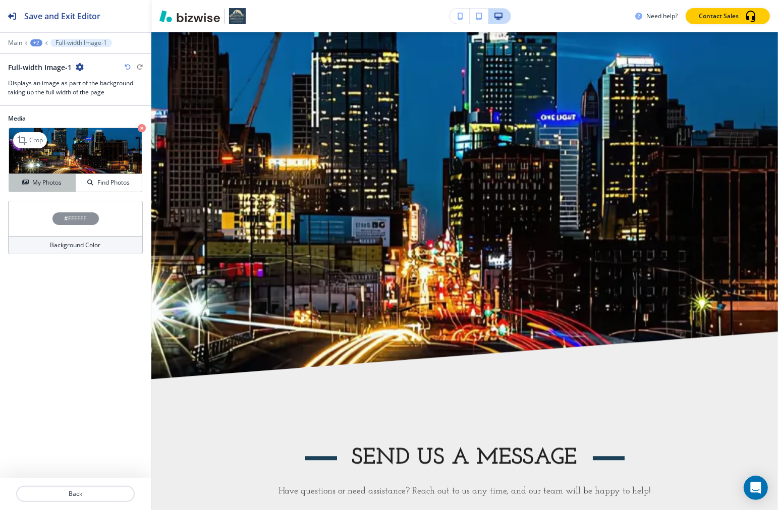
click at [46, 177] on button "My Photos" at bounding box center [42, 183] width 67 height 18
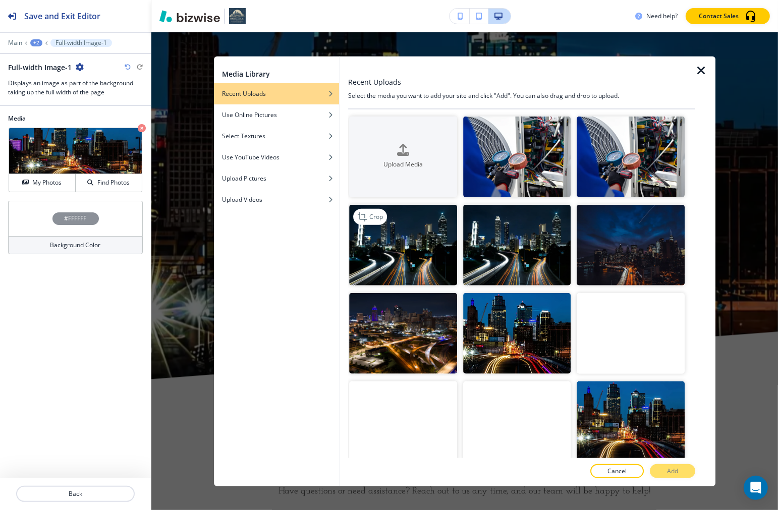
click at [362, 253] on img "button" at bounding box center [404, 244] width 108 height 81
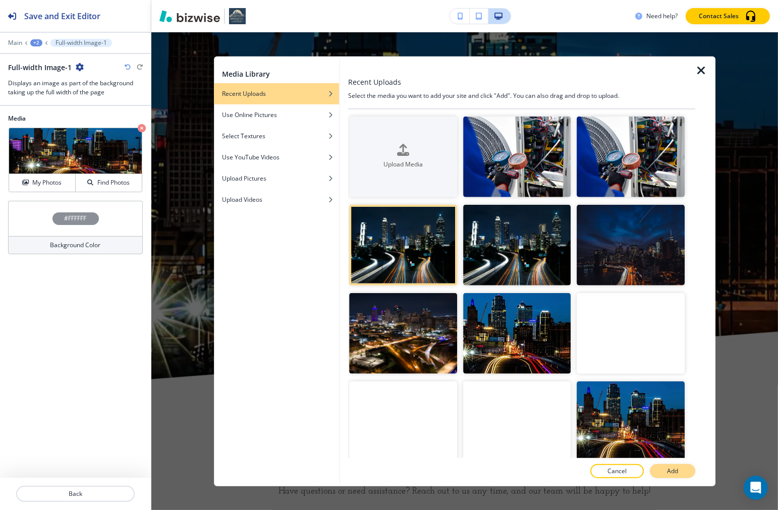
click at [557, 467] on button "Add" at bounding box center [672, 471] width 45 height 14
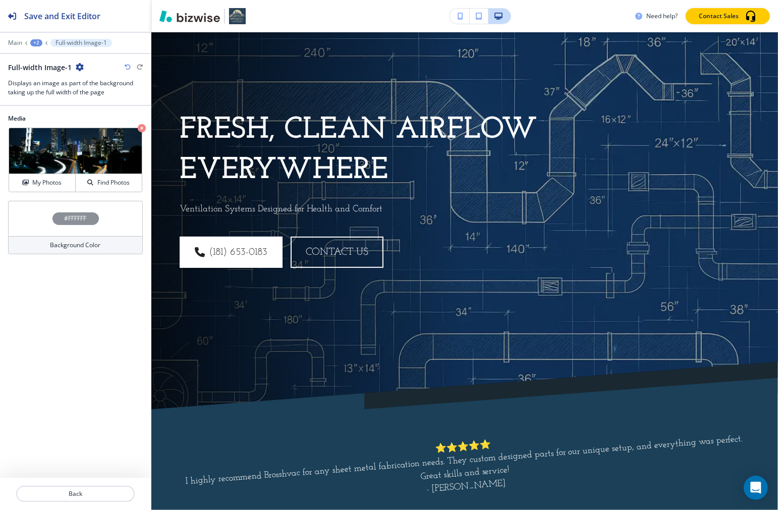
scroll to position [0, 0]
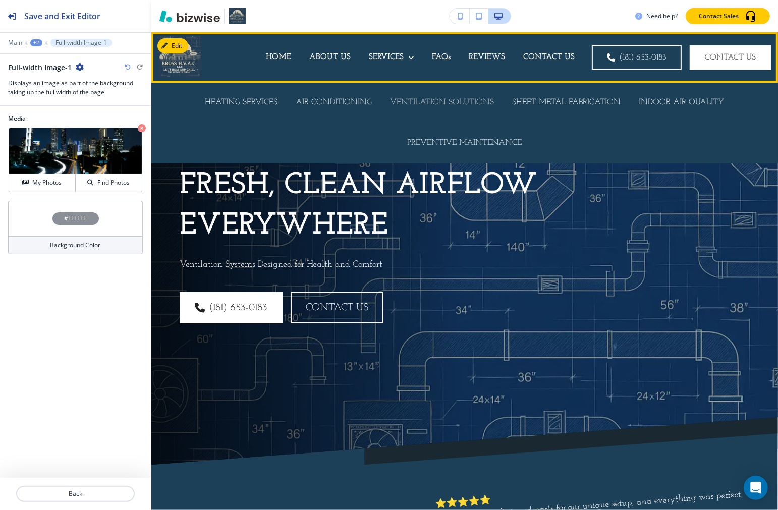
click at [448, 106] on p "VENTILATION SOLUTIONS" at bounding box center [443, 103] width 104 height 12
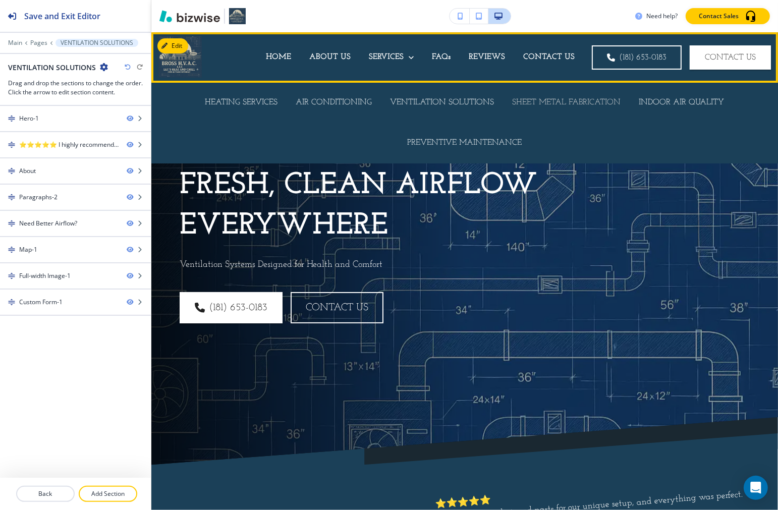
click at [540, 105] on p "SHEET METAL FABRICATION" at bounding box center [567, 103] width 109 height 12
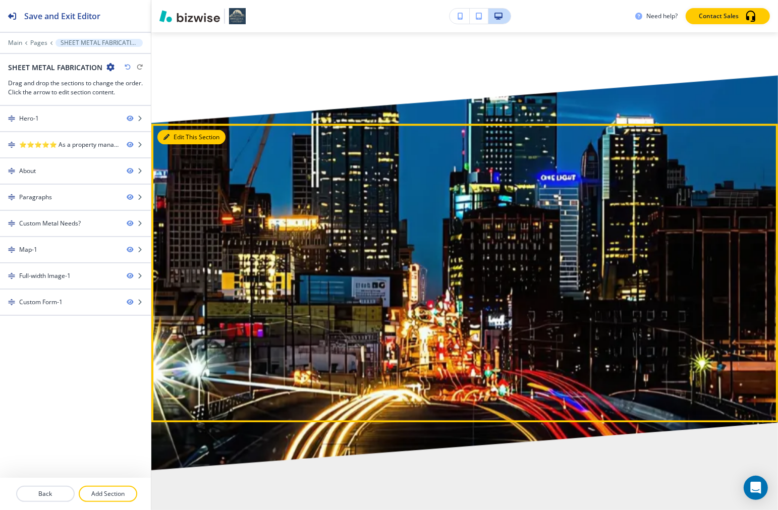
click at [180, 133] on button "Edit This Section" at bounding box center [191, 137] width 68 height 15
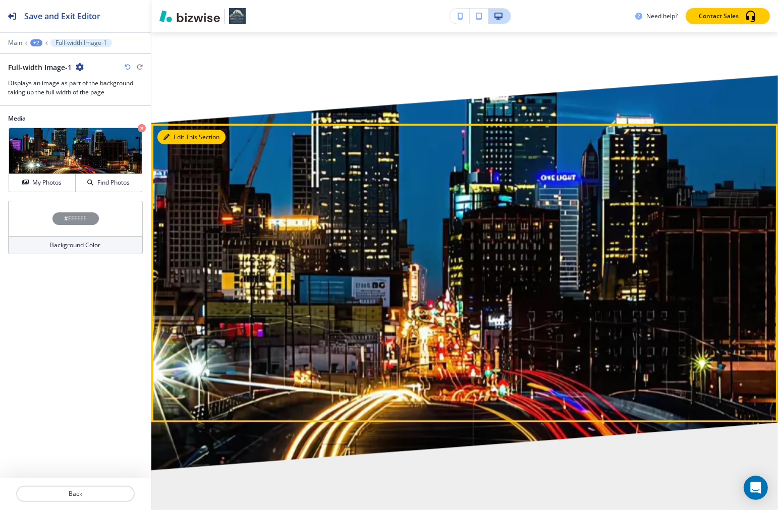
scroll to position [2278, 0]
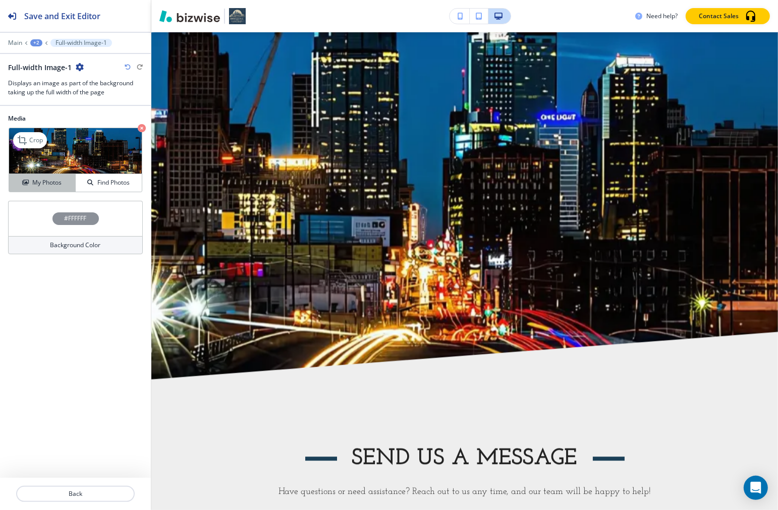
click at [43, 178] on h4 "My Photos" at bounding box center [46, 182] width 29 height 9
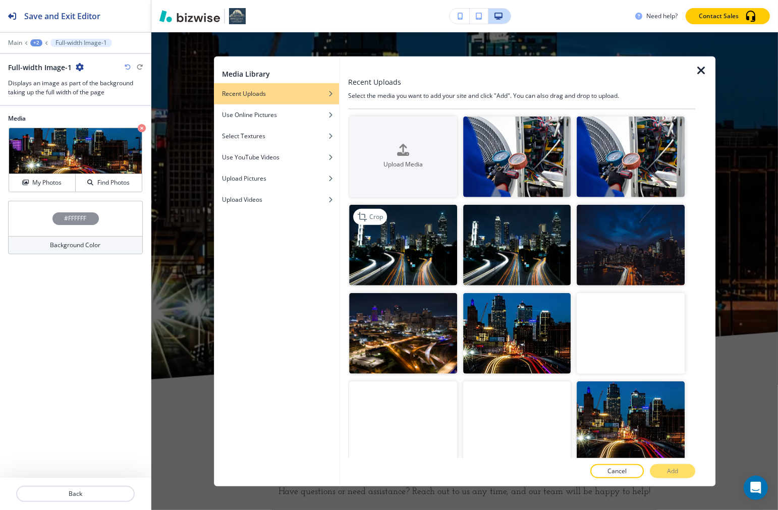
click at [389, 255] on img "button" at bounding box center [404, 244] width 108 height 81
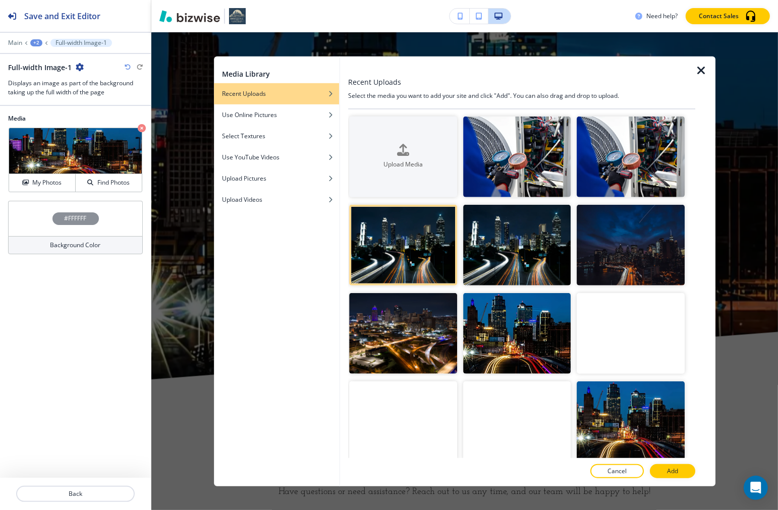
click at [557, 464] on div "Cancel Add" at bounding box center [522, 471] width 347 height 14
click at [557, 470] on p "Add" at bounding box center [672, 471] width 11 height 9
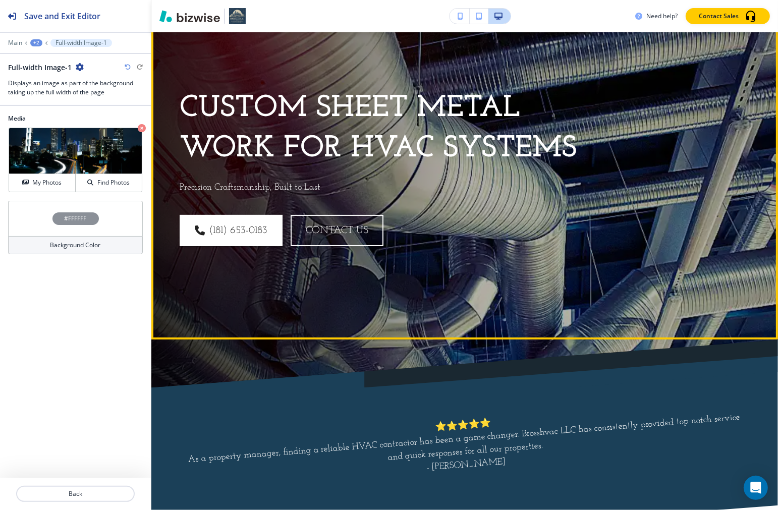
scroll to position [0, 0]
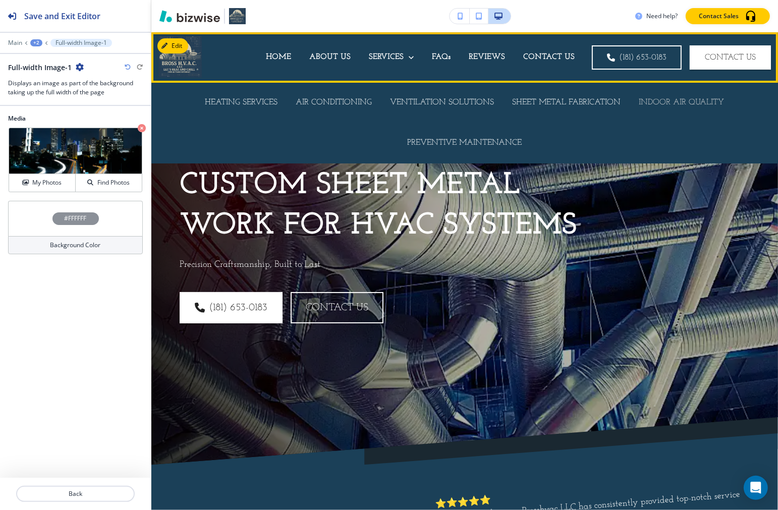
click at [557, 106] on p "INDOOR AIR QUALITY" at bounding box center [682, 103] width 85 height 12
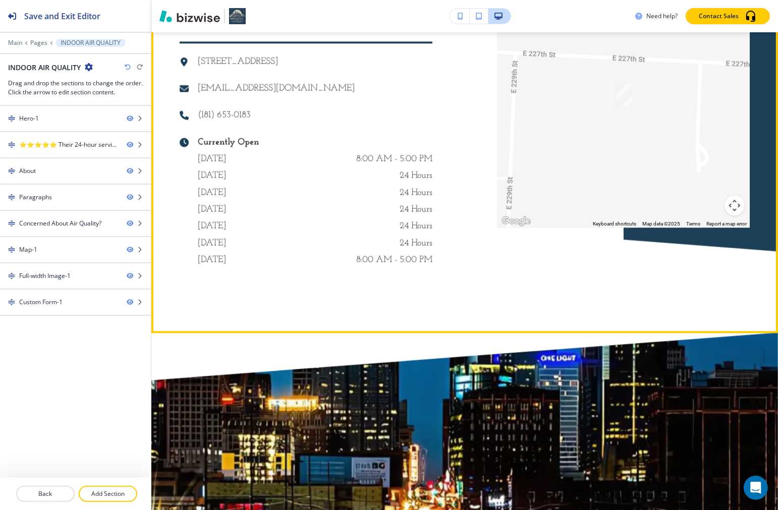
scroll to position [2019, 0]
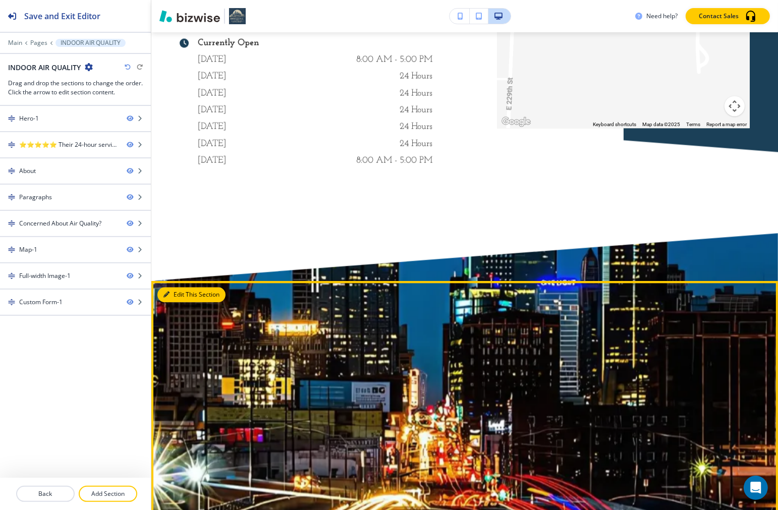
click at [168, 298] on icon "button" at bounding box center [167, 295] width 6 height 6
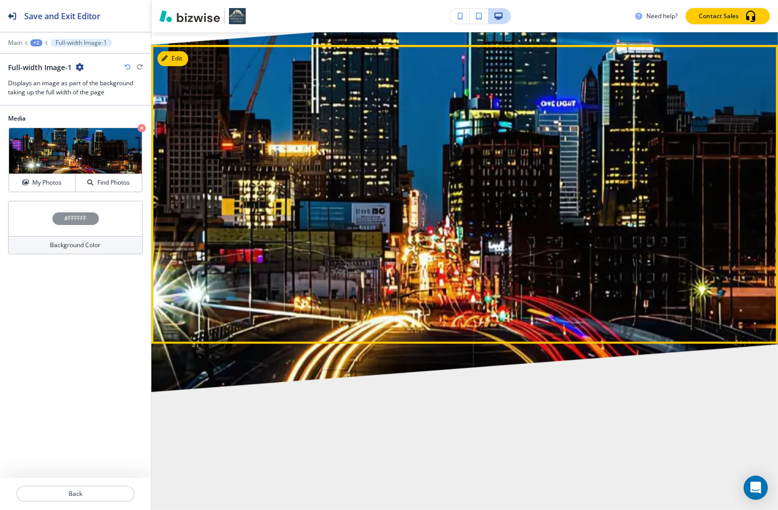
scroll to position [2268, 0]
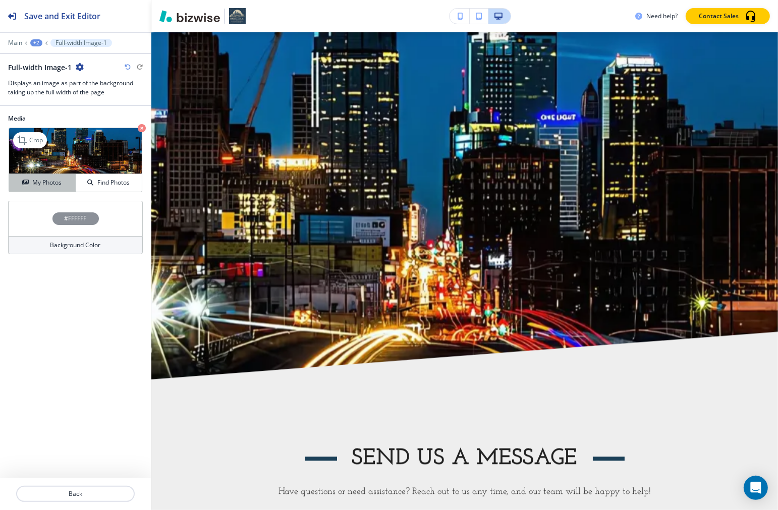
click at [38, 186] on h4 "My Photos" at bounding box center [46, 182] width 29 height 9
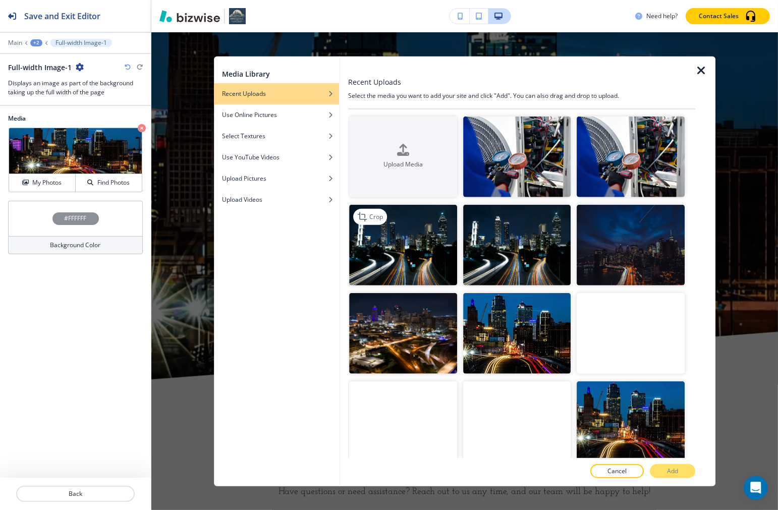
click at [388, 261] on img "button" at bounding box center [404, 244] width 108 height 81
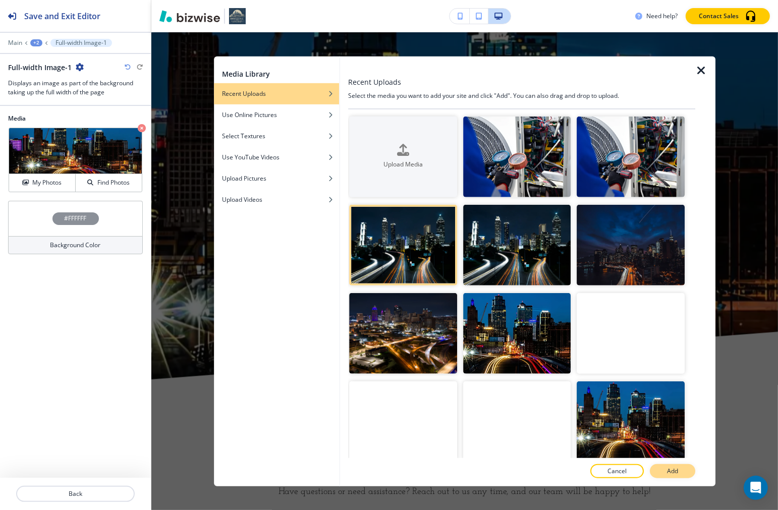
click at [557, 467] on button "Add" at bounding box center [672, 471] width 45 height 14
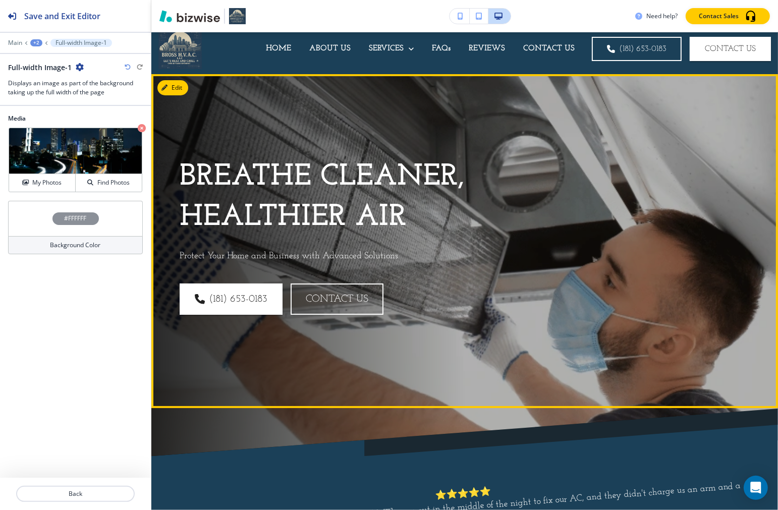
scroll to position [0, 0]
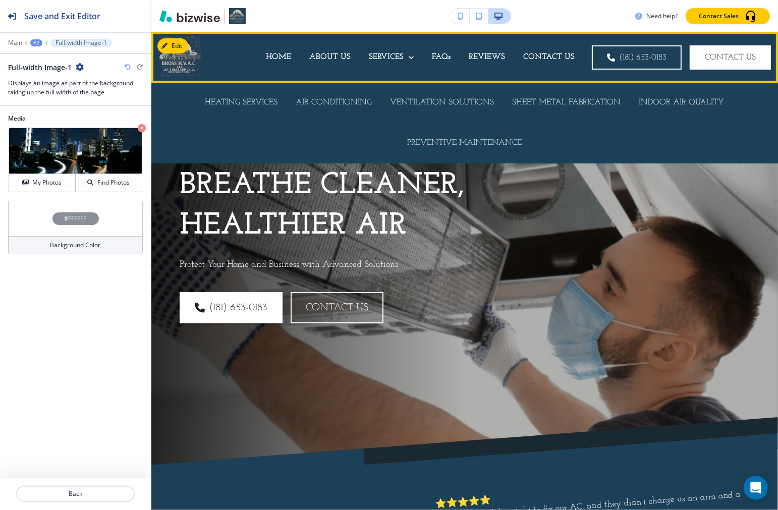
drag, startPoint x: 459, startPoint y: 139, endPoint x: 476, endPoint y: 163, distance: 28.9
click at [459, 140] on p "PREVENTIVE MAINTENANCE" at bounding box center [465, 143] width 115 height 12
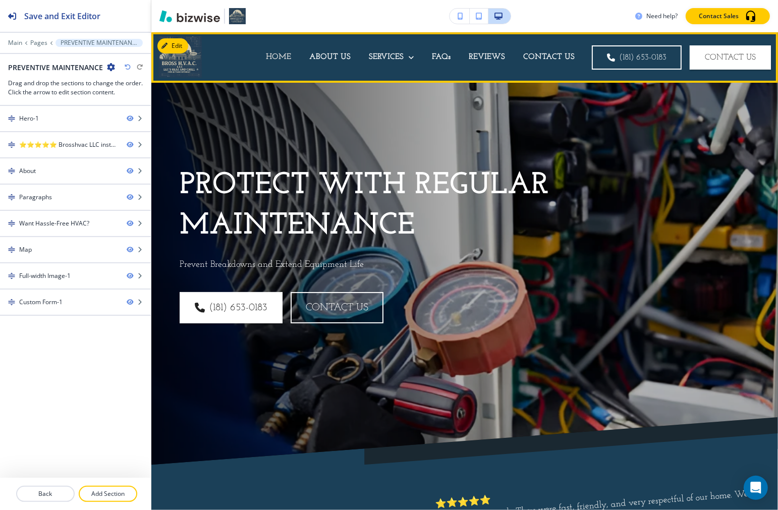
click at [279, 56] on p "HOME" at bounding box center [278, 57] width 25 height 12
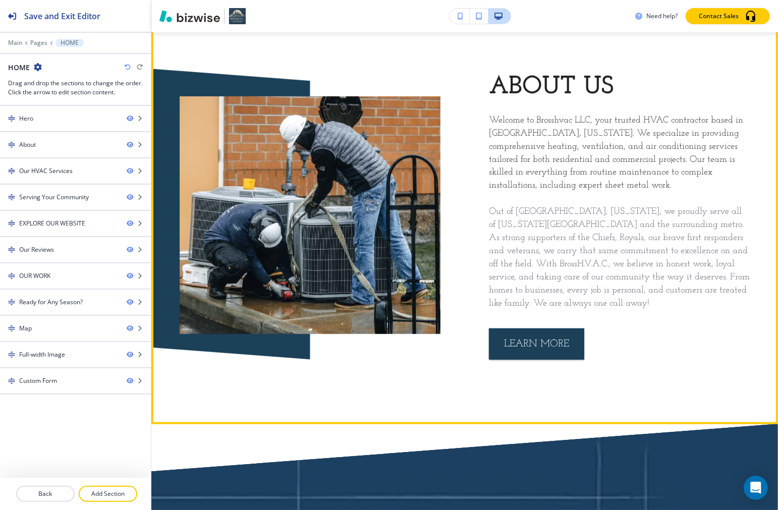
scroll to position [505, 0]
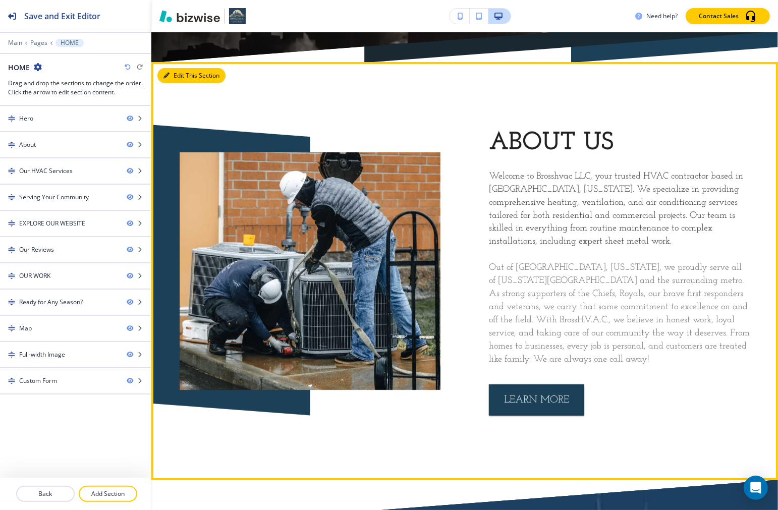
click at [175, 74] on button "Edit This Section" at bounding box center [191, 75] width 68 height 15
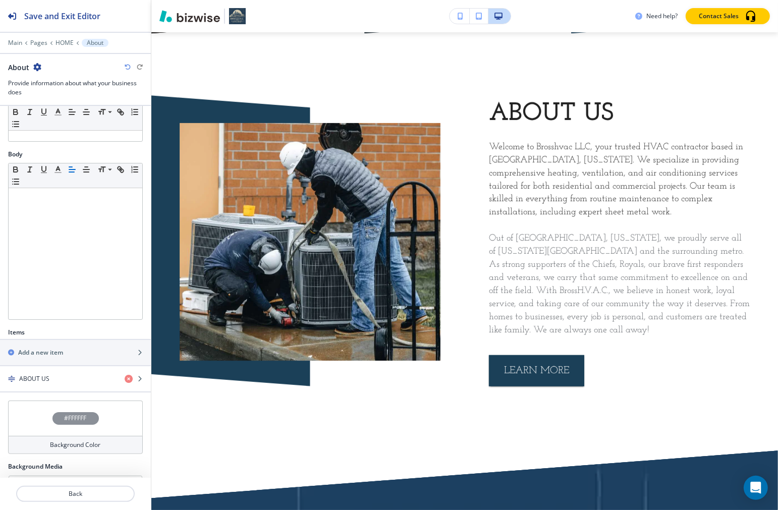
scroll to position [175, 0]
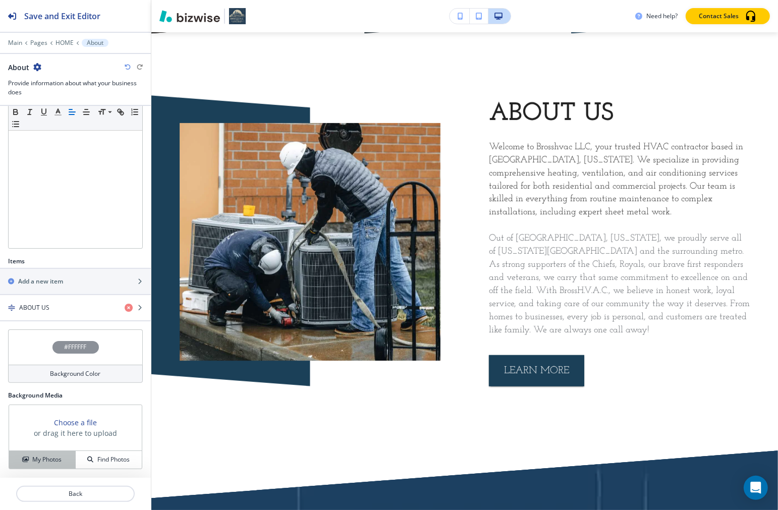
click at [32, 461] on h4 "My Photos" at bounding box center [46, 459] width 29 height 9
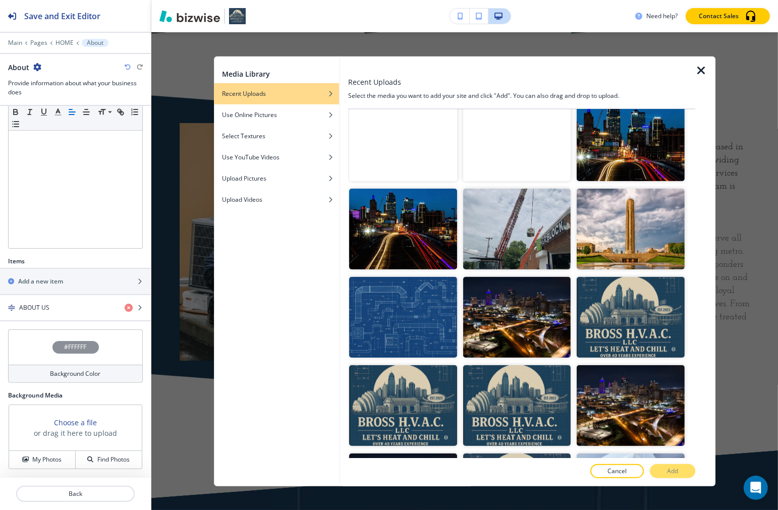
scroll to position [336, 0]
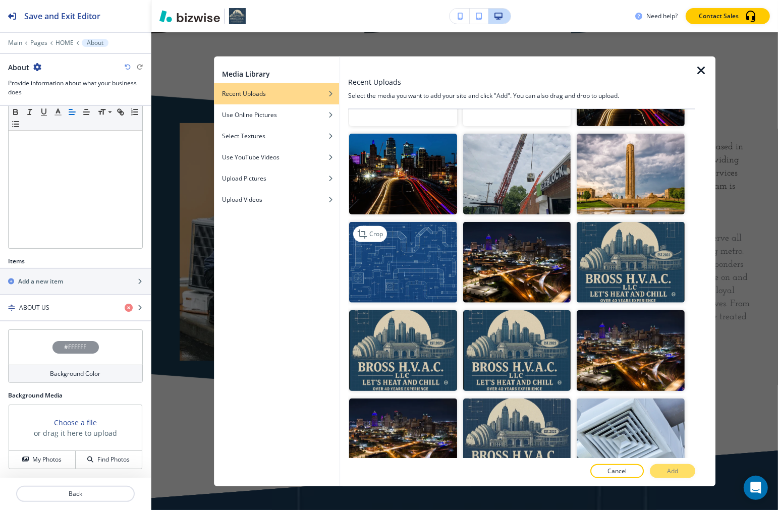
click at [435, 266] on img "button" at bounding box center [404, 262] width 108 height 81
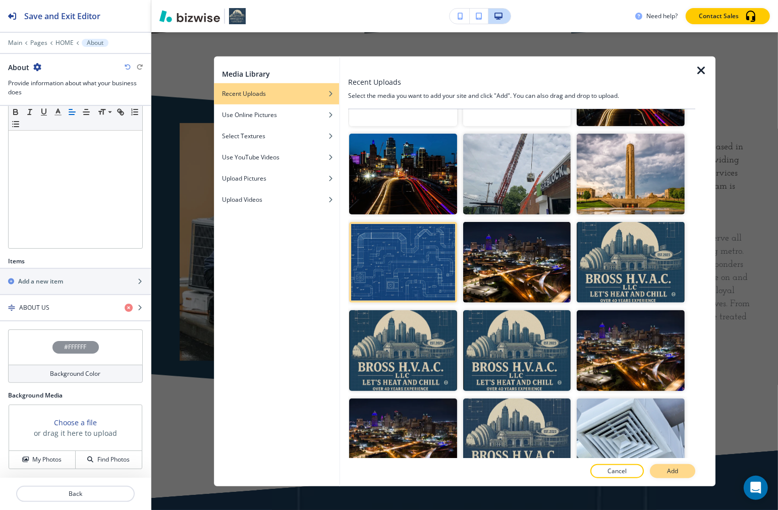
click at [557, 473] on p "Add" at bounding box center [672, 471] width 11 height 9
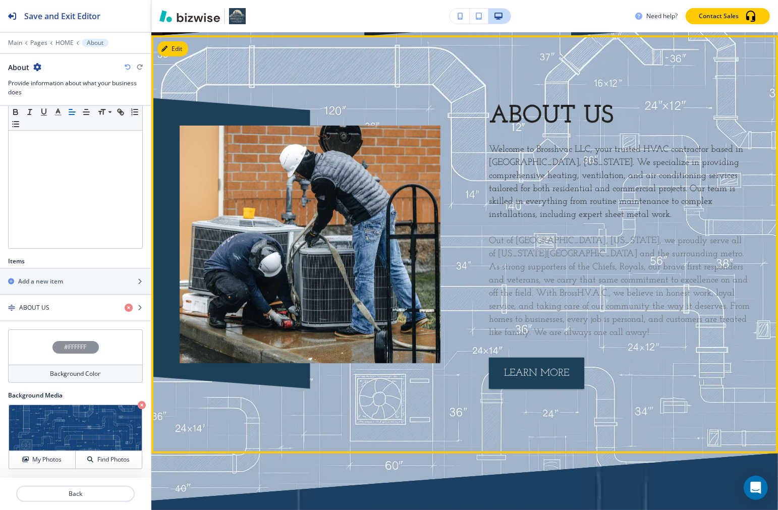
scroll to position [591, 0]
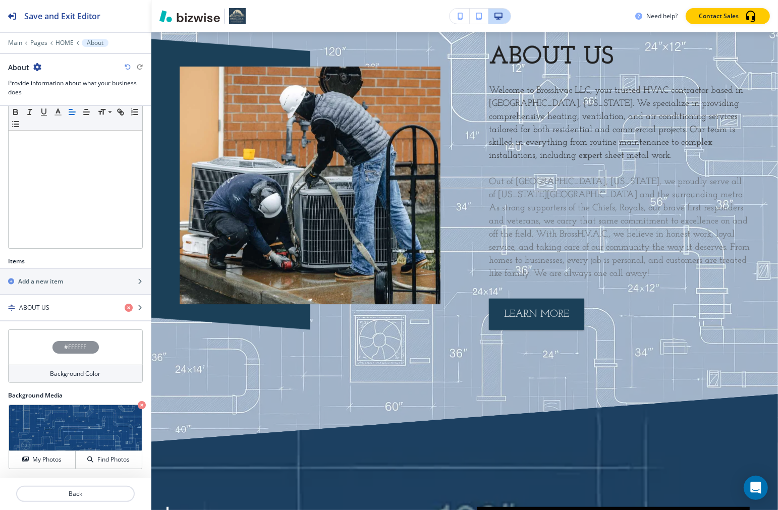
click at [132, 68] on div at bounding box center [134, 67] width 18 height 6
click at [128, 69] on icon "button" at bounding box center [128, 67] width 6 height 6
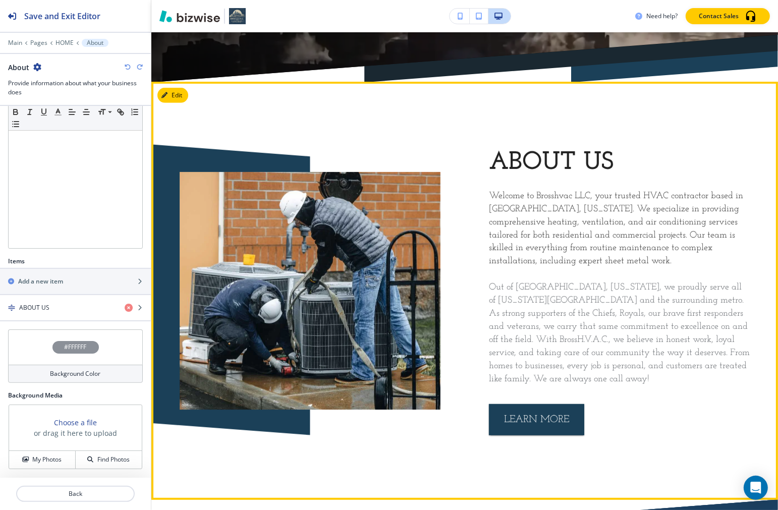
scroll to position [422, 0]
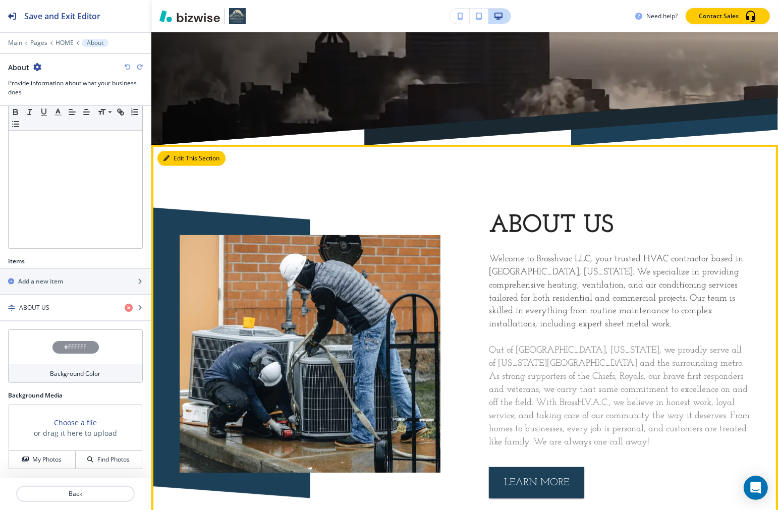
click at [180, 152] on button "Edit This Section" at bounding box center [191, 158] width 68 height 15
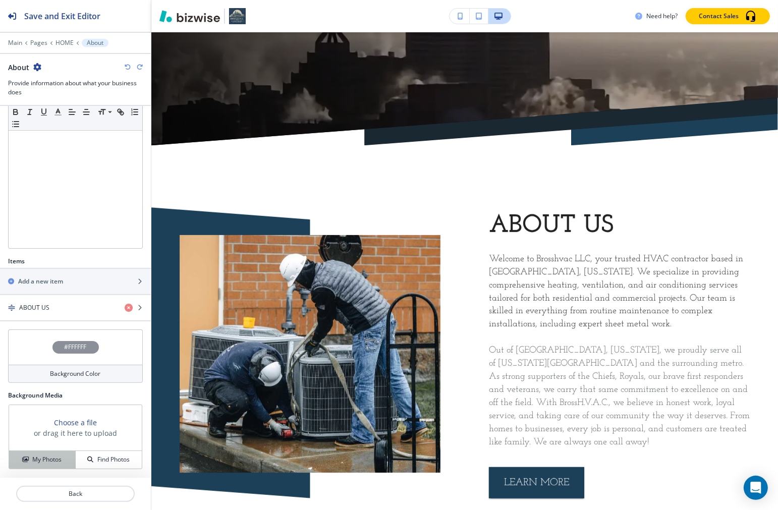
click at [38, 454] on button "My Photos" at bounding box center [42, 460] width 67 height 18
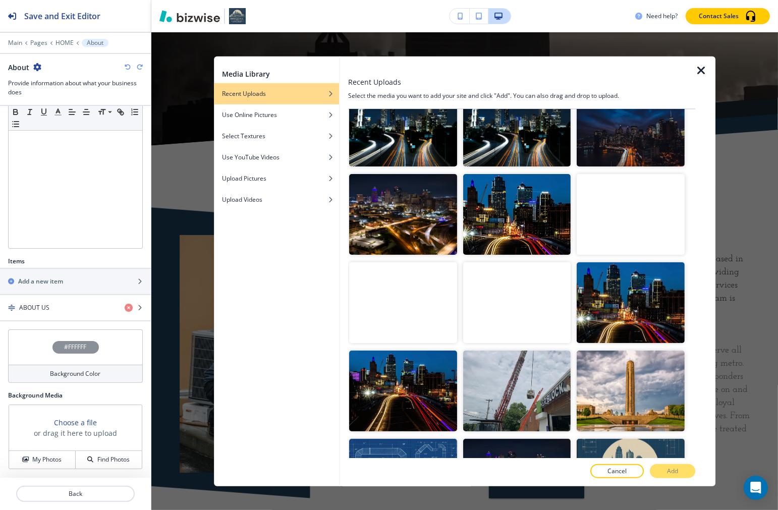
scroll to position [336, 0]
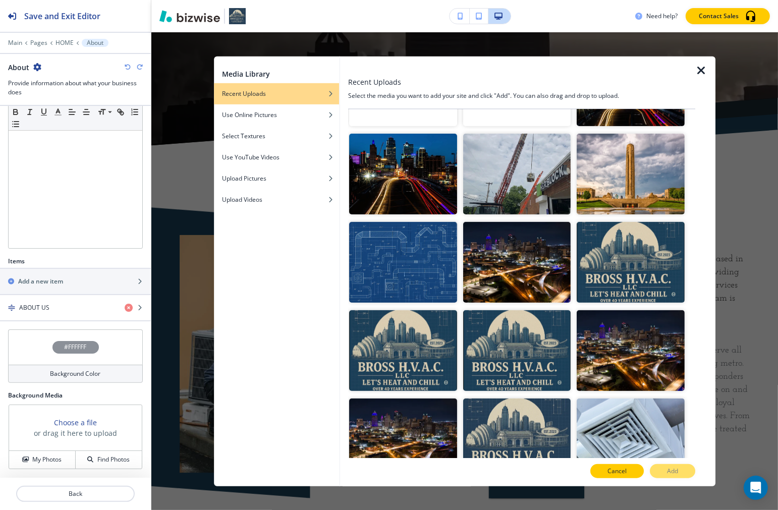
click at [557, 468] on p "Cancel" at bounding box center [617, 471] width 19 height 9
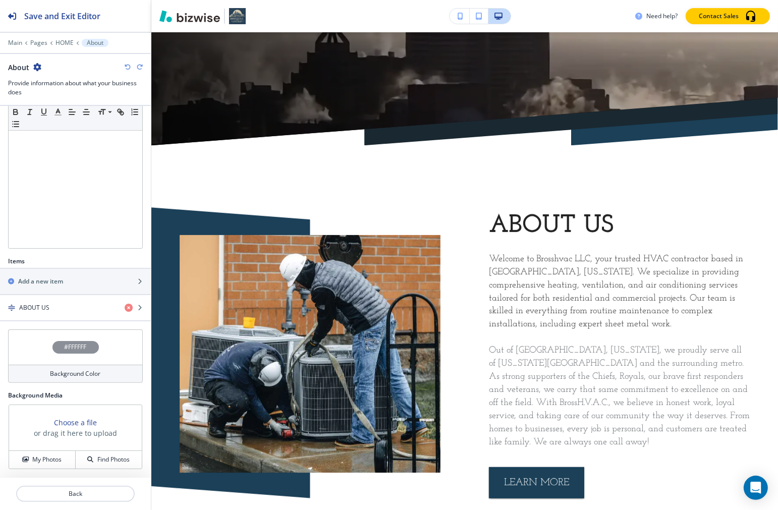
click at [76, 361] on div "#FFFFFF" at bounding box center [75, 347] width 135 height 35
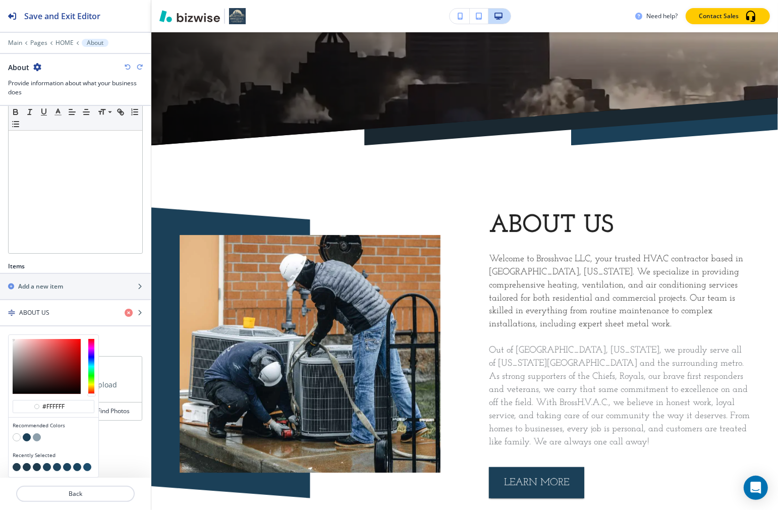
scroll to position [170, 0]
click at [34, 435] on button "button" at bounding box center [37, 438] width 8 height 8
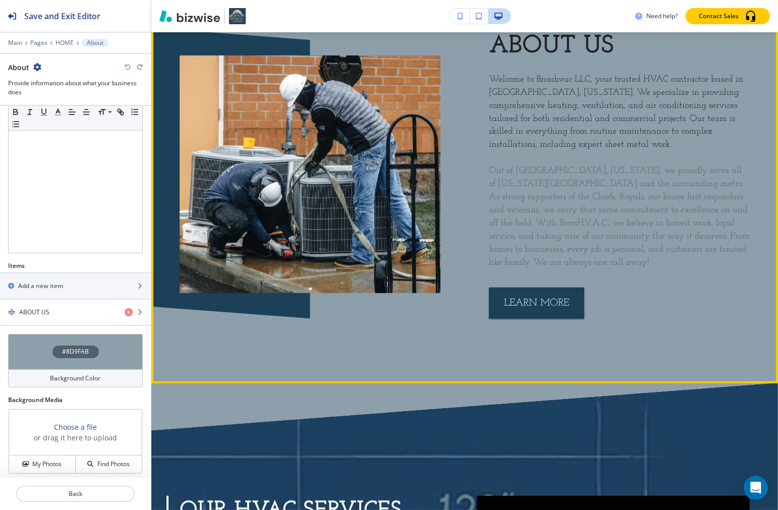
scroll to position [591, 0]
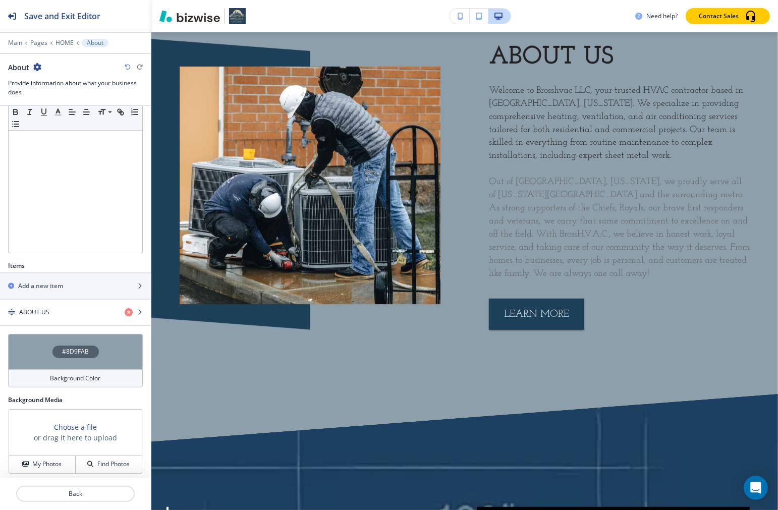
click at [62, 350] on h4 "#8D9FAB" at bounding box center [75, 351] width 27 height 9
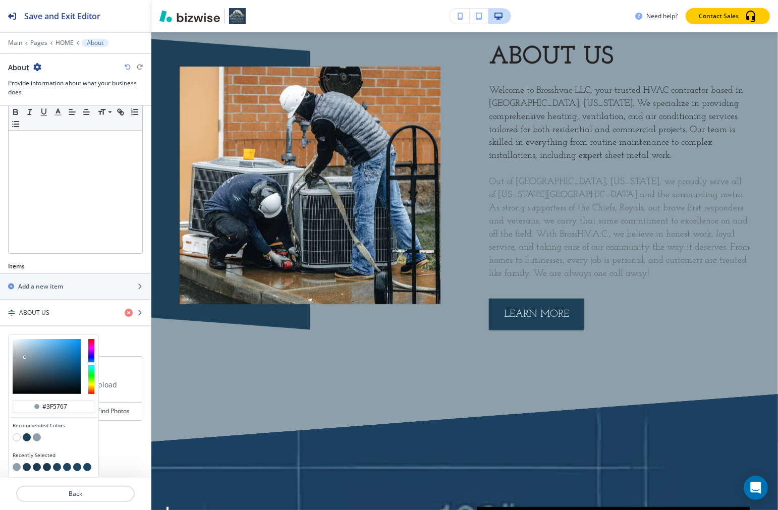
click at [39, 372] on div at bounding box center [47, 366] width 68 height 55
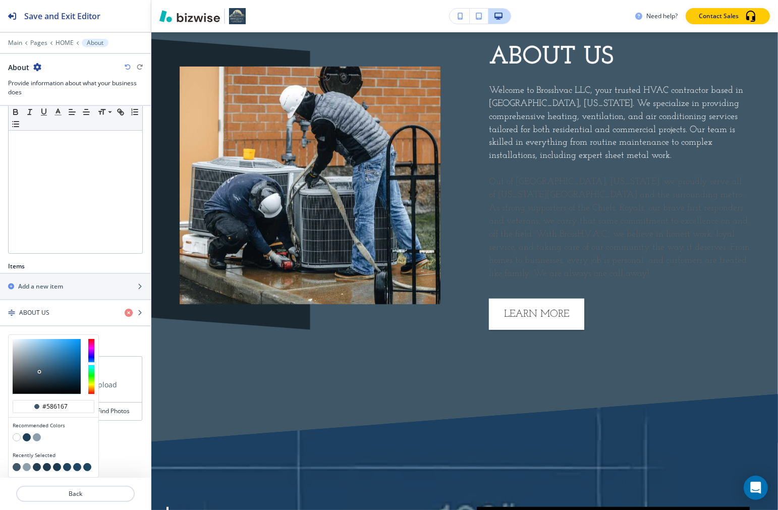
click at [23, 372] on div at bounding box center [47, 366] width 68 height 55
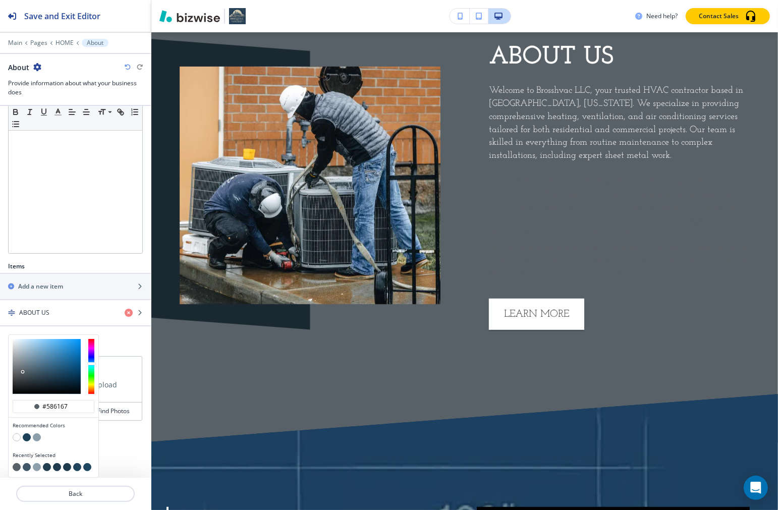
click at [9, 372] on div at bounding box center [54, 366] width 90 height 63
click at [22, 352] on div at bounding box center [47, 366] width 68 height 55
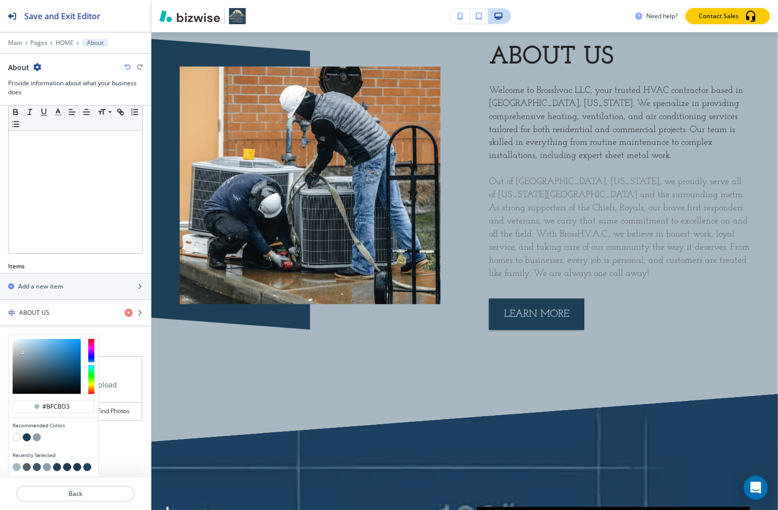
click at [19, 349] on div at bounding box center [47, 366] width 68 height 55
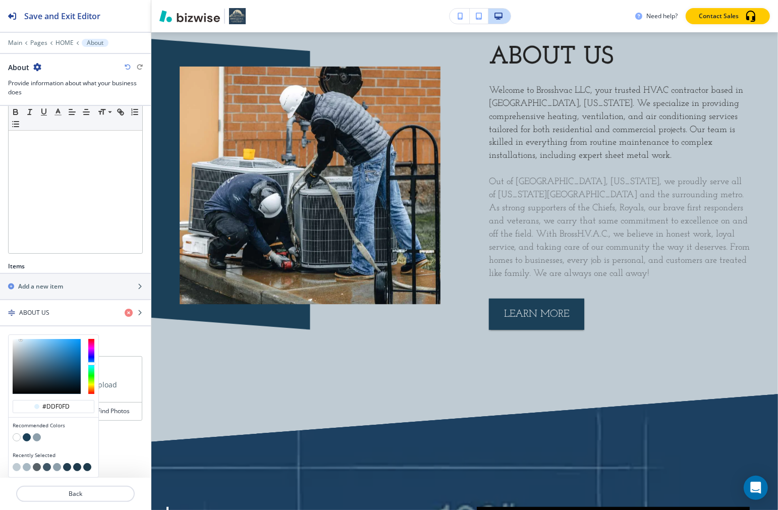
click at [21, 340] on div at bounding box center [47, 366] width 68 height 55
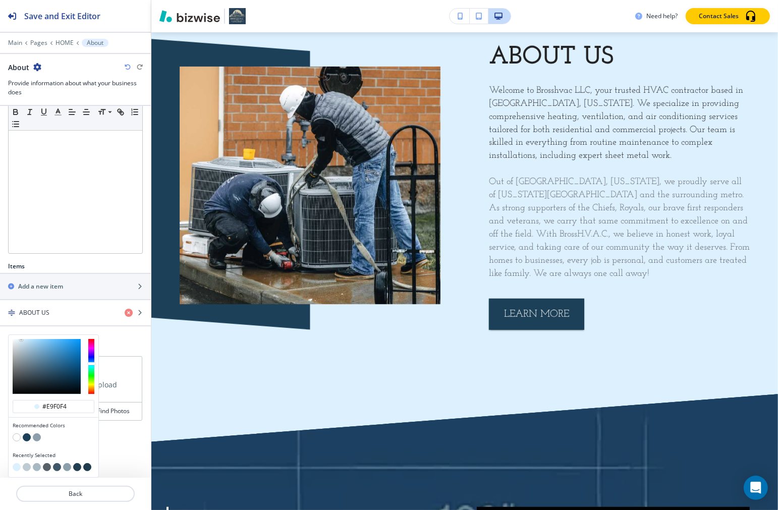
click at [16, 342] on div at bounding box center [47, 366] width 68 height 55
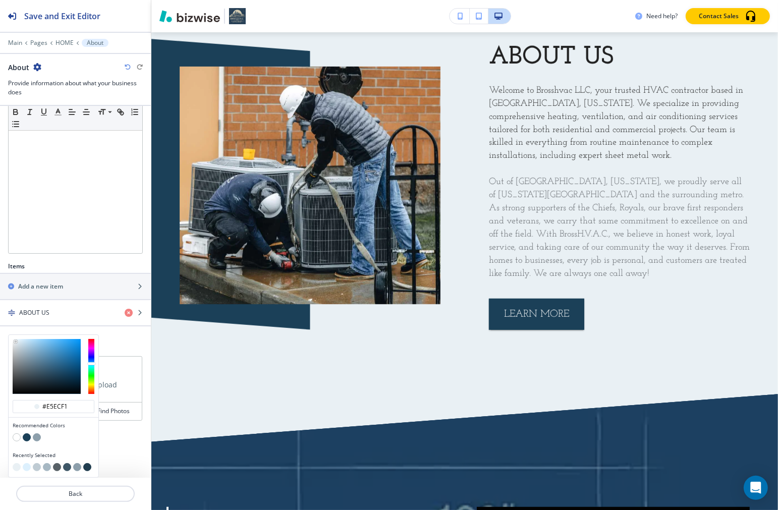
click at [16, 342] on div at bounding box center [16, 342] width 2 height 2
type input "#ddeffb"
click at [21, 340] on div at bounding box center [47, 366] width 68 height 55
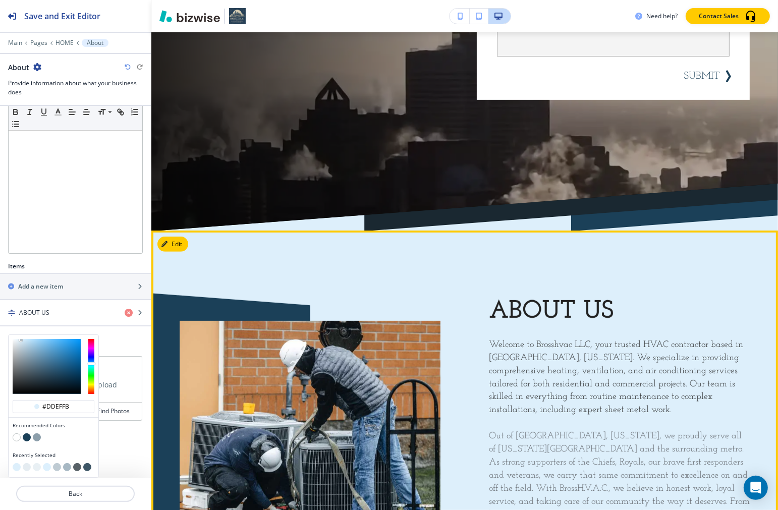
scroll to position [729, 0]
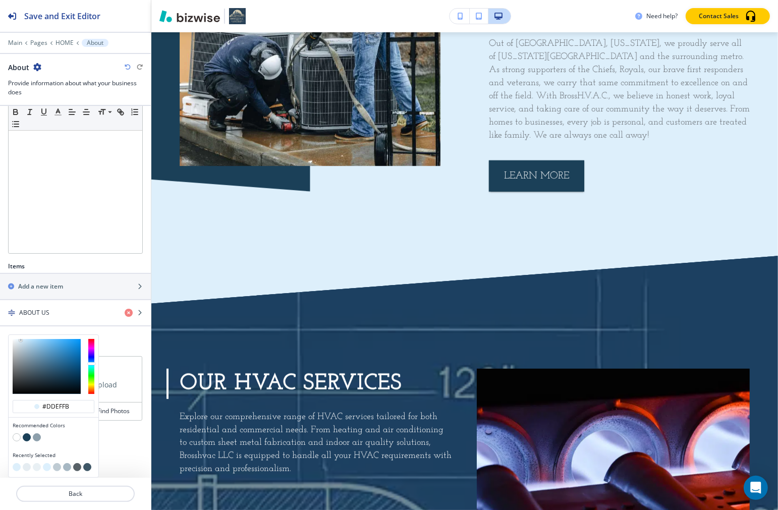
click at [121, 339] on div "#ddeffb Recommended Colors Recently Selected" at bounding box center [75, 339] width 151 height 8
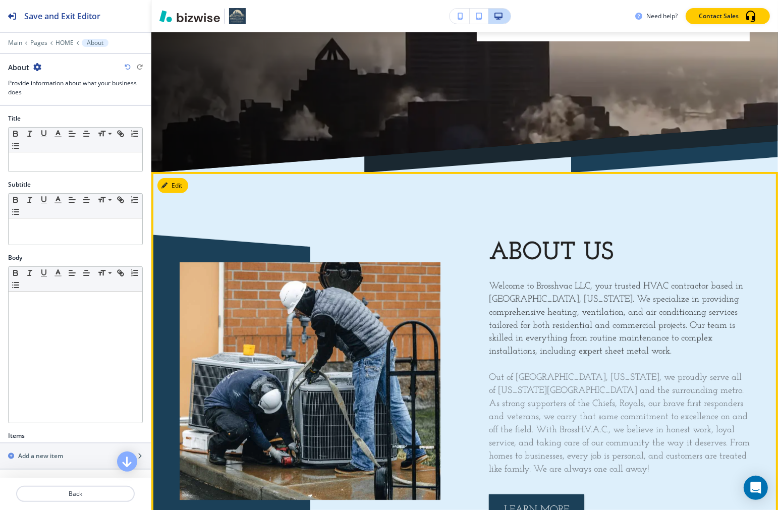
scroll to position [392, 0]
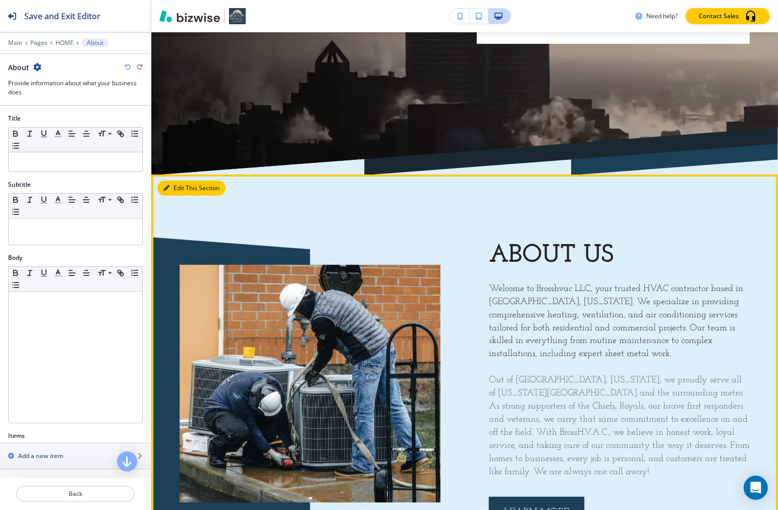
click at [179, 190] on button "Edit This Section" at bounding box center [191, 188] width 68 height 15
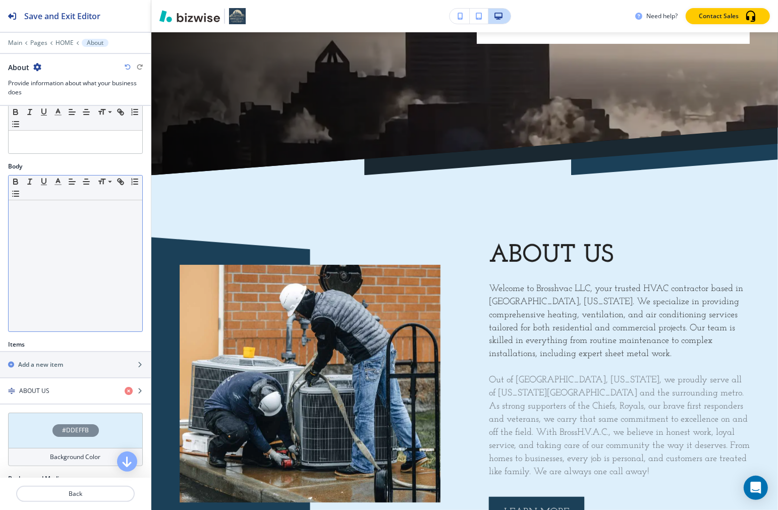
scroll to position [175, 0]
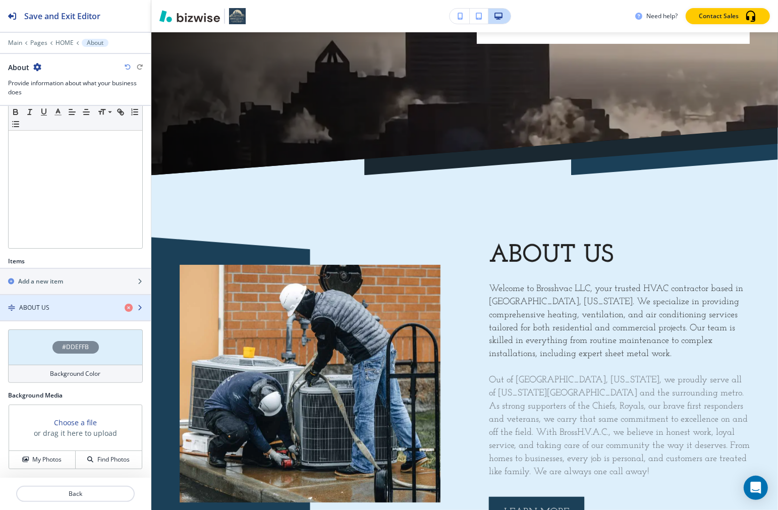
click at [48, 306] on div "ABOUT US" at bounding box center [58, 307] width 117 height 9
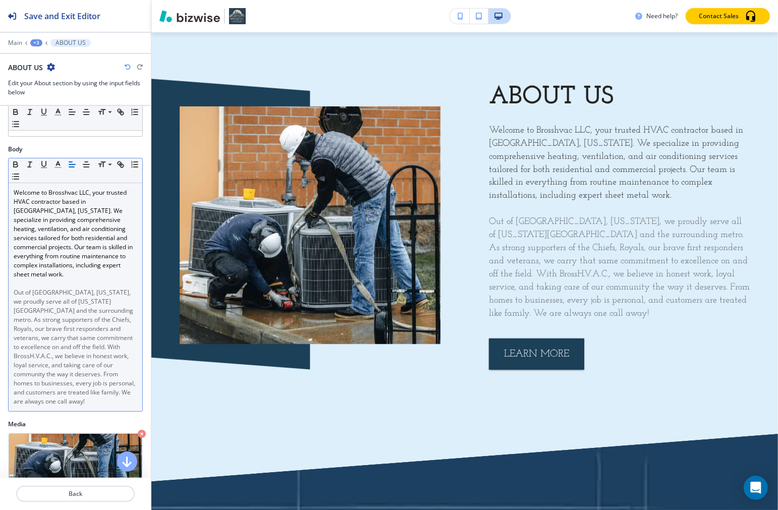
scroll to position [88, 0]
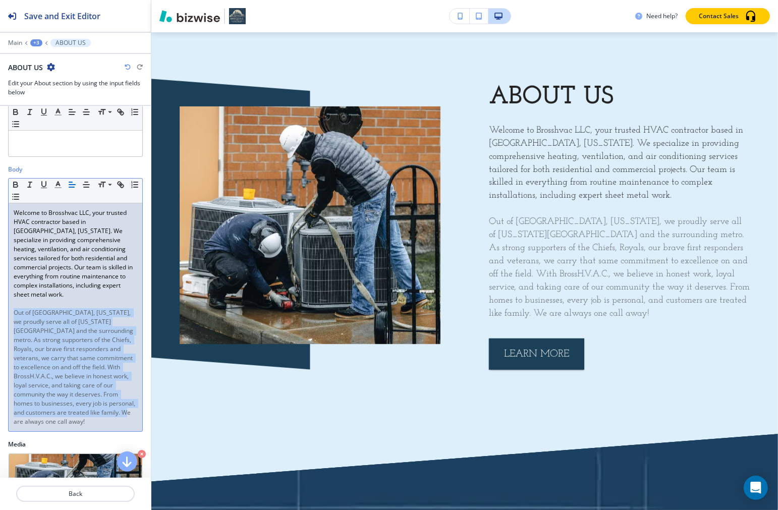
drag, startPoint x: 121, startPoint y: 422, endPoint x: 10, endPoint y: 315, distance: 154.6
click at [10, 315] on div "Welcome to Brosshvac LLC, your trusted HVAC contractor based in Peculiar, Misso…" at bounding box center [76, 317] width 134 height 228
click at [58, 189] on icon "button" at bounding box center [58, 184] width 9 height 9
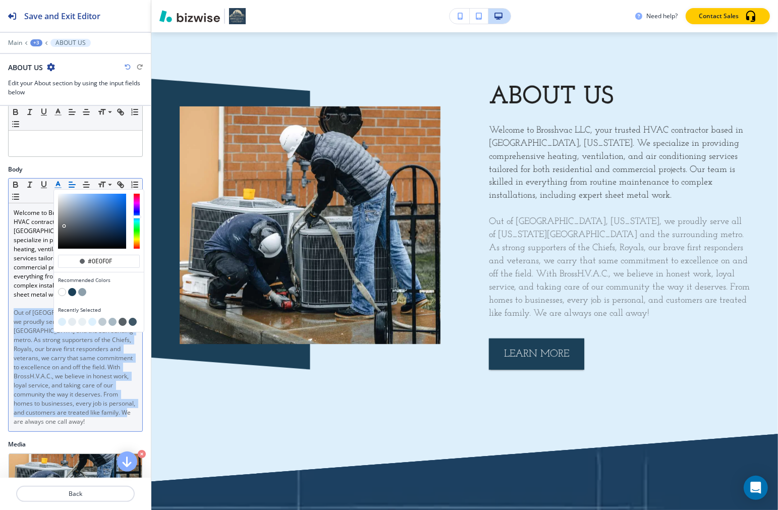
click at [64, 246] on div "button" at bounding box center [92, 221] width 68 height 55
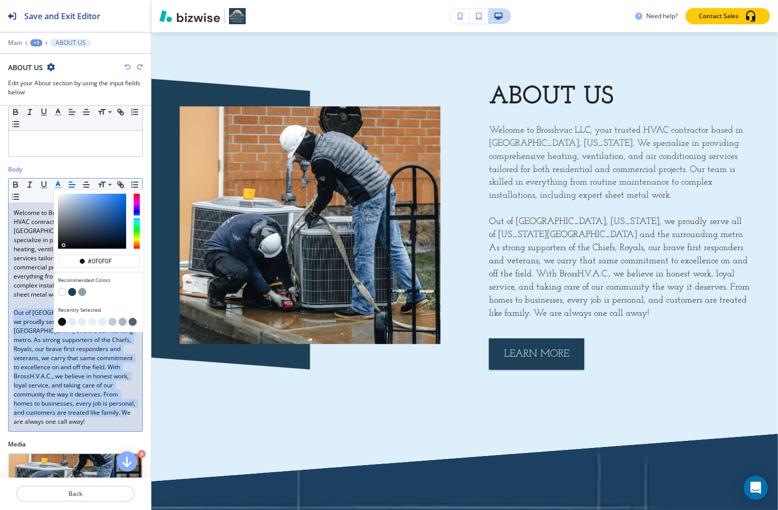
click at [63, 246] on div "button" at bounding box center [64, 245] width 2 height 2
click at [119, 246] on div "button" at bounding box center [92, 221] width 68 height 55
type input "#01060d"
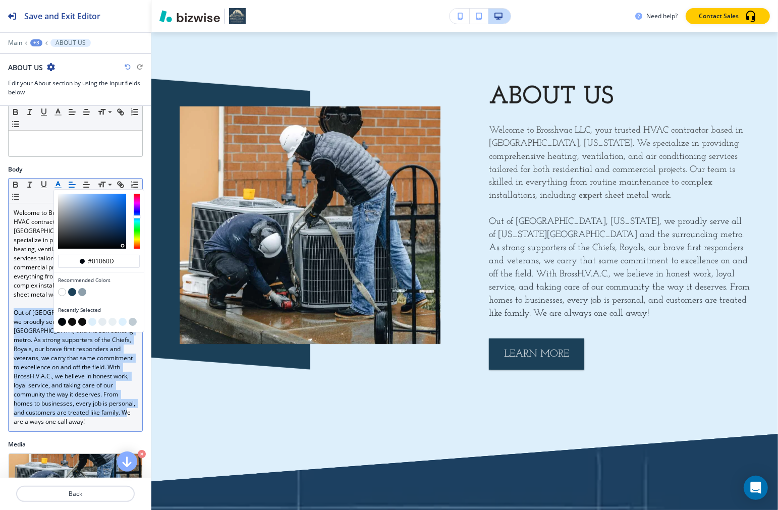
click at [123, 246] on div "button" at bounding box center [92, 221] width 68 height 55
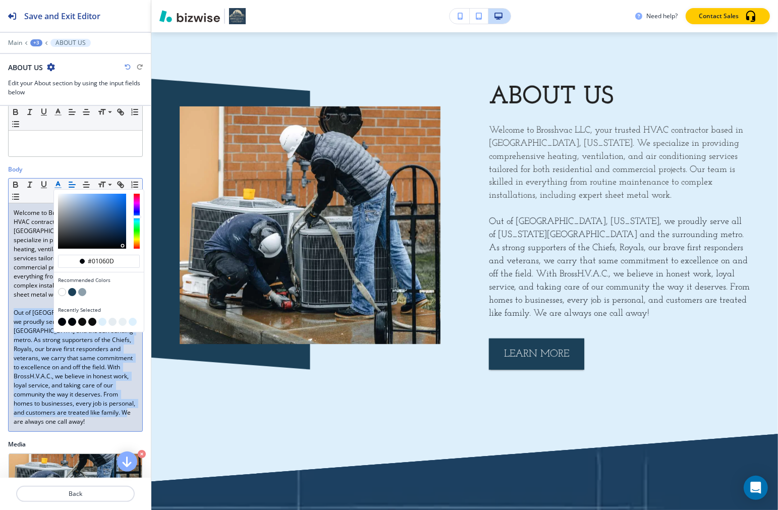
click at [123, 246] on div "button" at bounding box center [123, 246] width 2 height 2
click at [123, 249] on div "button" at bounding box center [99, 221] width 90 height 63
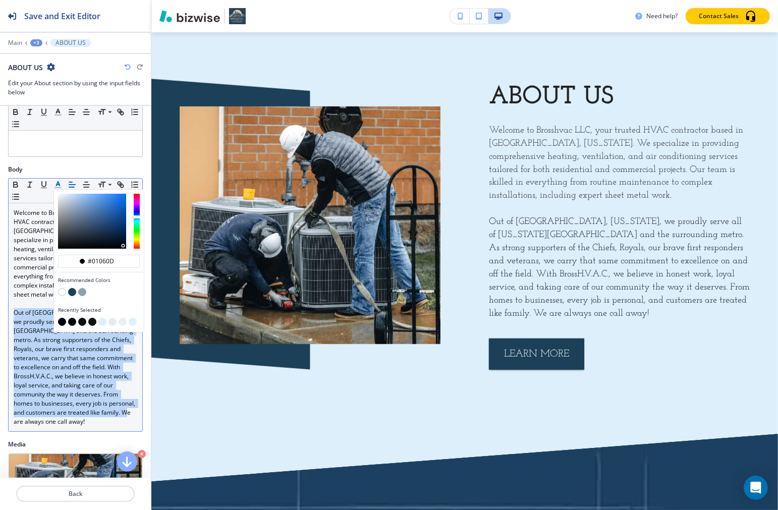
click at [123, 246] on div "button" at bounding box center [123, 246] width 2 height 2
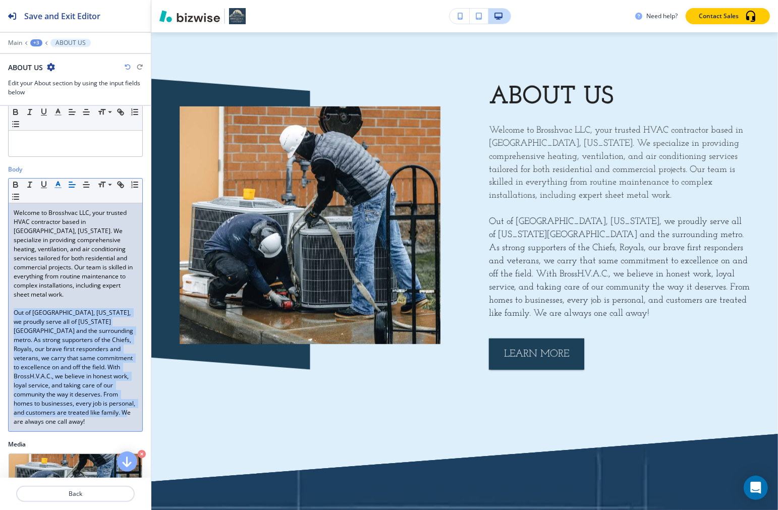
click at [131, 341] on div "Welcome to Brosshvac LLC, your trusted HVAC contractor based in Peculiar, Misso…" at bounding box center [76, 317] width 134 height 228
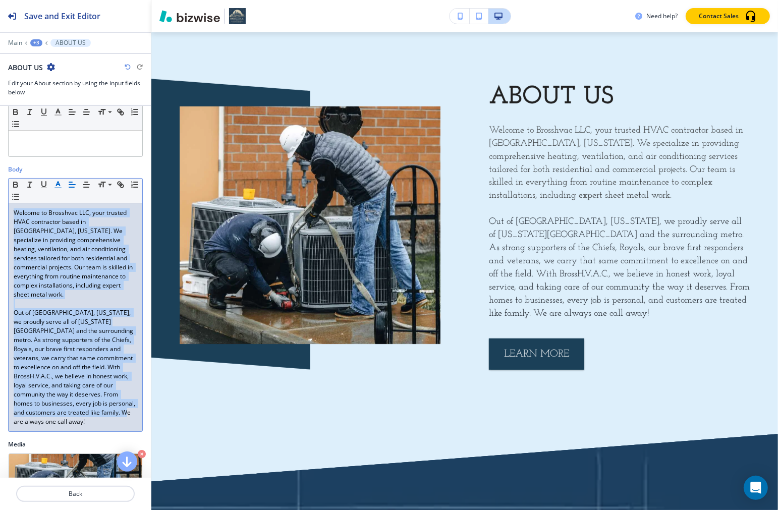
drag, startPoint x: 123, startPoint y: 425, endPoint x: 13, endPoint y: 212, distance: 239.7
click at [13, 212] on div "Welcome to Brosshvac LLC, your trusted HVAC contractor based in Peculiar, Misso…" at bounding box center [76, 317] width 134 height 228
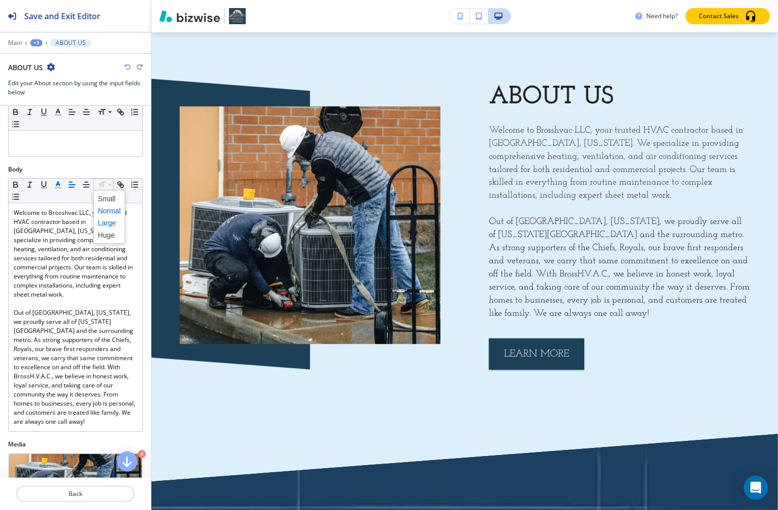
click at [104, 222] on span at bounding box center [109, 223] width 23 height 12
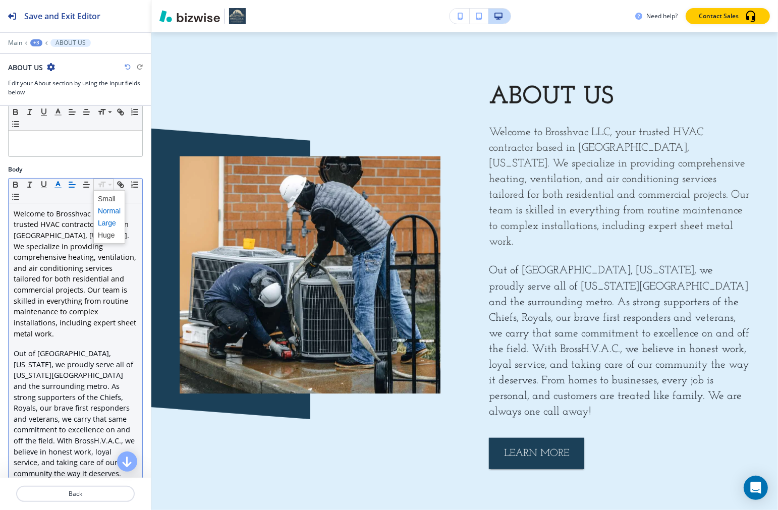
click at [103, 212] on span at bounding box center [109, 211] width 23 height 12
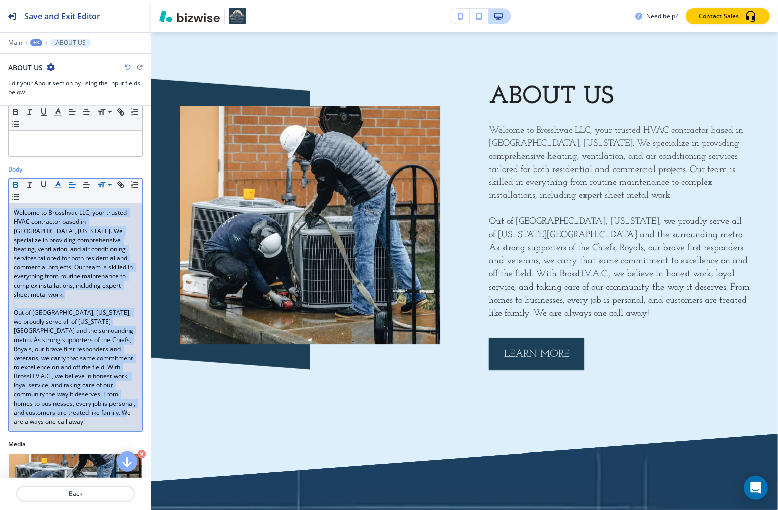
click at [14, 185] on icon "button" at bounding box center [15, 184] width 9 height 9
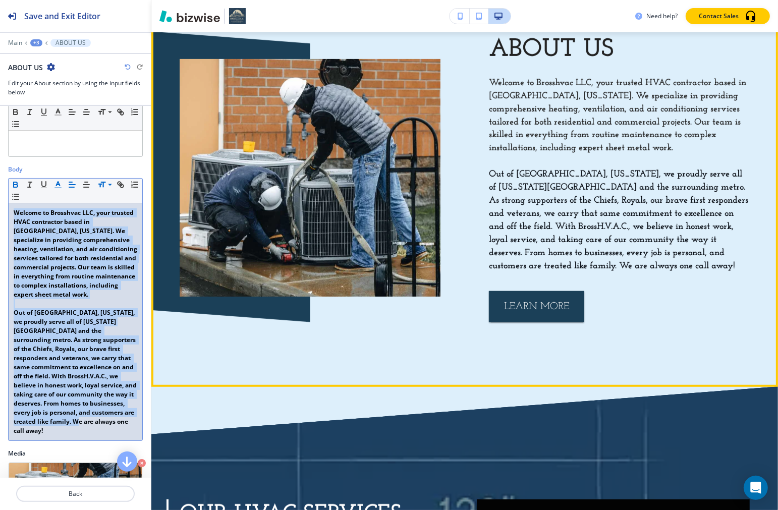
scroll to position [775, 0]
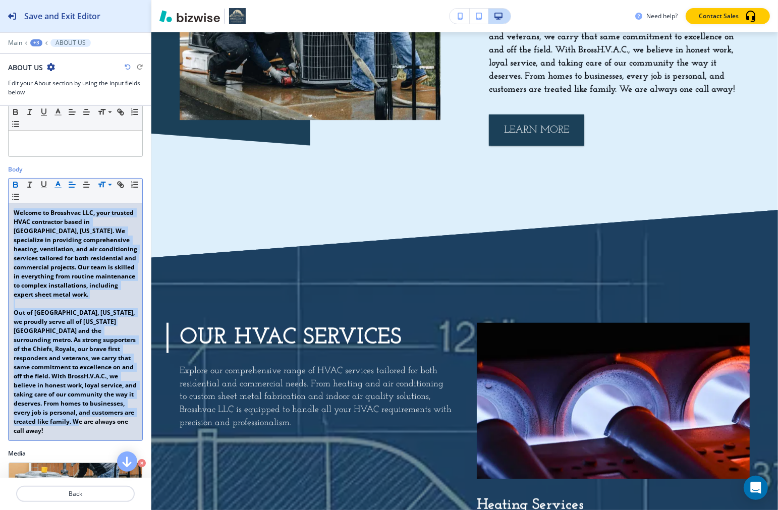
click at [81, 19] on h2 "Save and Exit Editor" at bounding box center [62, 16] width 76 height 12
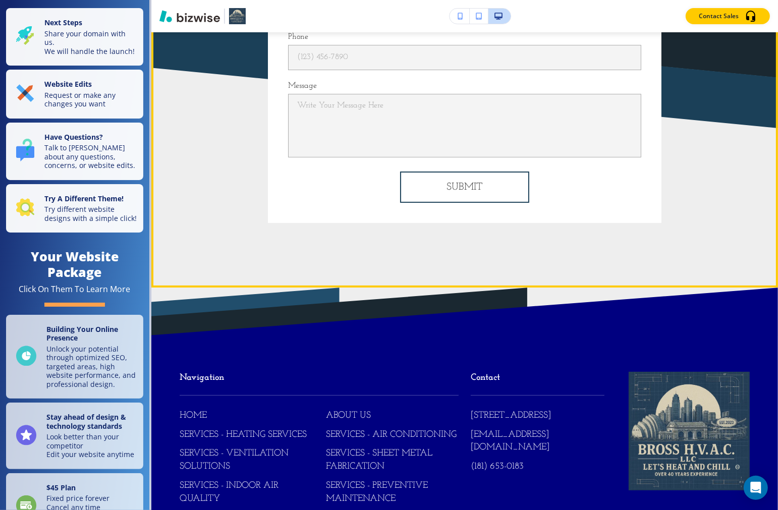
scroll to position [7118, 0]
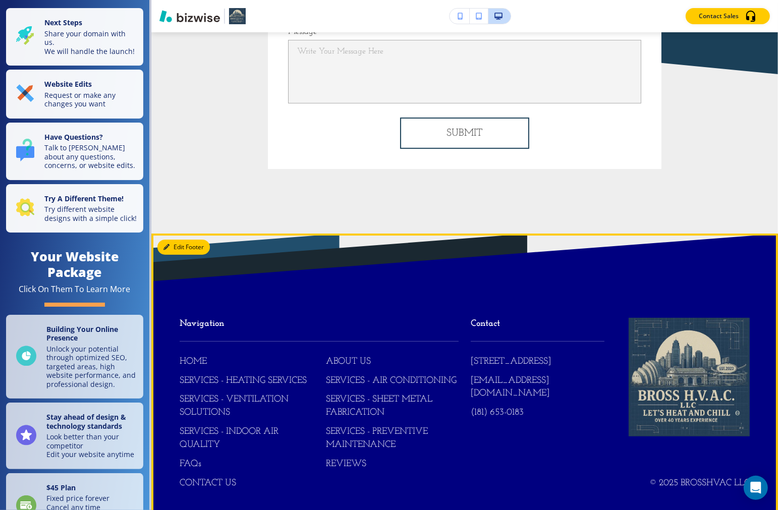
click at [172, 240] on button "Edit Footer" at bounding box center [183, 247] width 52 height 15
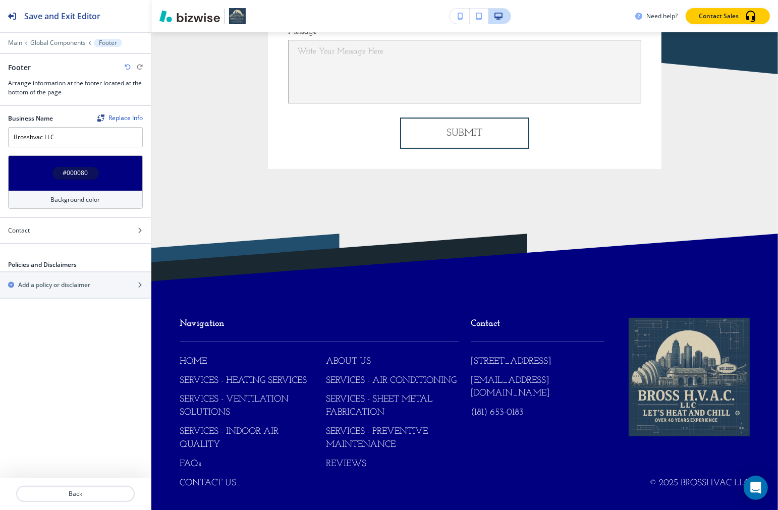
click at [63, 175] on h4 "#000080" at bounding box center [75, 173] width 25 height 9
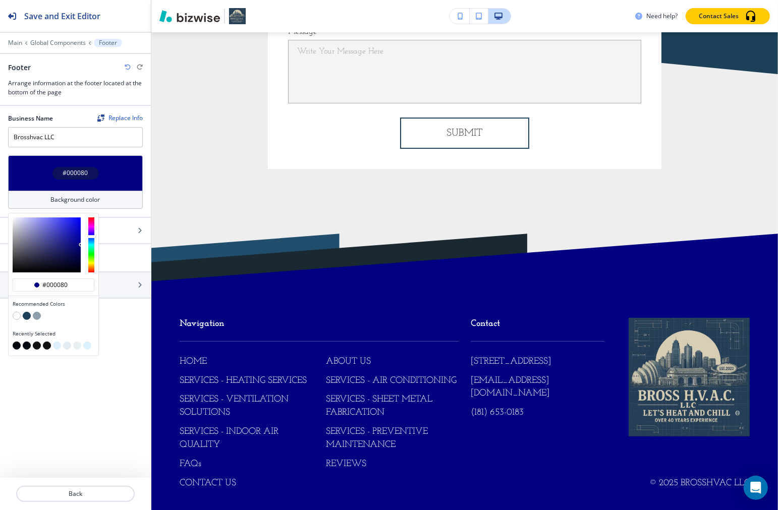
click at [27, 313] on button "button" at bounding box center [27, 316] width 8 height 8
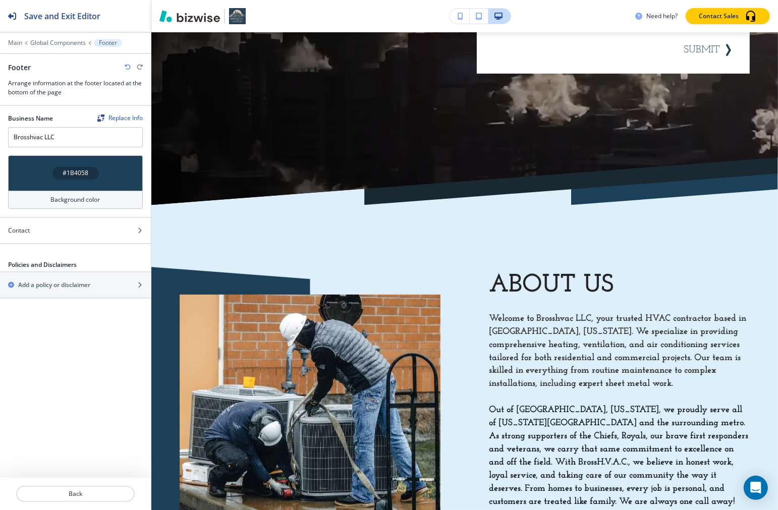
scroll to position [0, 0]
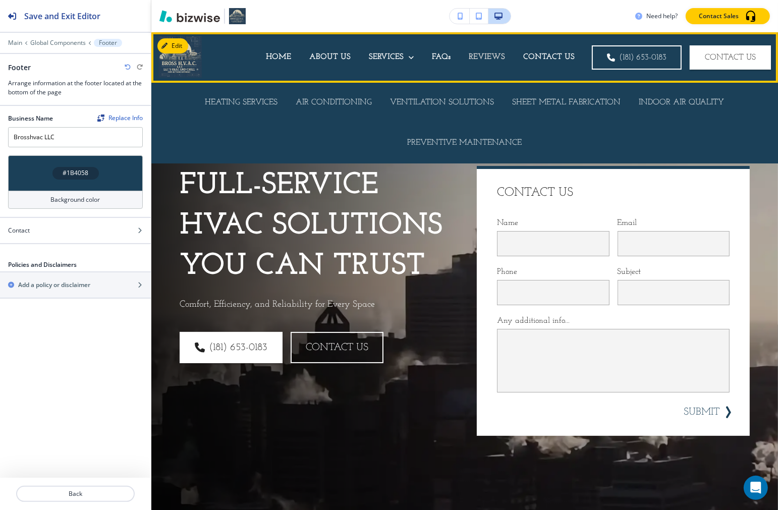
click at [478, 53] on p "REVIEWS" at bounding box center [487, 57] width 36 height 12
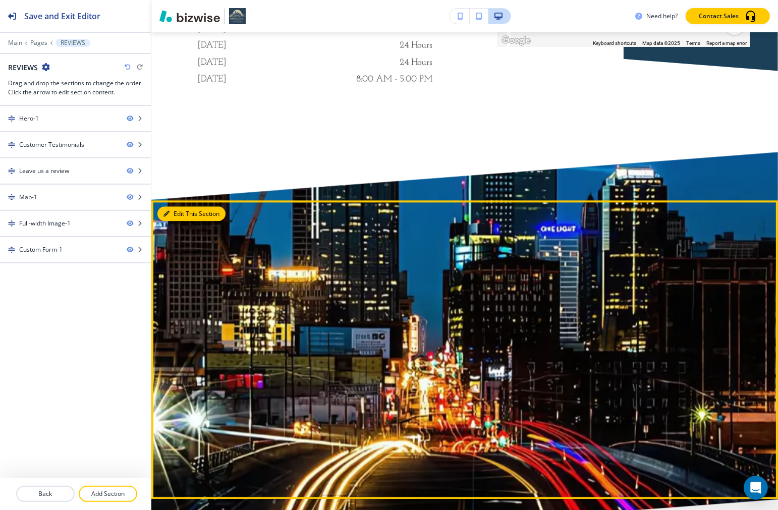
click at [170, 208] on button "Edit This Section" at bounding box center [191, 213] width 68 height 15
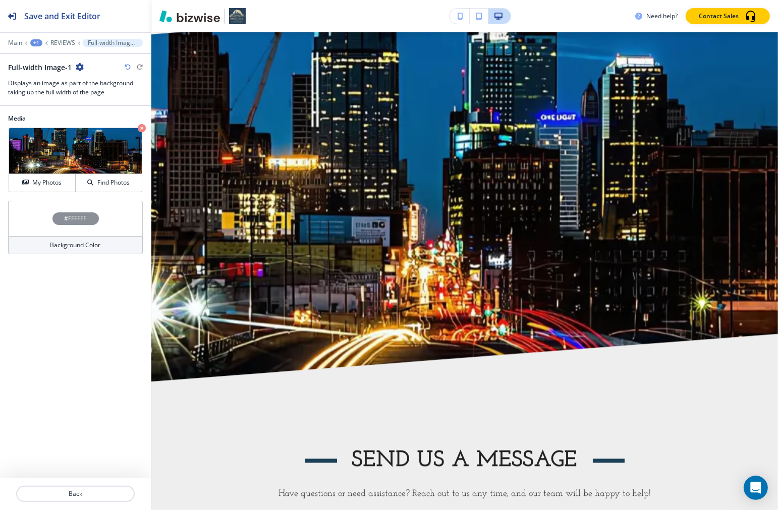
scroll to position [2355, 0]
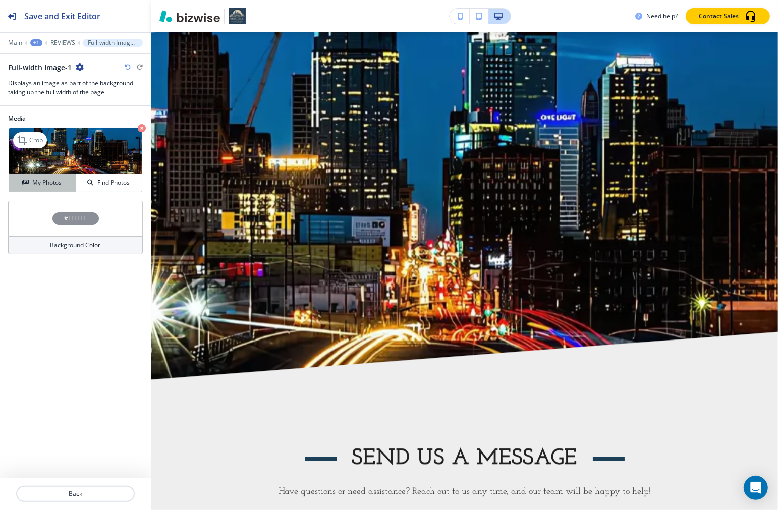
click at [18, 185] on div "My Photos" at bounding box center [42, 182] width 66 height 9
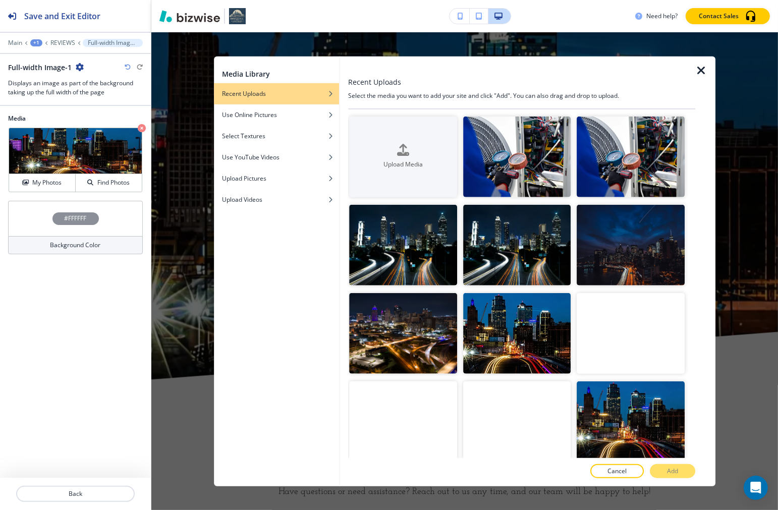
click at [360, 281] on div "Crop" at bounding box center [404, 248] width 108 height 88
click at [380, 267] on img "button" at bounding box center [404, 244] width 108 height 81
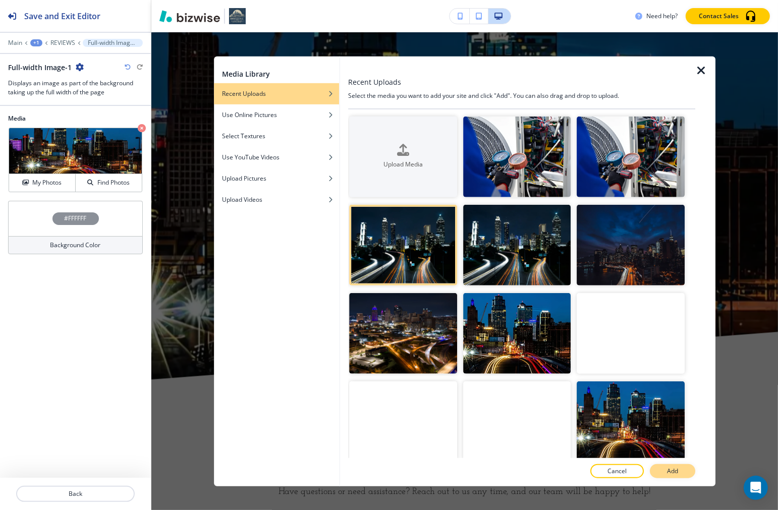
click at [557, 475] on p "Add" at bounding box center [672, 471] width 11 height 9
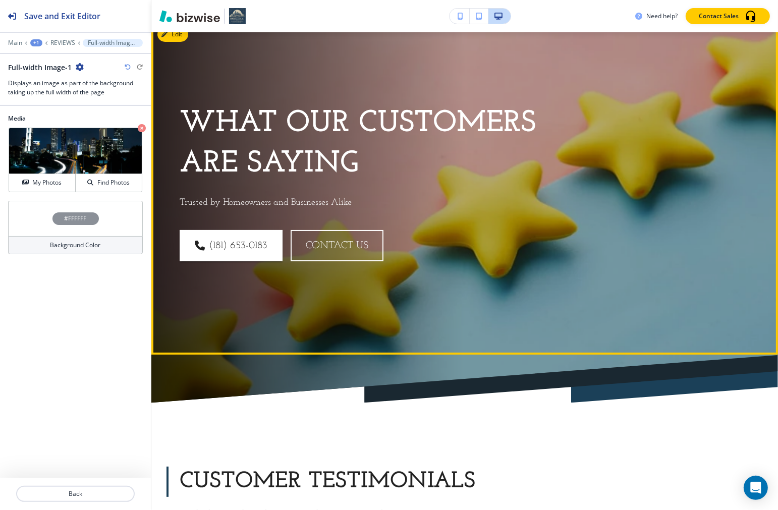
scroll to position [0, 0]
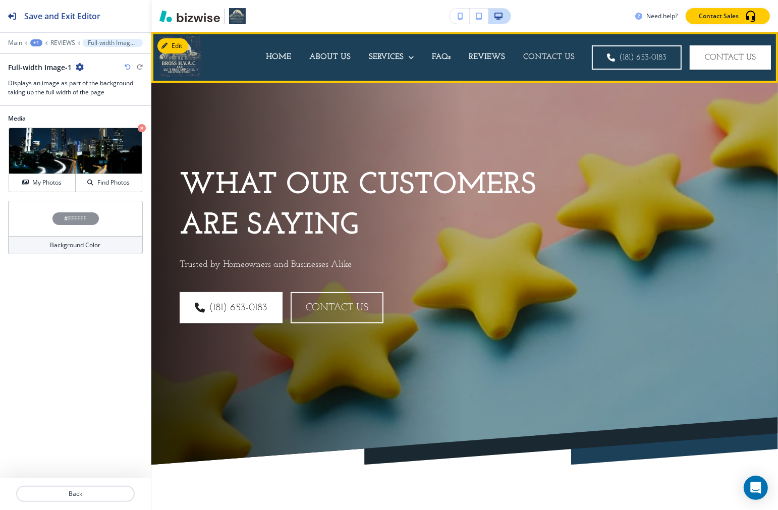
click at [547, 56] on p "CONTACT US" at bounding box center [548, 57] width 51 height 12
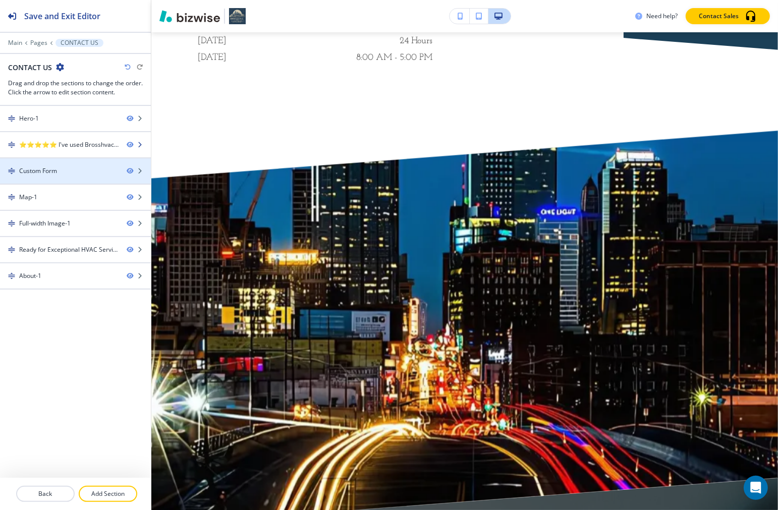
scroll to position [1514, 0]
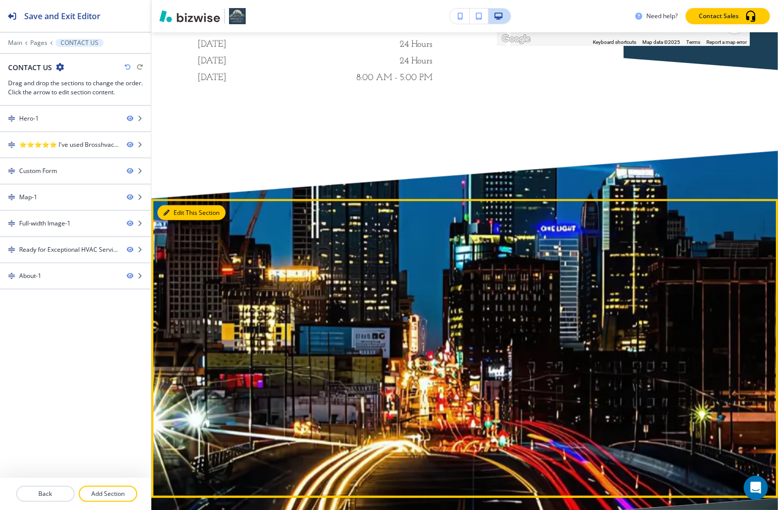
click at [172, 208] on button "Edit This Section" at bounding box center [191, 212] width 68 height 15
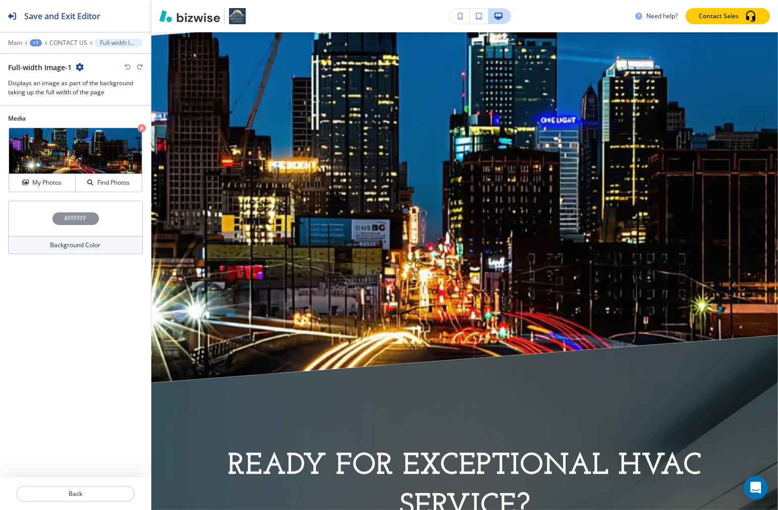
scroll to position [1679, 0]
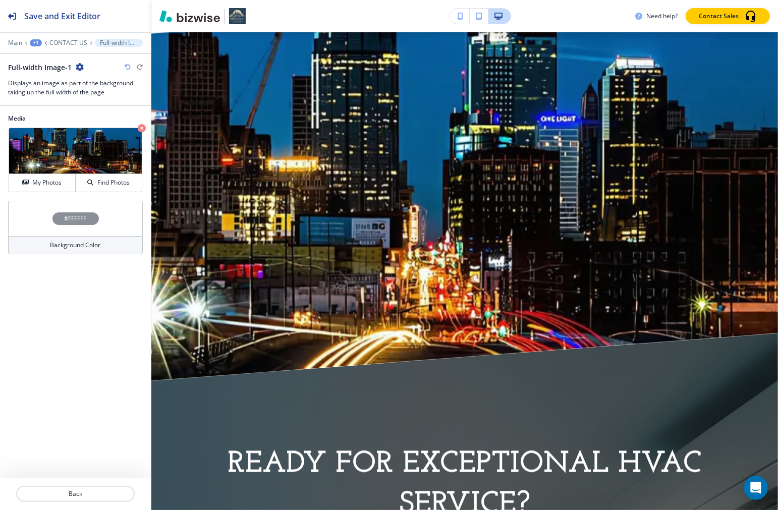
click at [80, 46] on div "Main +1 CONTACT US Full-width Image-1" at bounding box center [75, 43] width 135 height 8
click at [80, 45] on p "CONTACT US" at bounding box center [68, 42] width 38 height 7
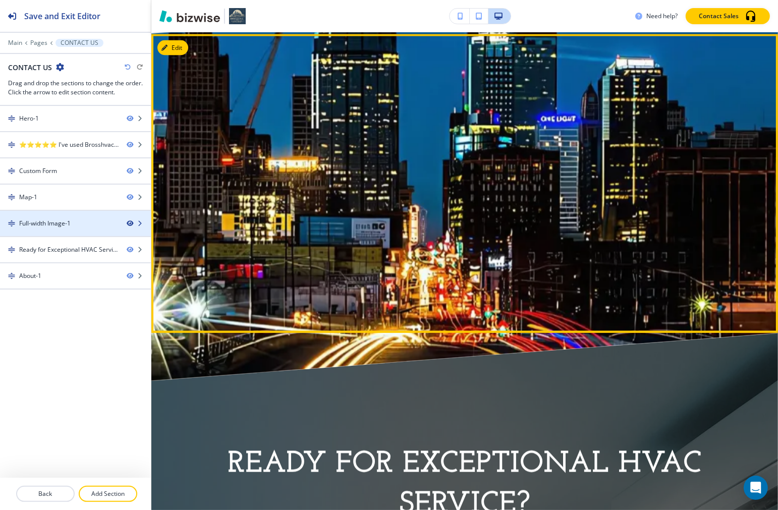
click at [130, 225] on icon "button" at bounding box center [130, 224] width 6 height 6
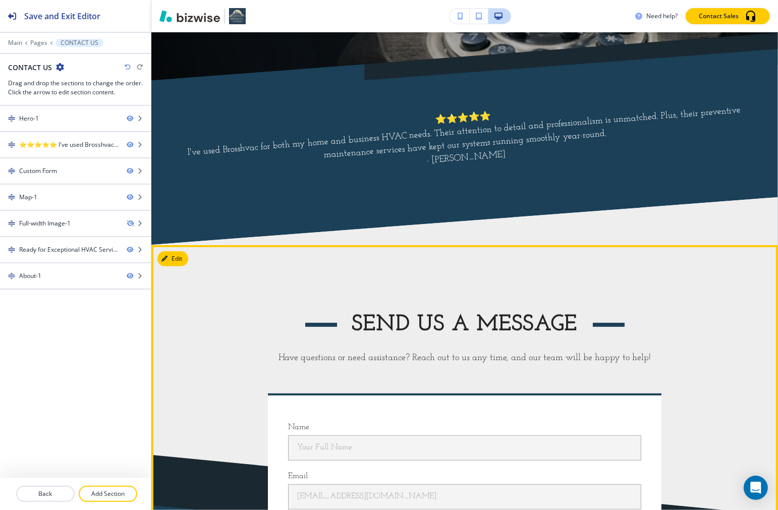
scroll to position [0, 0]
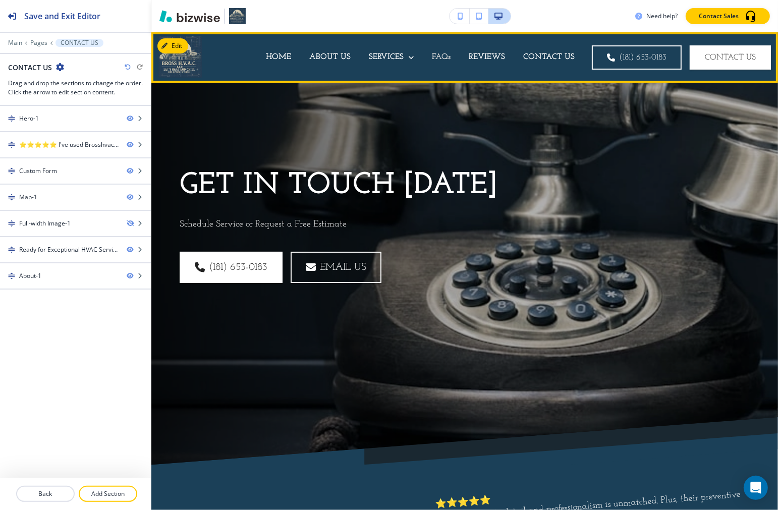
click at [435, 58] on p "FAQs" at bounding box center [441, 57] width 19 height 12
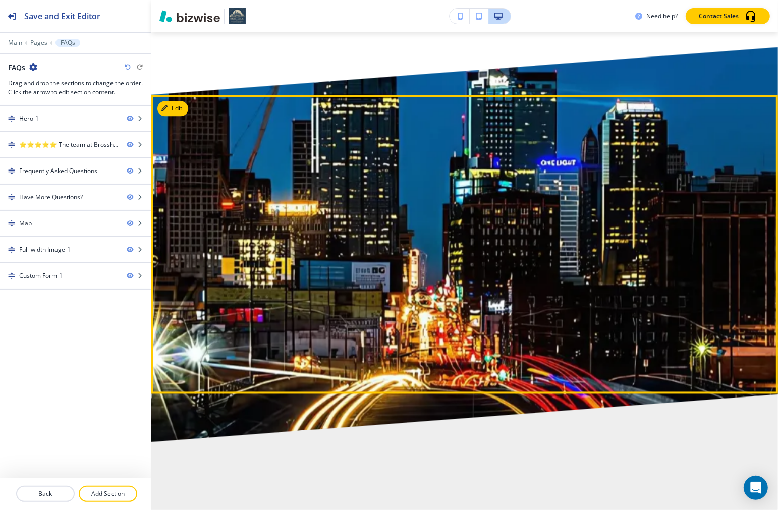
scroll to position [1794, 0]
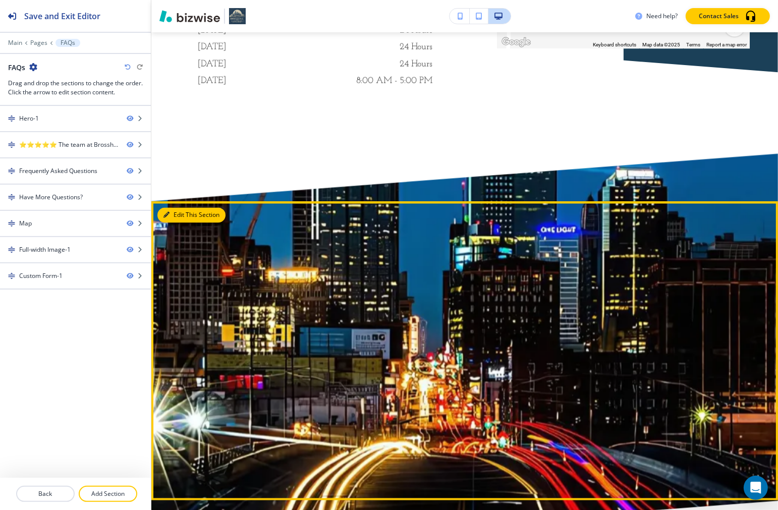
click at [175, 218] on button "Edit This Section" at bounding box center [191, 214] width 68 height 15
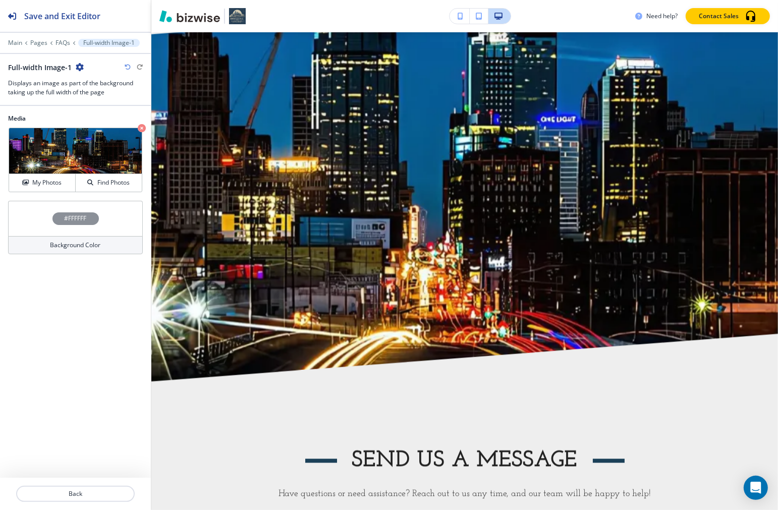
scroll to position [1964, 0]
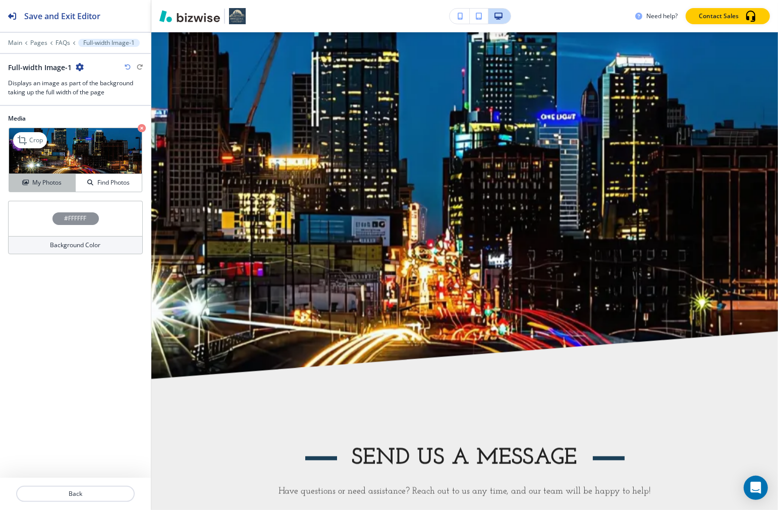
click at [48, 187] on h4 "My Photos" at bounding box center [46, 182] width 29 height 9
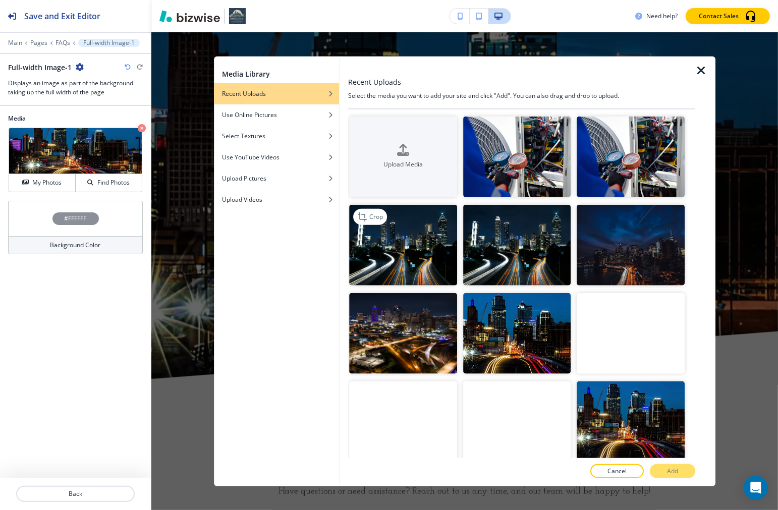
click at [356, 260] on img "button" at bounding box center [404, 244] width 108 height 81
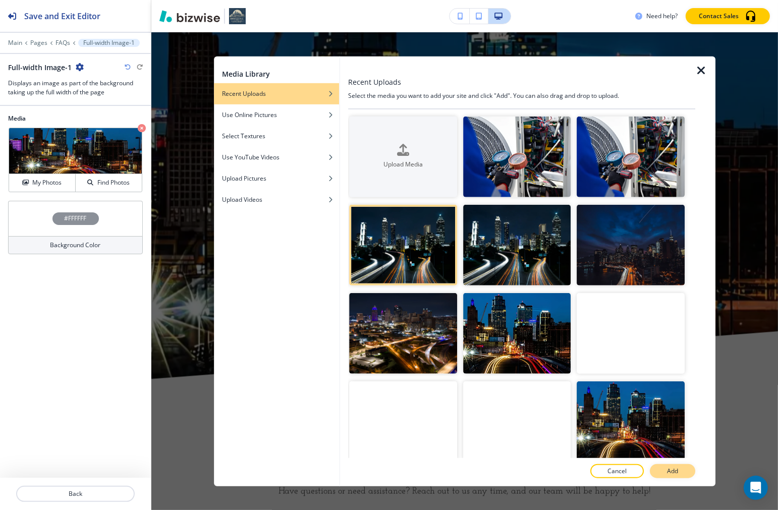
click at [557, 472] on p "Add" at bounding box center [672, 471] width 11 height 9
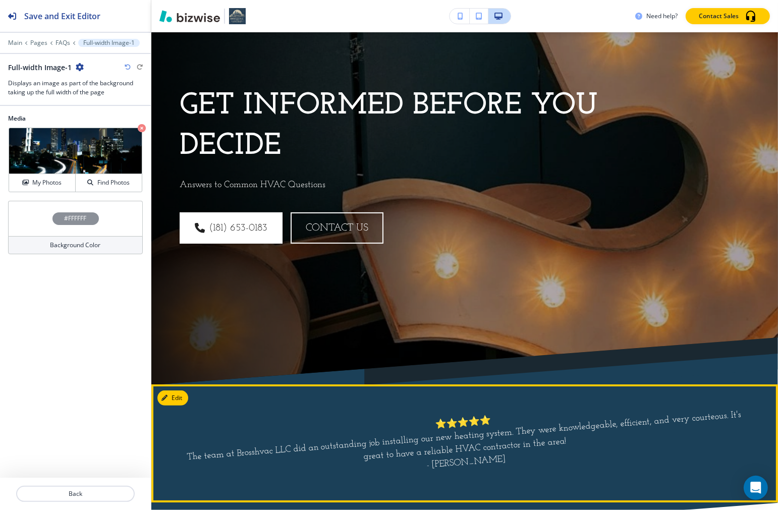
scroll to position [0, 0]
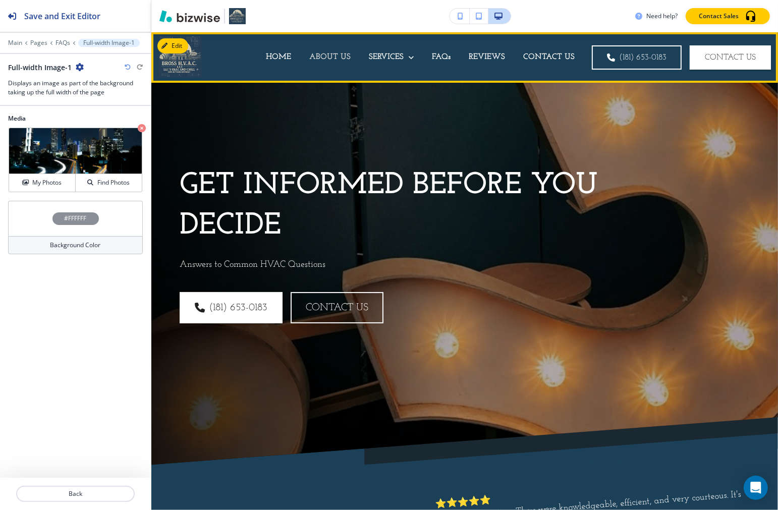
click at [314, 56] on p "ABOUT US" at bounding box center [329, 57] width 41 height 12
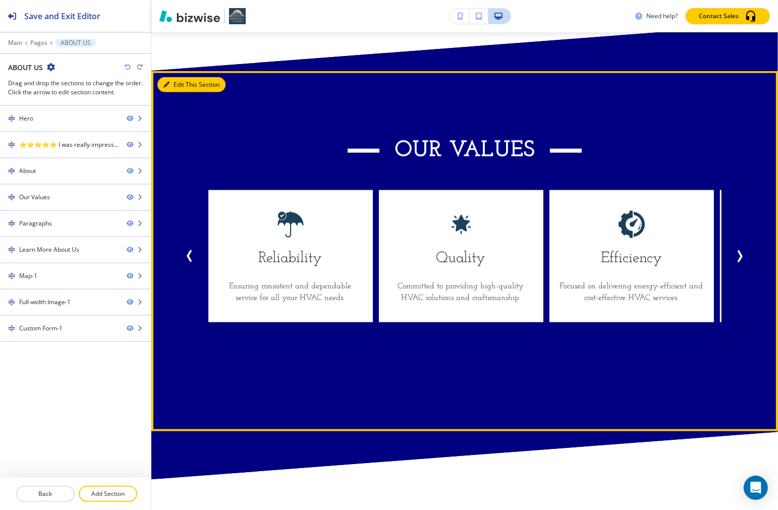
click at [175, 89] on button "Edit This Section" at bounding box center [191, 84] width 68 height 15
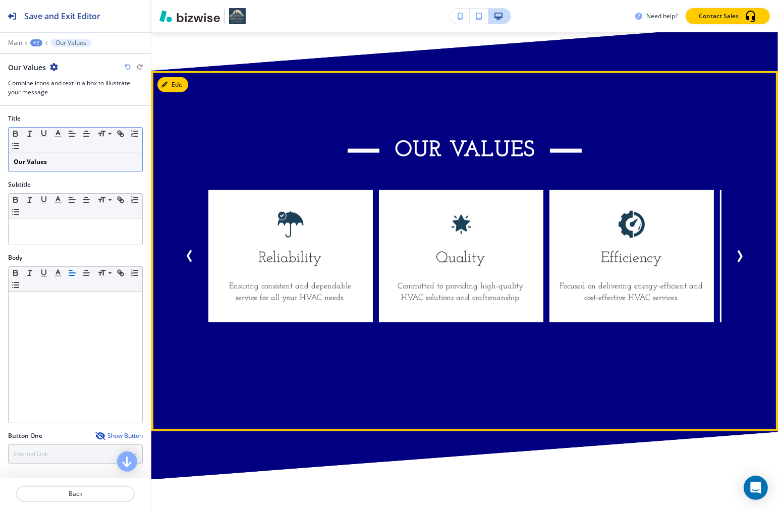
scroll to position [1280, 0]
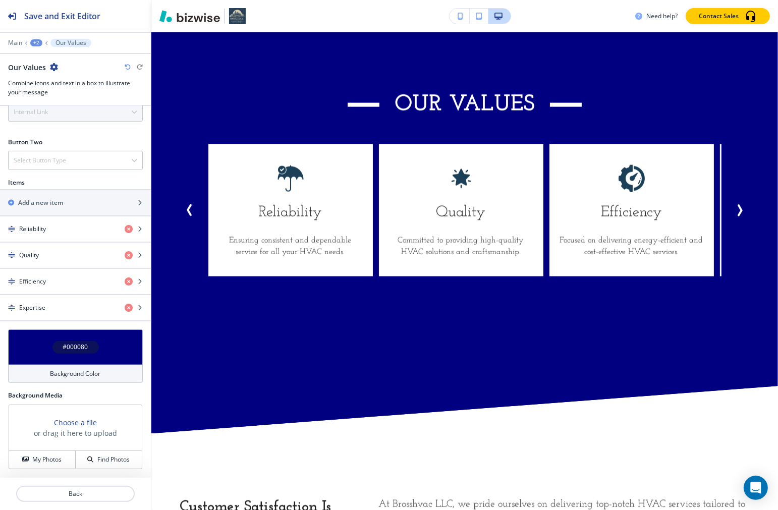
click at [52, 341] on div "#000080" at bounding box center [75, 347] width 46 height 13
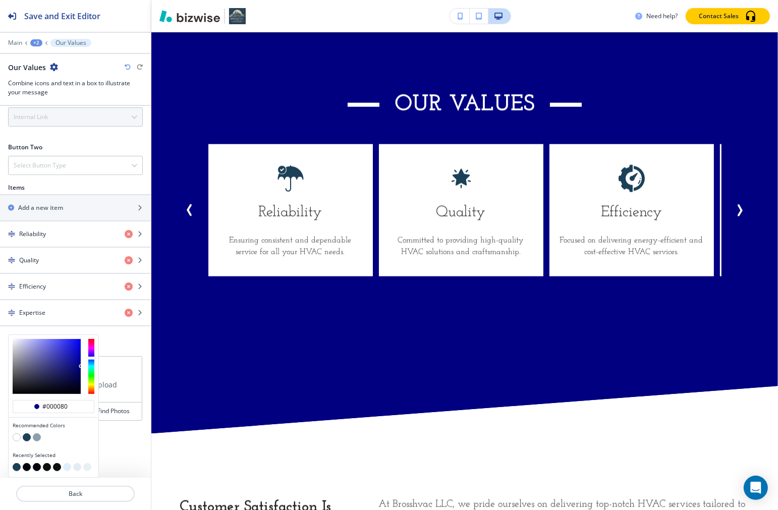
click at [29, 434] on button "button" at bounding box center [27, 438] width 8 height 8
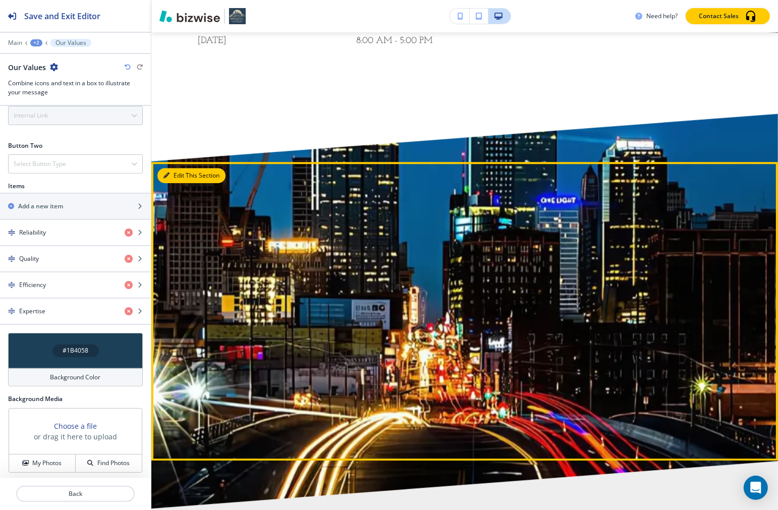
click at [186, 183] on button "Edit This Section" at bounding box center [191, 175] width 68 height 15
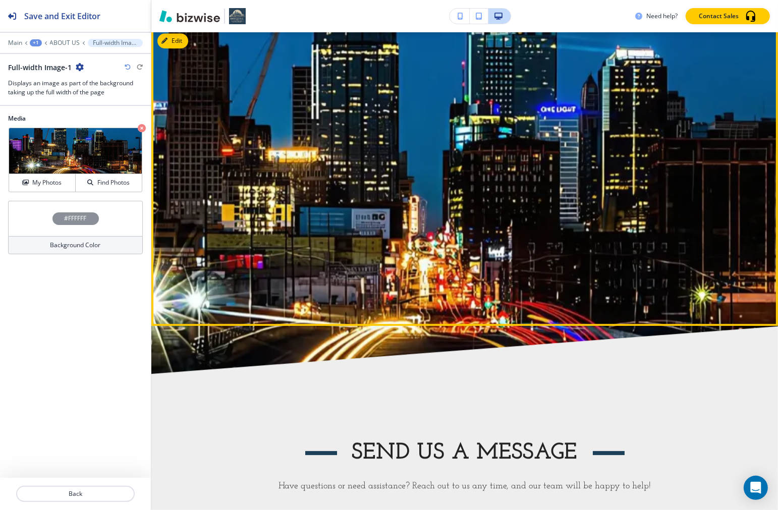
scroll to position [2818, 0]
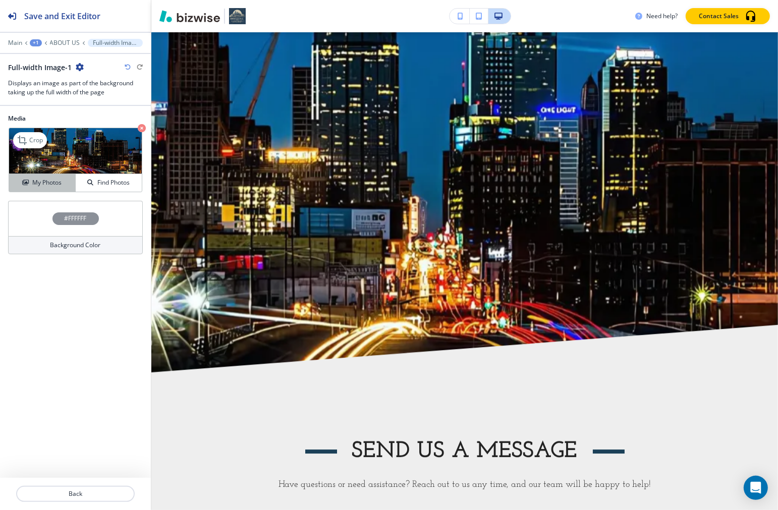
click at [48, 187] on h4 "My Photos" at bounding box center [46, 182] width 29 height 9
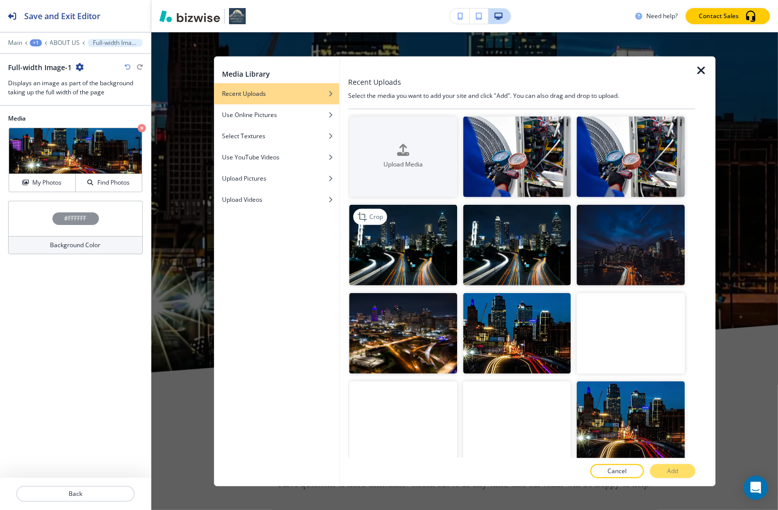
click at [426, 238] on img "button" at bounding box center [404, 244] width 108 height 81
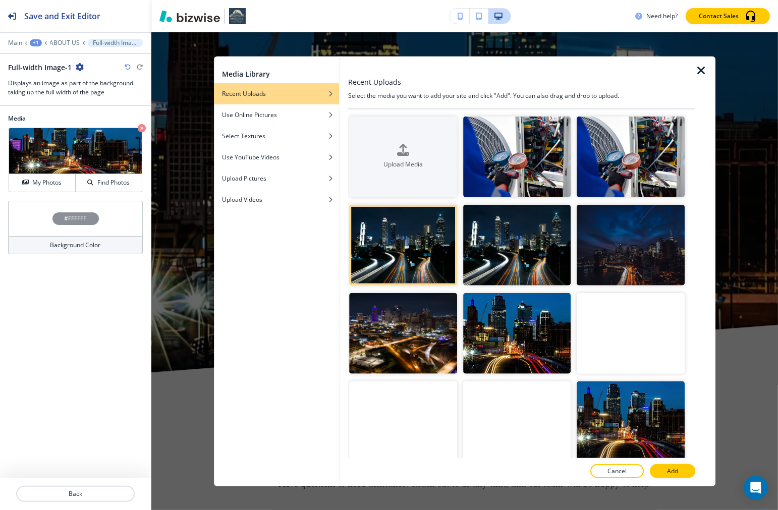
click at [557, 466] on button "Add" at bounding box center [672, 471] width 45 height 14
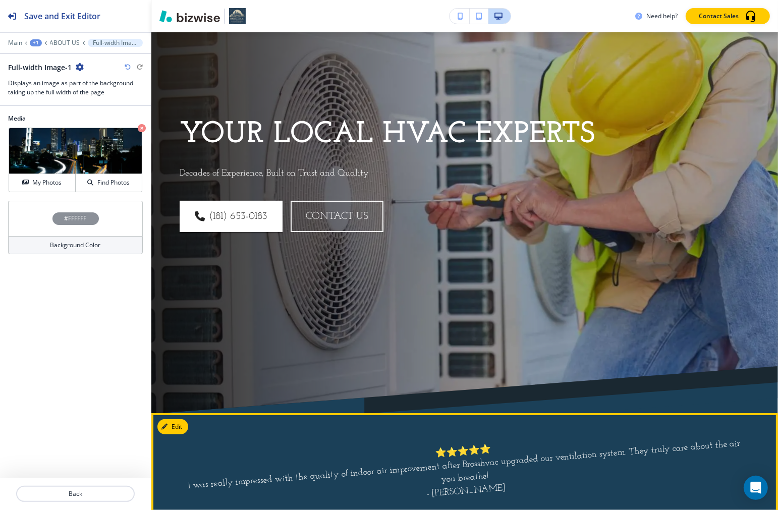
scroll to position [0, 0]
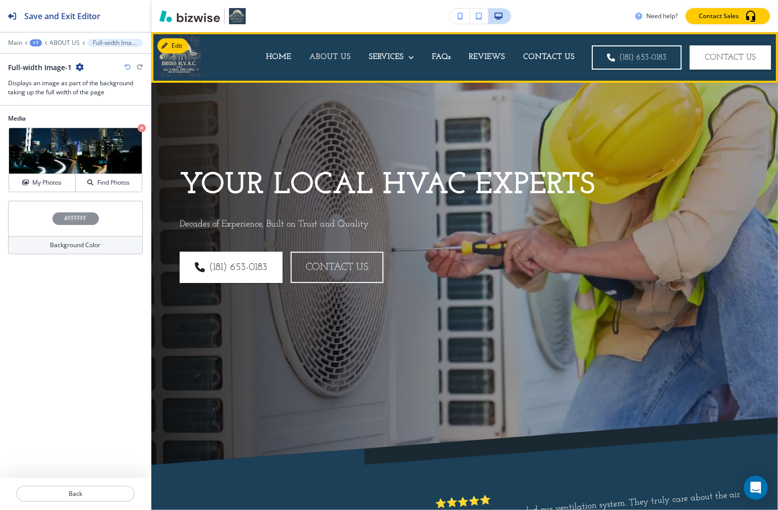
click at [316, 63] on p "ABOUT US" at bounding box center [329, 57] width 41 height 12
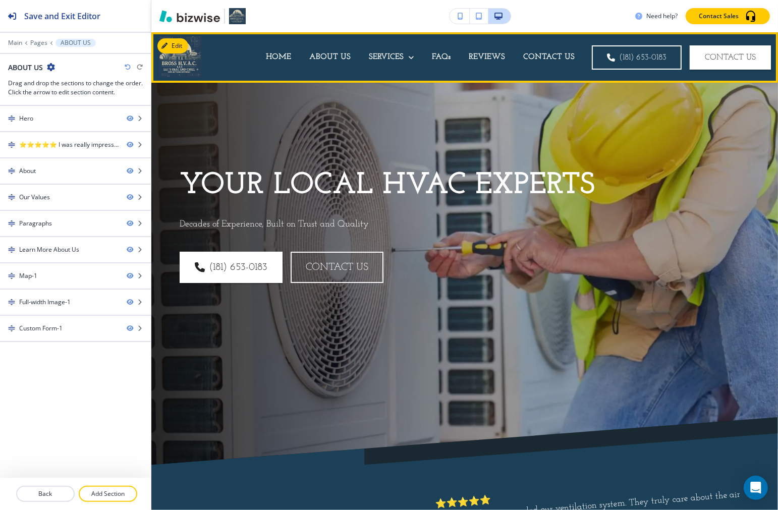
click at [285, 48] on div "HOME" at bounding box center [278, 57] width 43 height 40
click at [276, 55] on p "HOME" at bounding box center [278, 57] width 25 height 12
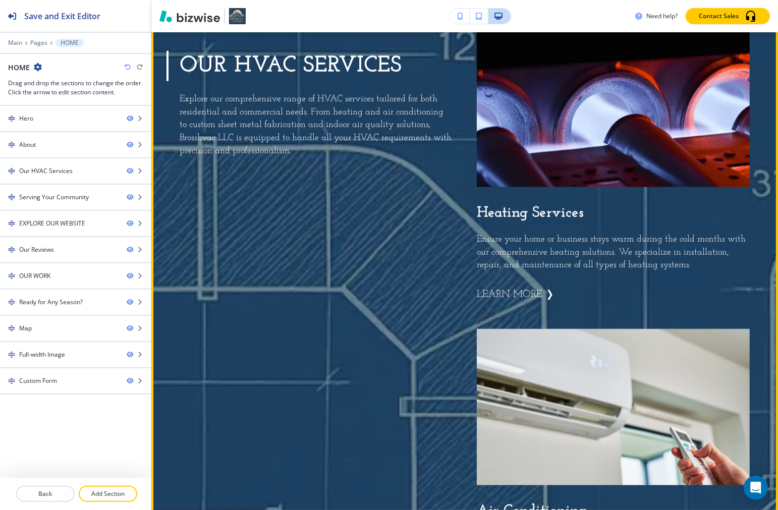
scroll to position [1066, 0]
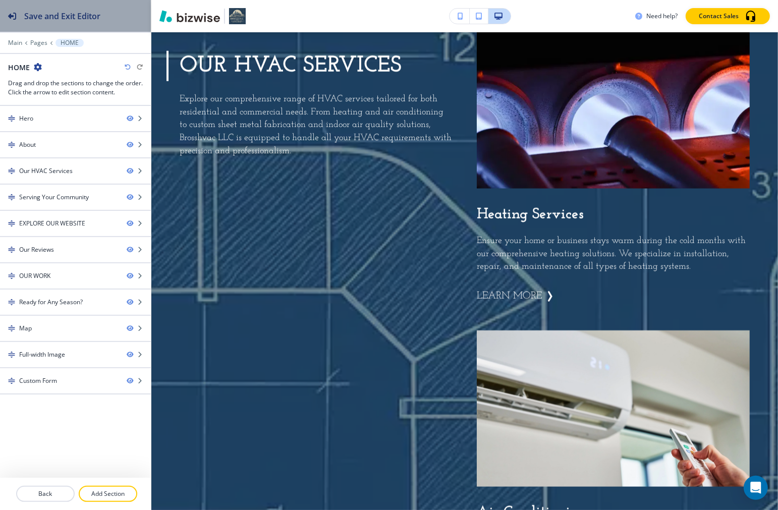
click at [120, 21] on button "Save and Exit Editor" at bounding box center [75, 16] width 151 height 32
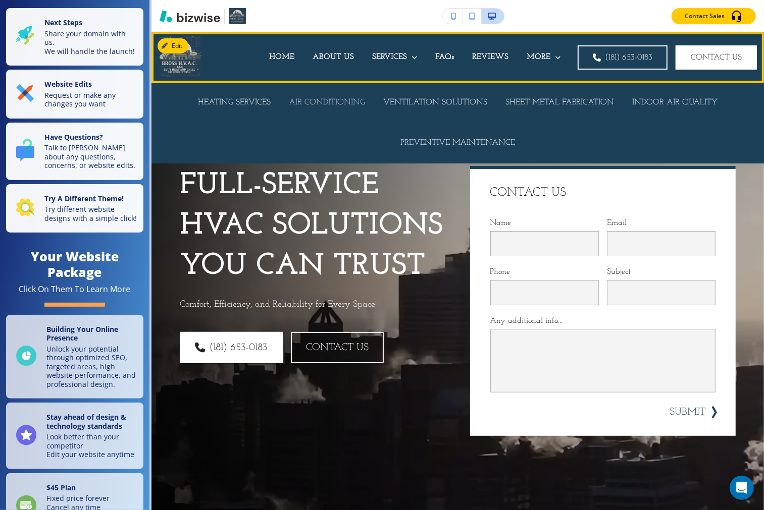
click at [330, 102] on p "AIR CONDITIONING" at bounding box center [327, 103] width 76 height 12
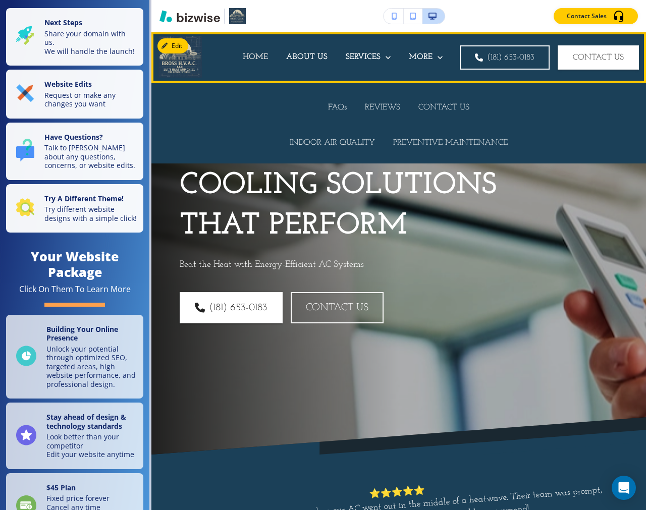
click at [258, 52] on p "HOME" at bounding box center [255, 57] width 25 height 12
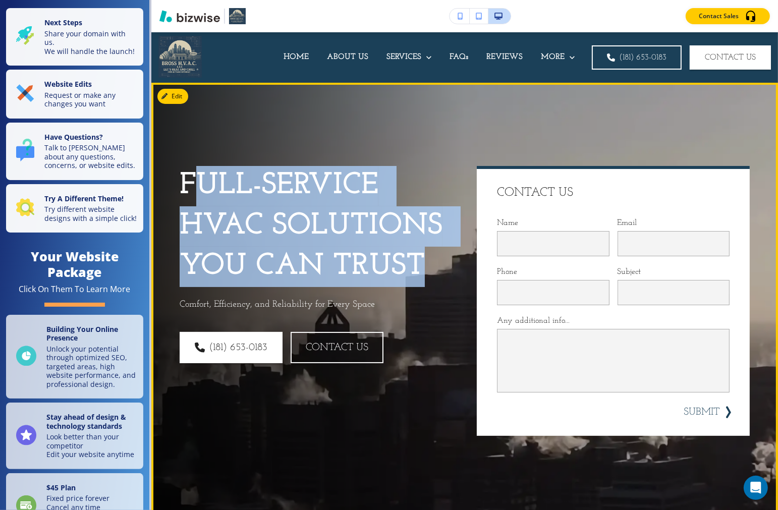
drag, startPoint x: 193, startPoint y: 183, endPoint x: 422, endPoint y: 264, distance: 243.6
click at [422, 264] on strong "FULL-SERVICE HVAC SOLUTIONS YOU CAN TRUST" at bounding box center [316, 226] width 272 height 111
click at [437, 198] on p "FULL-SERVICE HVAC SOLUTIONS YOU CAN TRUST" at bounding box center [316, 226] width 273 height 121
drag, startPoint x: 443, startPoint y: 255, endPoint x: 177, endPoint y: 181, distance: 276.3
click at [177, 181] on div "FULL-SERVICE HVAC SOLUTIONS YOU CAN TRUST Comfort, Efficiency, and Reliability …" at bounding box center [303, 289] width 297 height 294
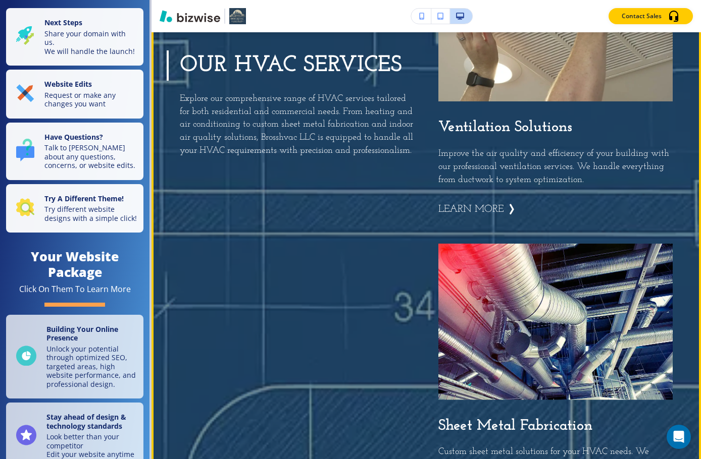
scroll to position [1800, 0]
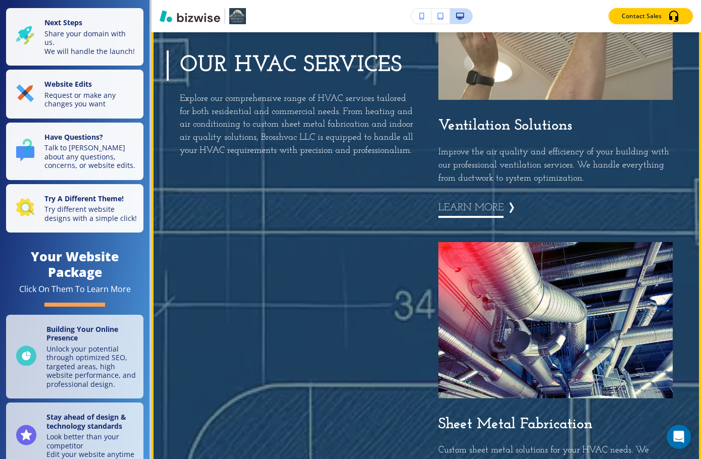
click at [478, 214] on button "learn more" at bounding box center [470, 208] width 65 height 20
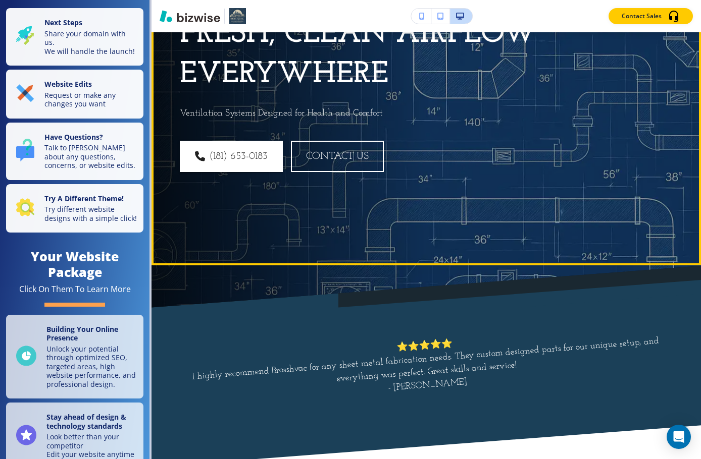
scroll to position [0, 0]
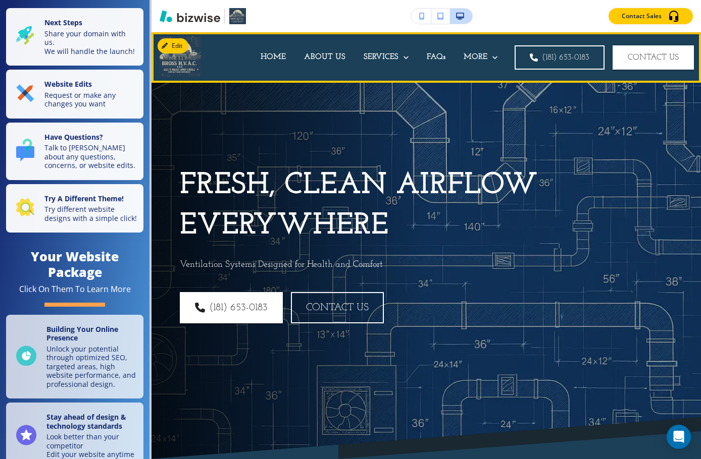
click at [269, 64] on div "HOME" at bounding box center [272, 57] width 43 height 40
click at [268, 56] on p "HOME" at bounding box center [272, 57] width 25 height 12
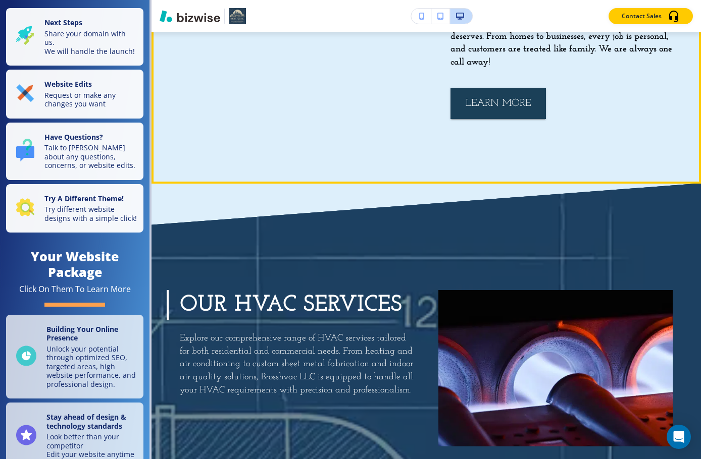
scroll to position [1009, 0]
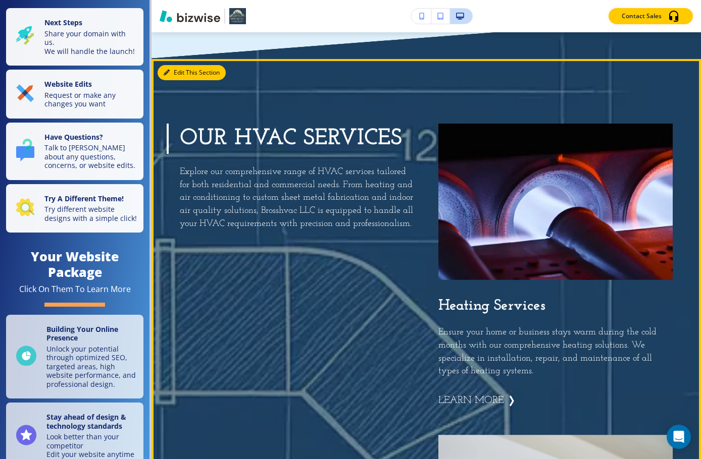
click at [171, 75] on button "Edit This Section" at bounding box center [191, 72] width 68 height 15
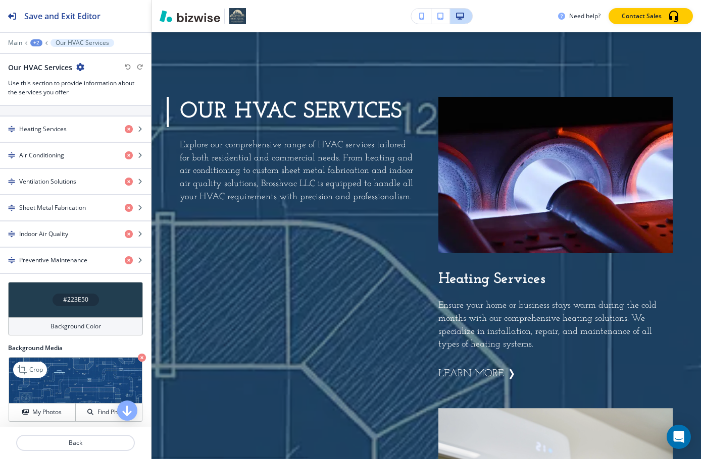
scroll to position [397, 0]
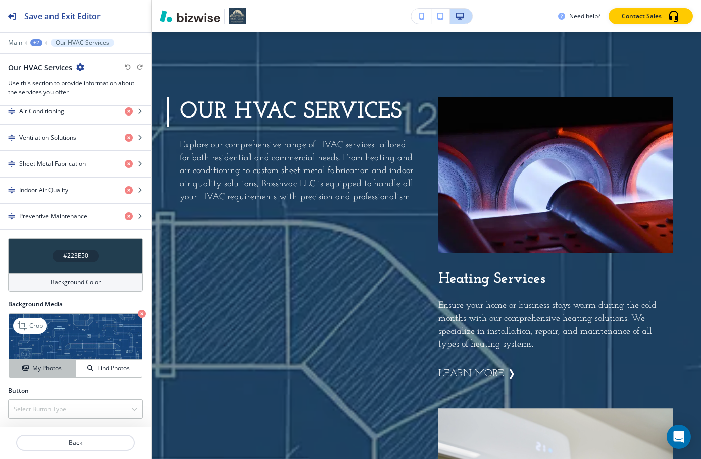
click at [38, 368] on h4 "My Photos" at bounding box center [46, 368] width 29 height 9
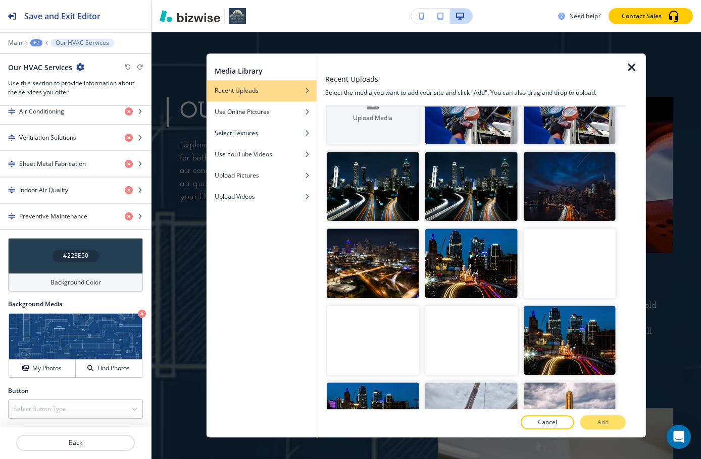
scroll to position [0, 0]
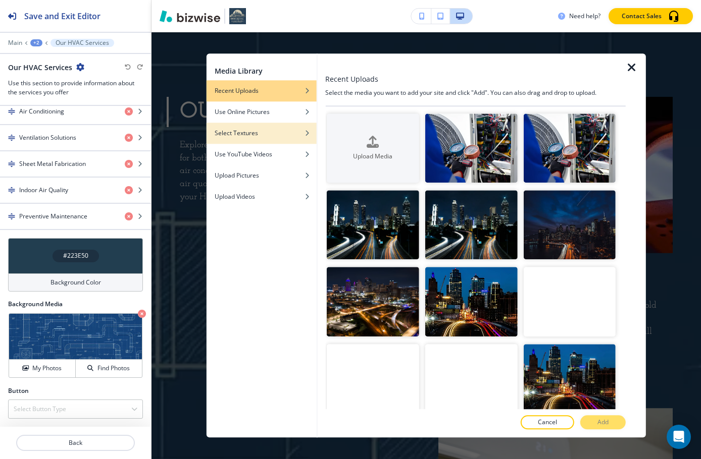
click at [248, 132] on h4 "Select Textures" at bounding box center [236, 133] width 43 height 9
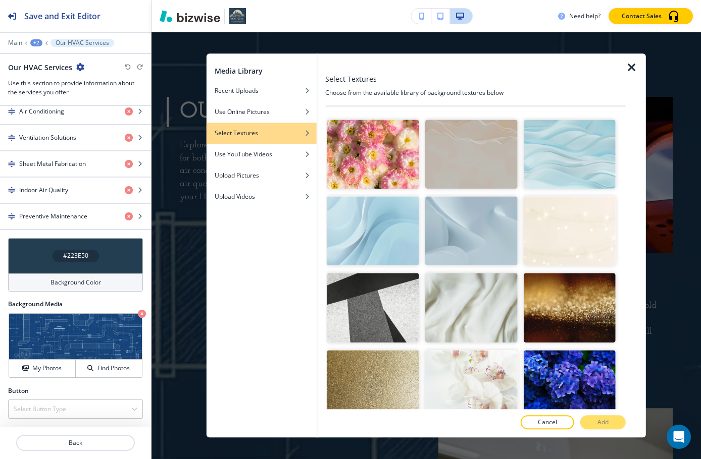
click at [372, 231] on img "button" at bounding box center [372, 231] width 92 height 69
click at [381, 236] on img "button" at bounding box center [372, 231] width 92 height 69
click at [605, 421] on p "Add" at bounding box center [602, 422] width 11 height 9
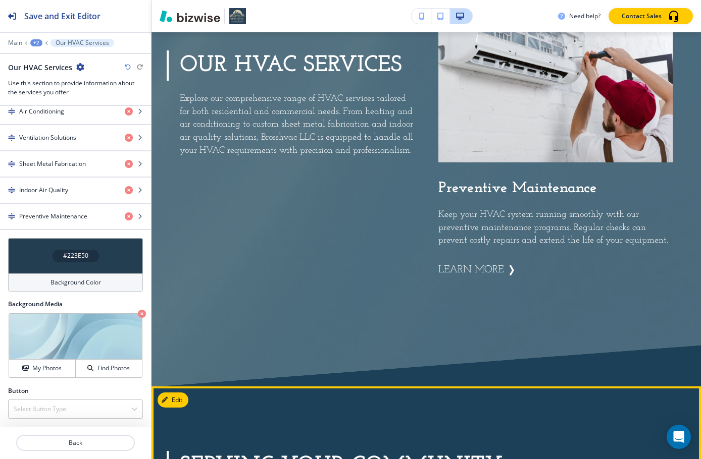
scroll to position [2752, 0]
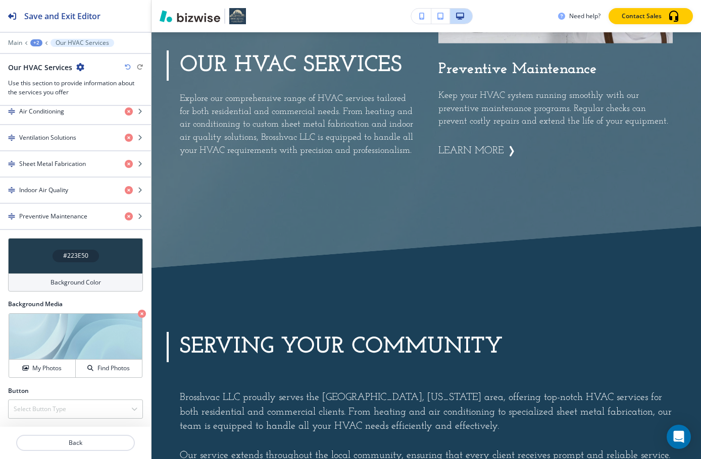
click at [70, 285] on h4 "Background Color" at bounding box center [75, 282] width 50 height 9
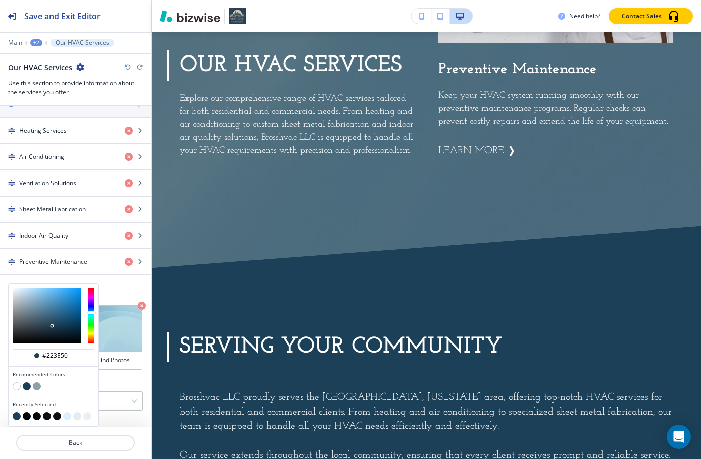
type input "#9eb4c2"
click at [25, 301] on div at bounding box center [47, 315] width 68 height 55
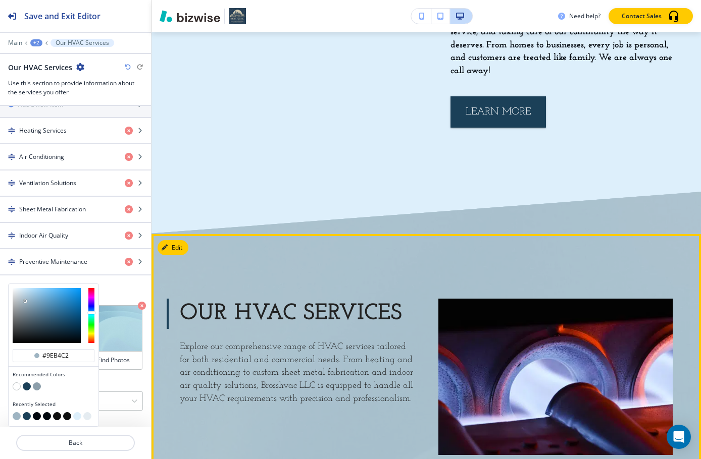
scroll to position [1137, 0]
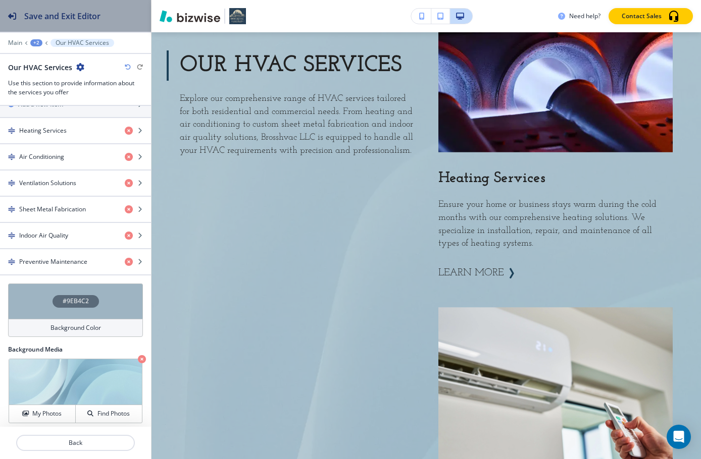
click at [46, 24] on div "Save and Exit Editor" at bounding box center [50, 16] width 100 height 32
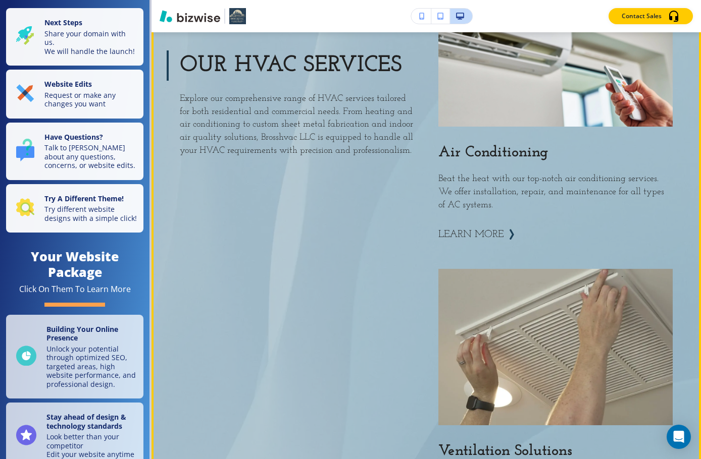
scroll to position [1490, 0]
